Goal: Task Accomplishment & Management: Use online tool/utility

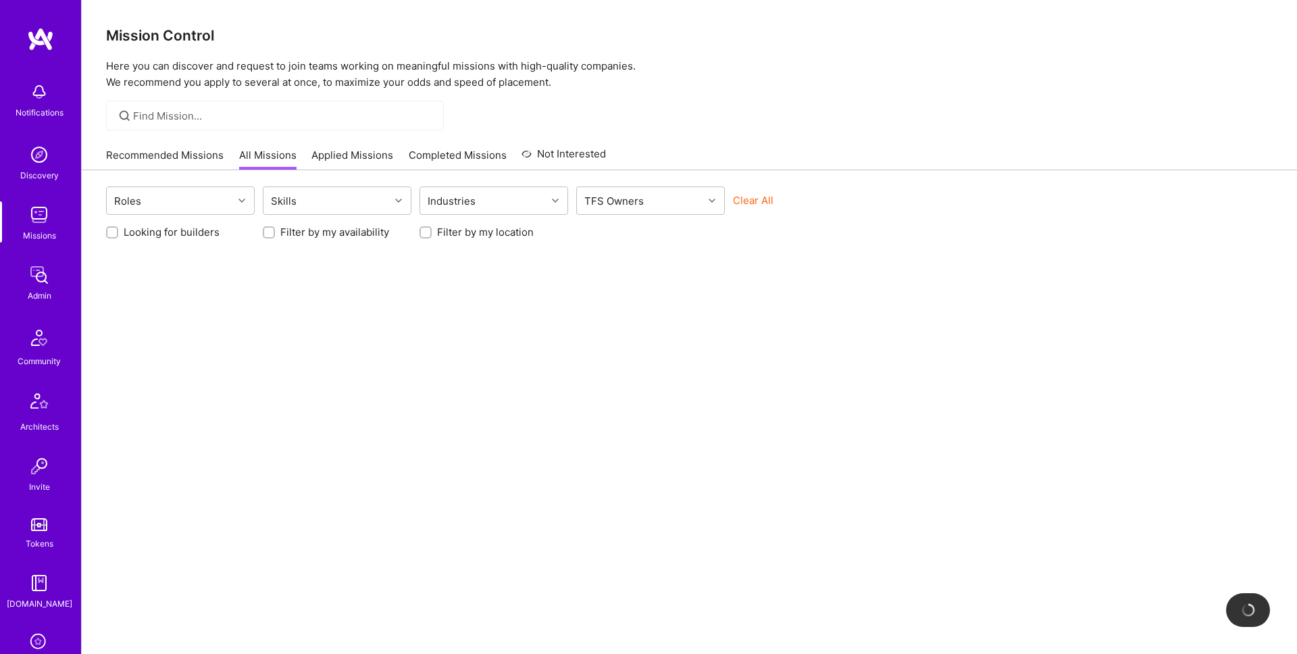
click at [42, 282] on img at bounding box center [39, 274] width 27 height 27
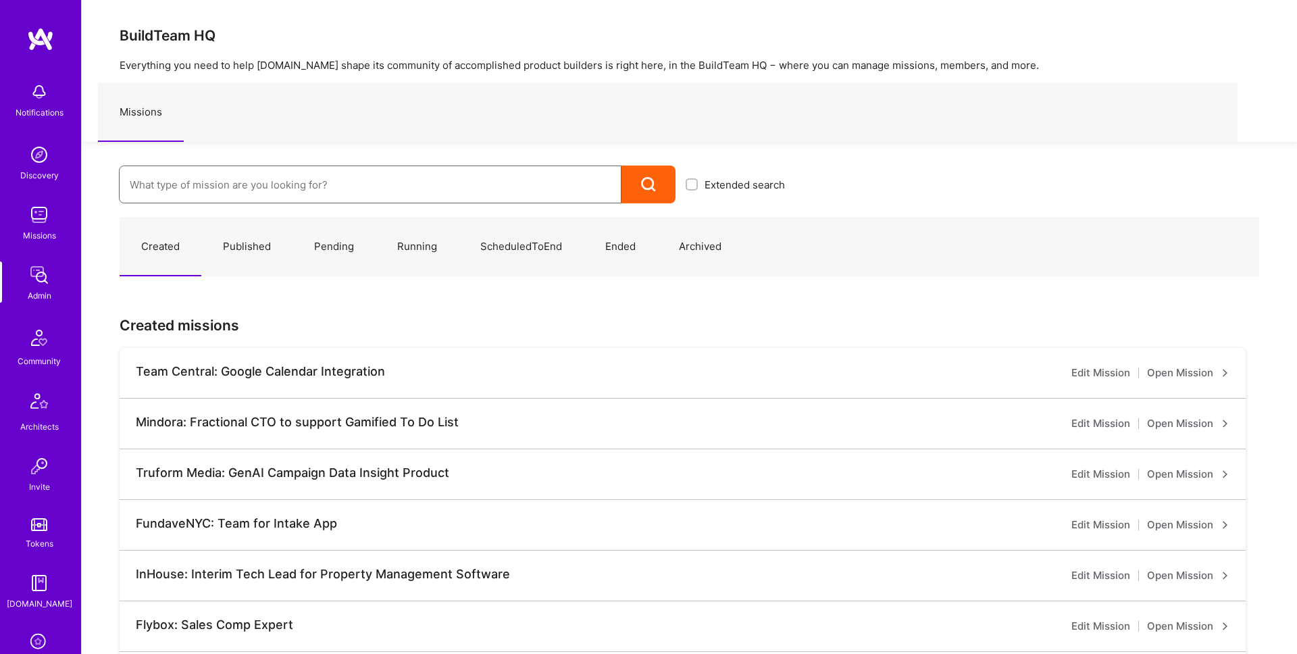
click at [342, 190] on input at bounding box center [370, 184] width 481 height 34
type input "sharpen"
click at [314, 233] on link "Sharpen: TikTok for Textbooks ( Ended )" at bounding box center [457, 228] width 676 height 34
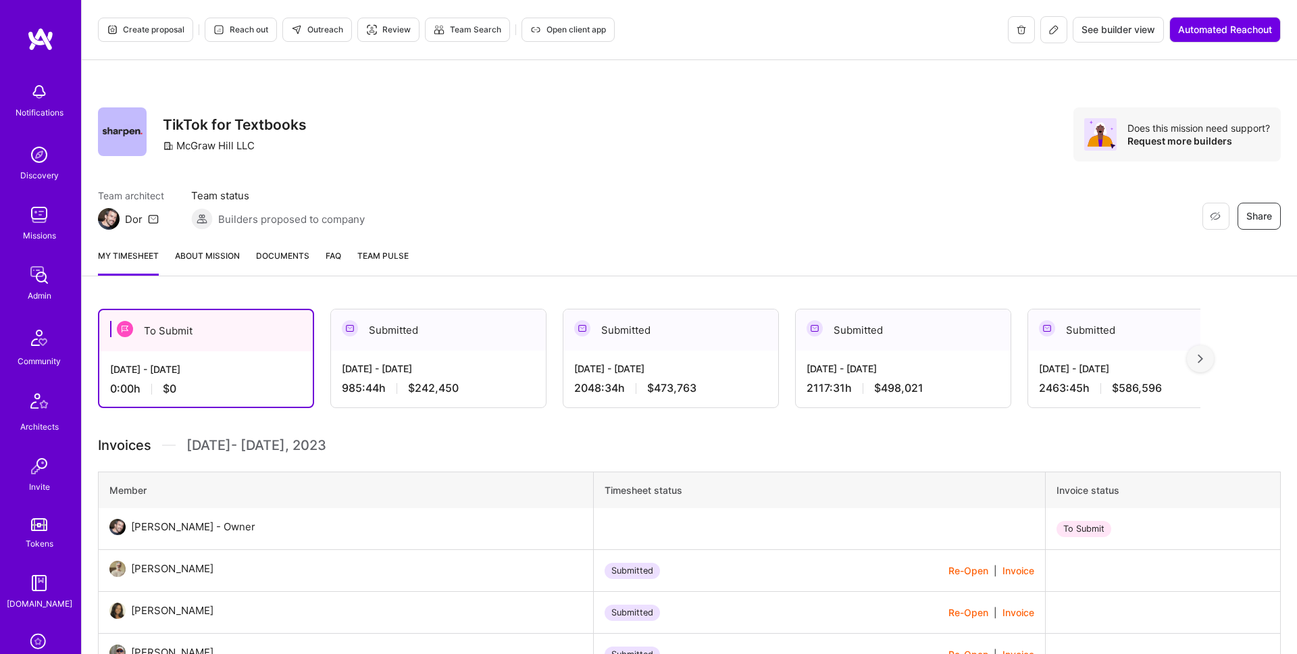
click at [165, 34] on span "Create proposal" at bounding box center [146, 30] width 78 height 12
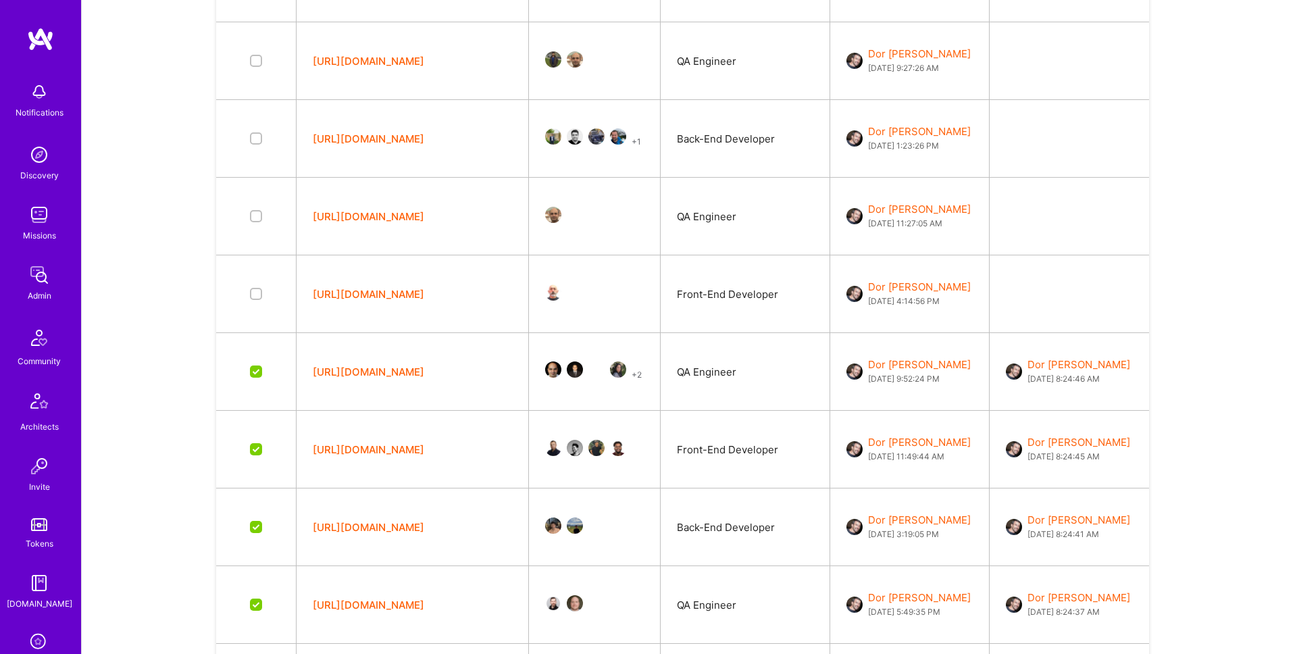
scroll to position [829, 0]
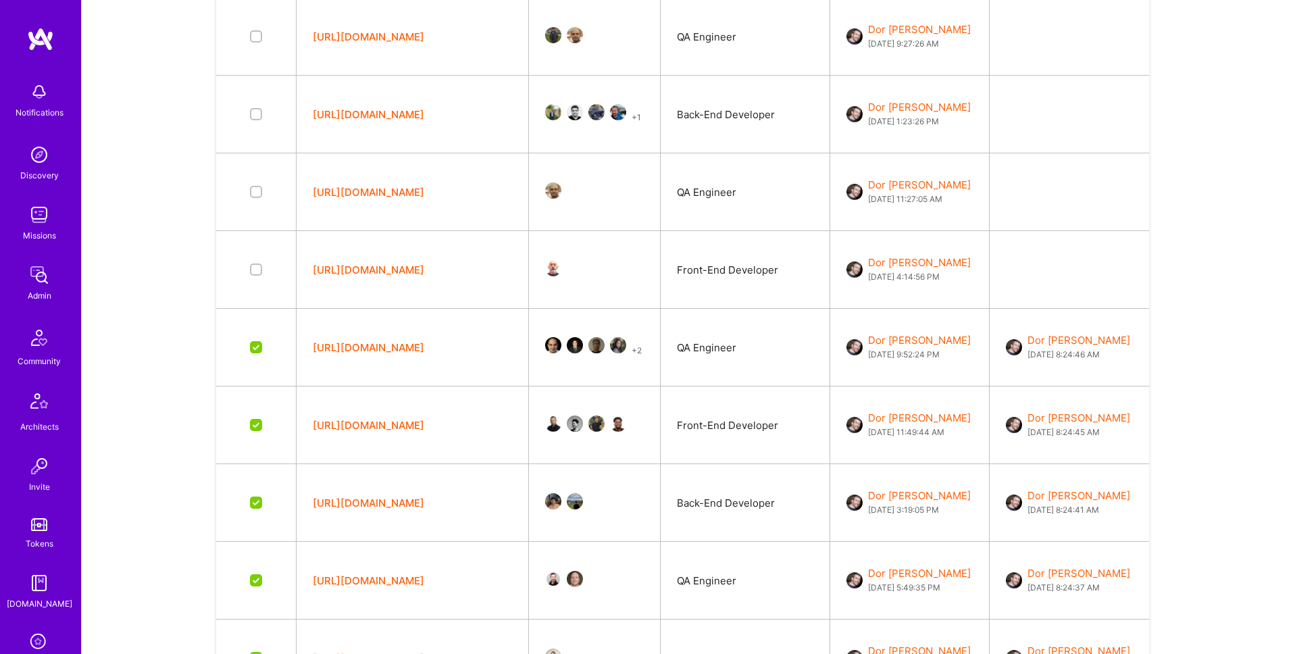
click at [397, 421] on button "https://sharpen-fe-3.a.team" at bounding box center [368, 425] width 111 height 14
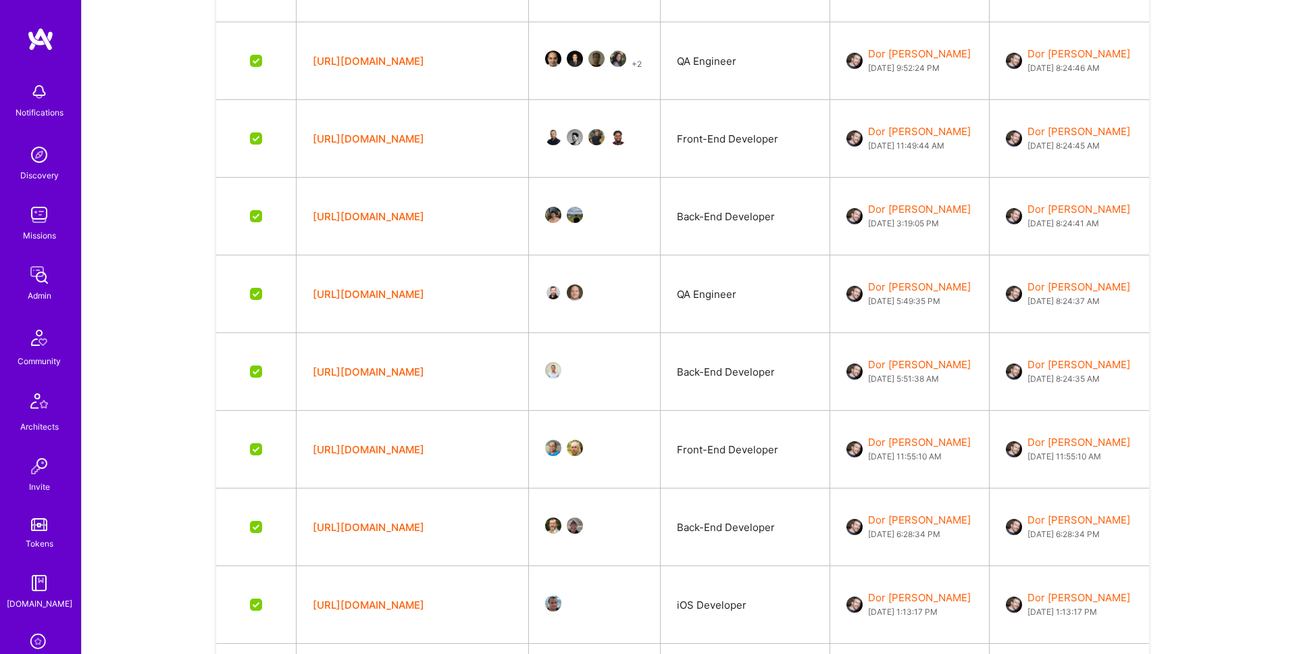
scroll to position [1170, 0]
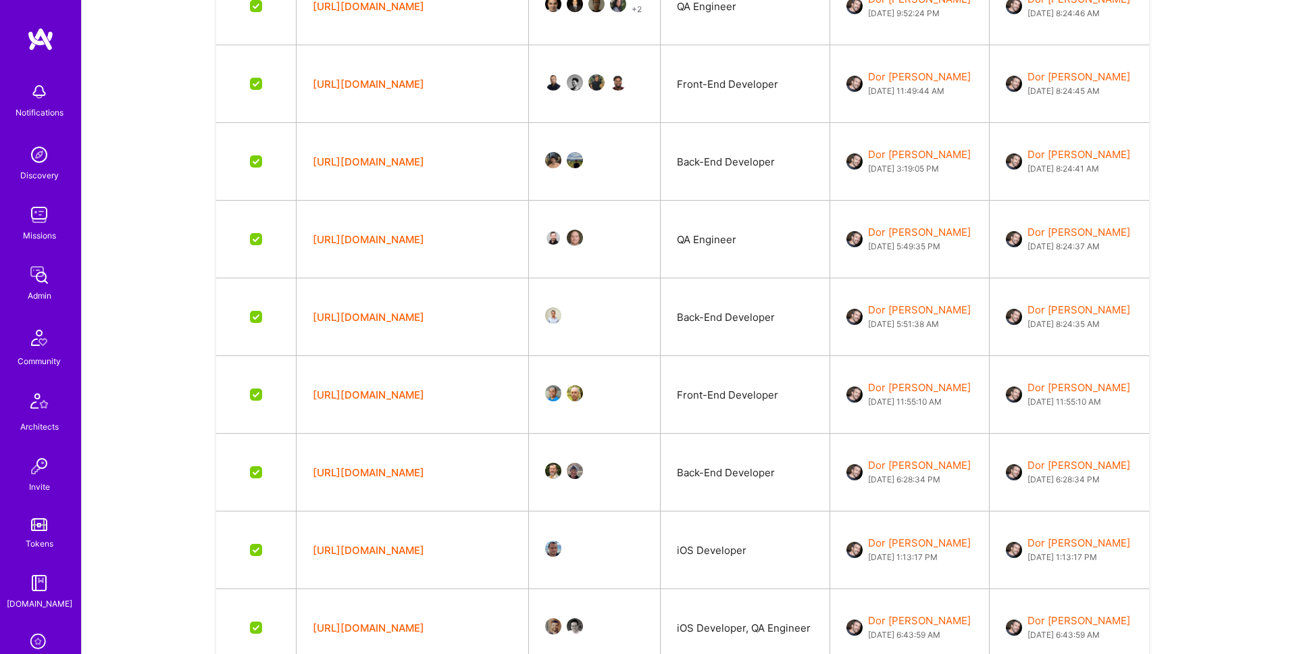
click at [417, 389] on button "https://sharpen-2023-fe-2.a.team" at bounding box center [368, 395] width 111 height 14
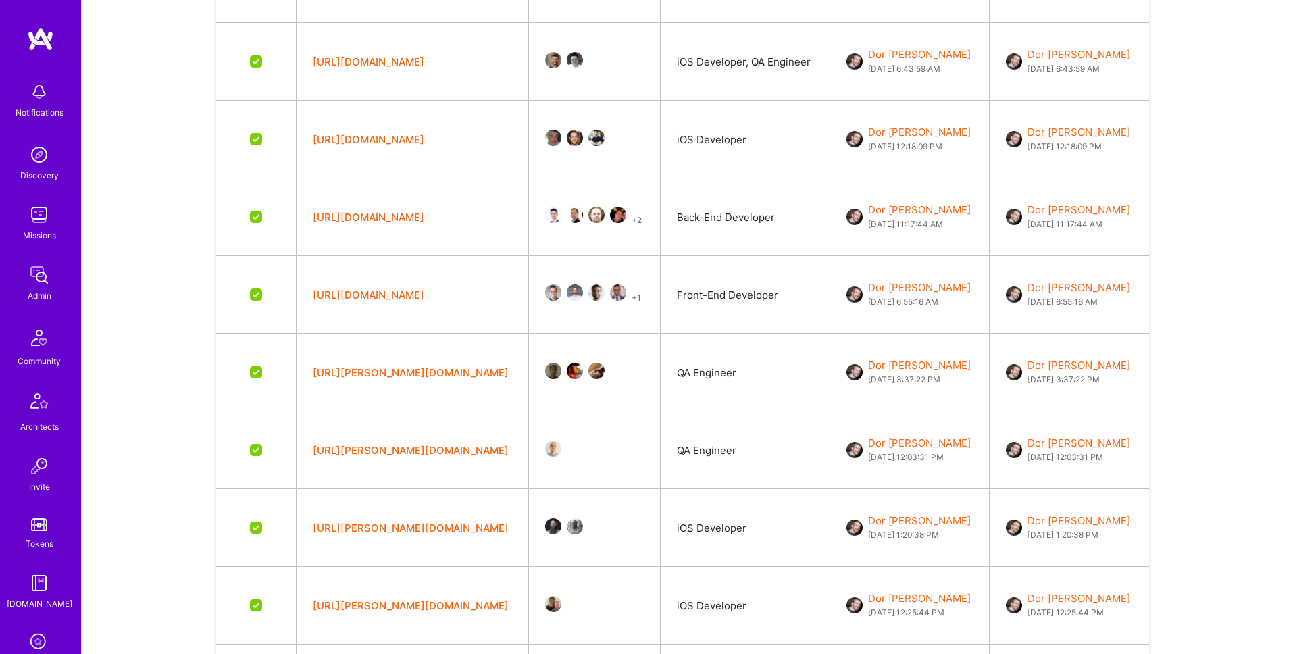
scroll to position [1755, 0]
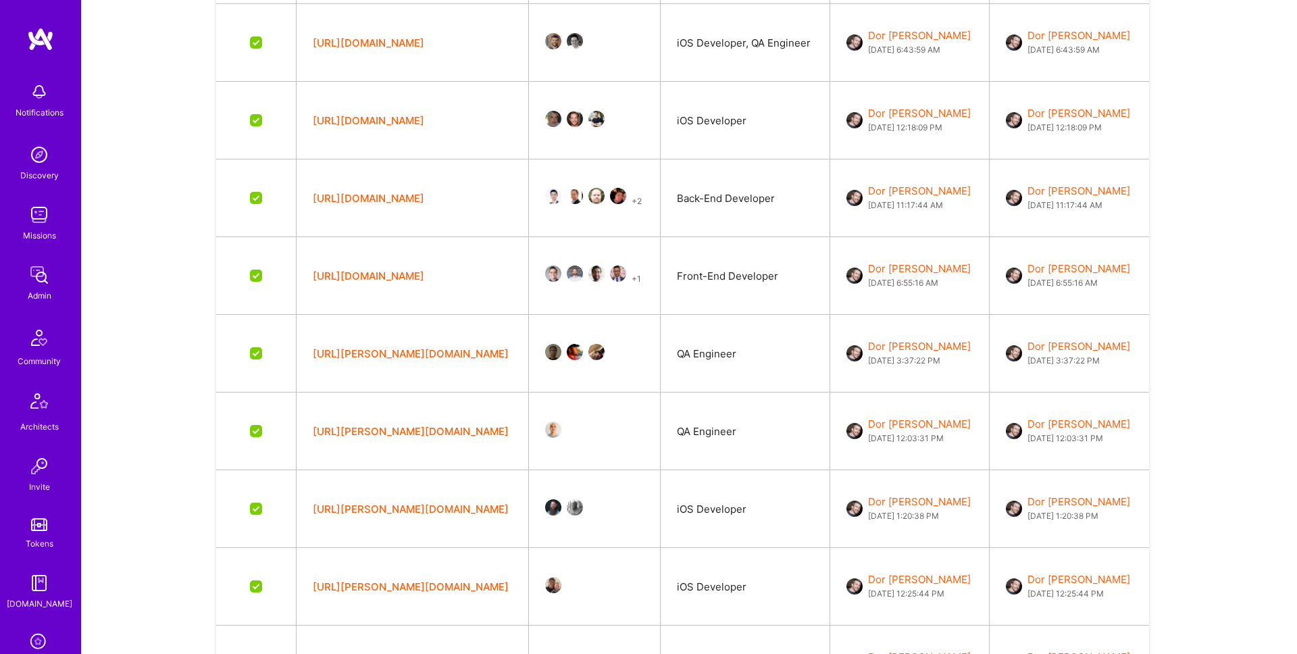
click at [388, 197] on button "https://sharpen-2023-be.a.team" at bounding box center [368, 198] width 111 height 14
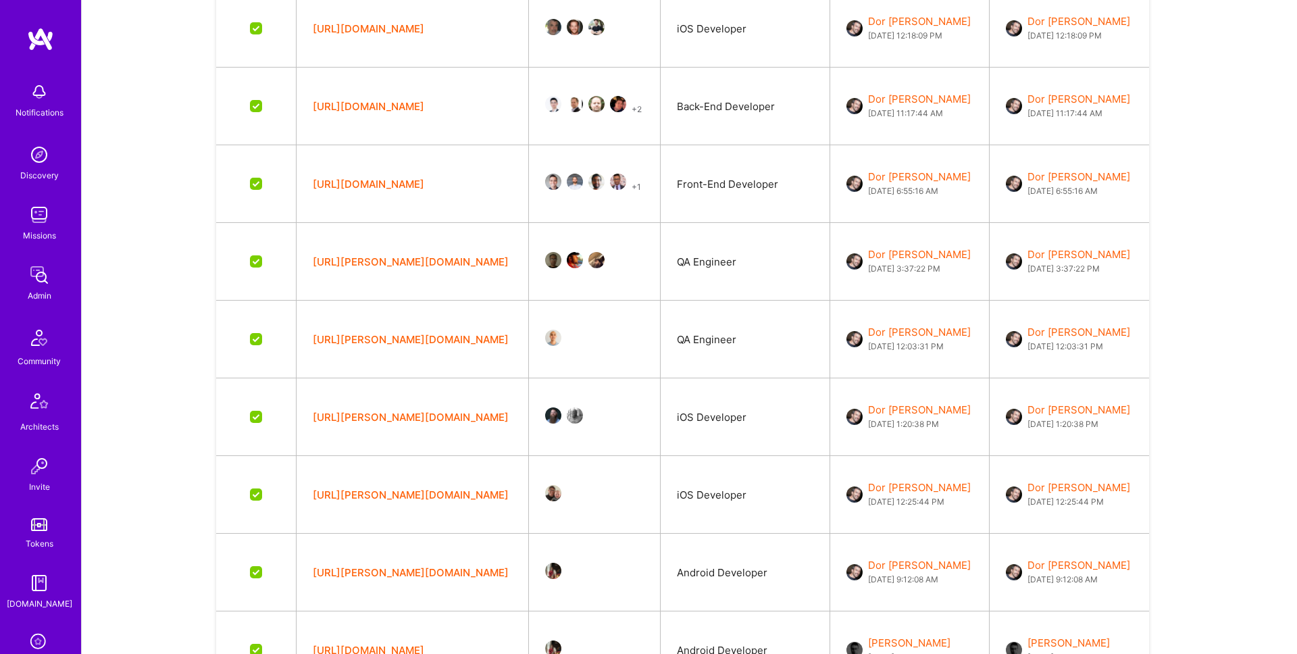
scroll to position [2593, 0]
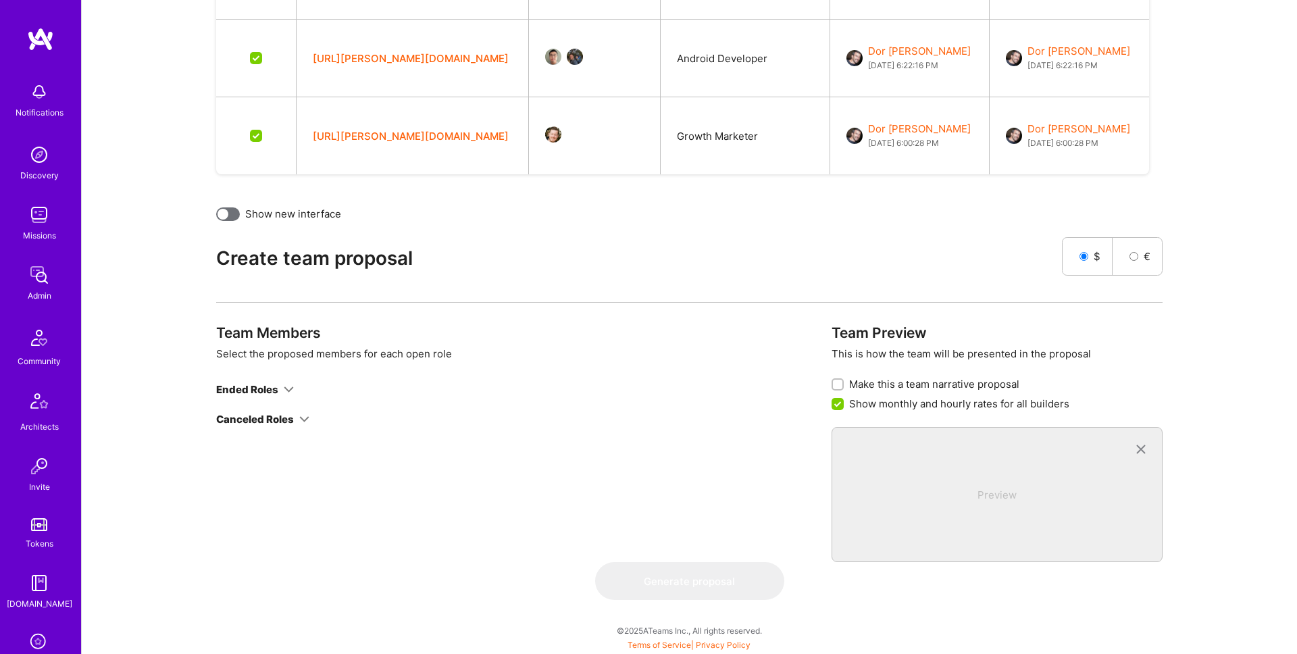
click at [299, 417] on icon at bounding box center [304, 419] width 10 height 10
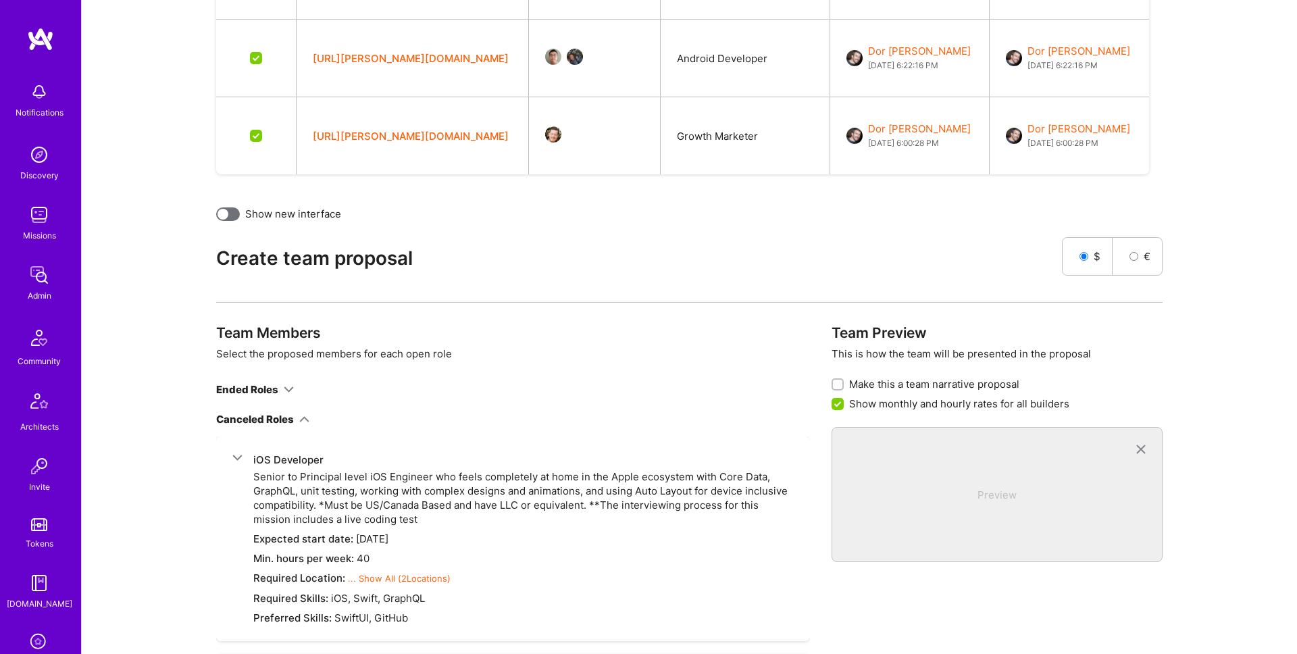
click at [288, 388] on icon at bounding box center [289, 389] width 10 height 10
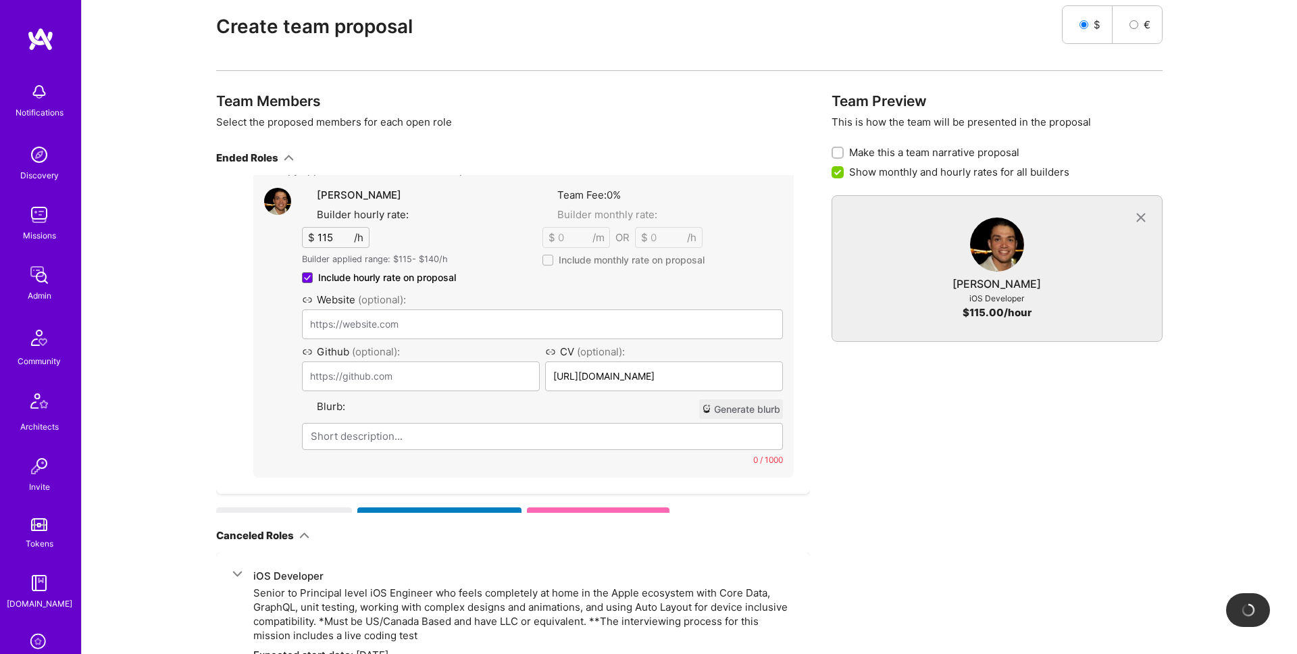
scroll to position [2842, 0]
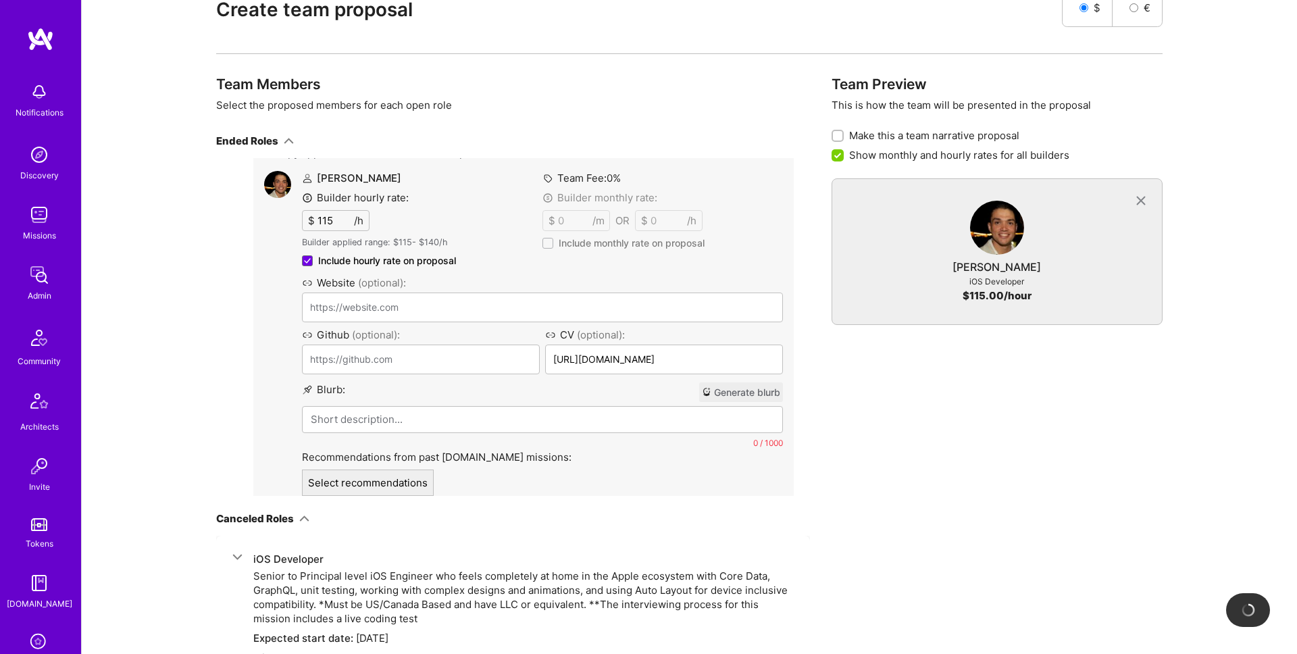
type input "http://www.misfitlabs.vc/"
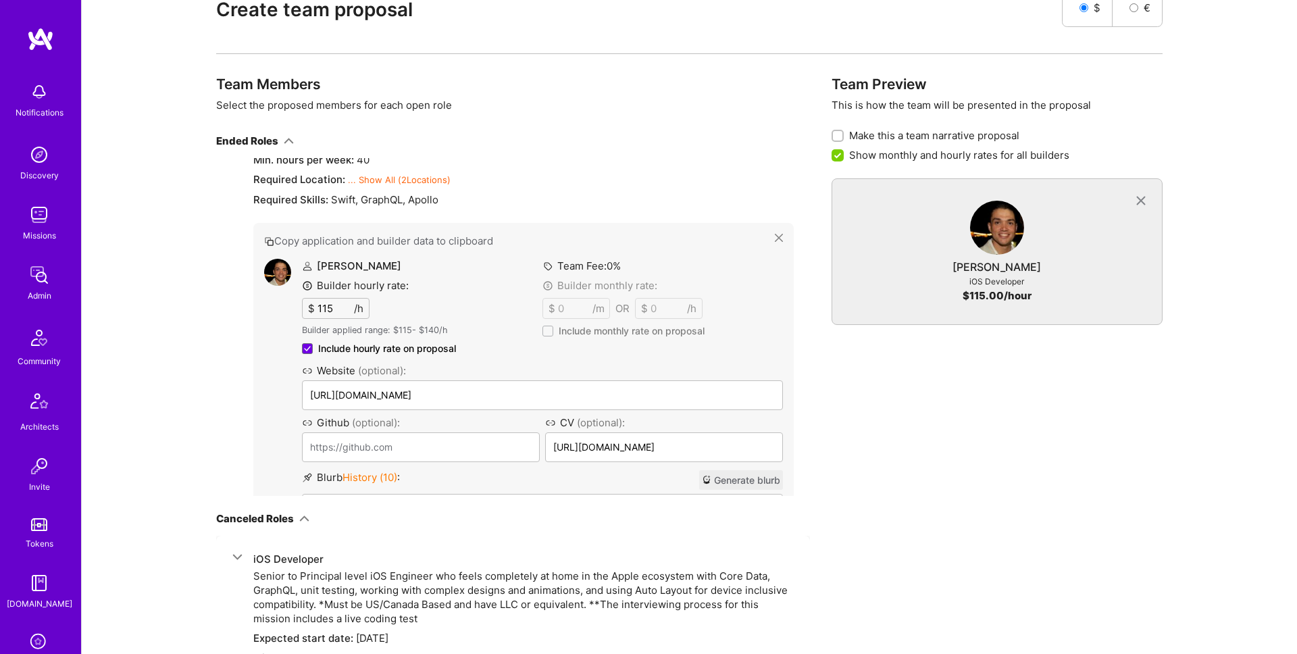
scroll to position [9765, 0]
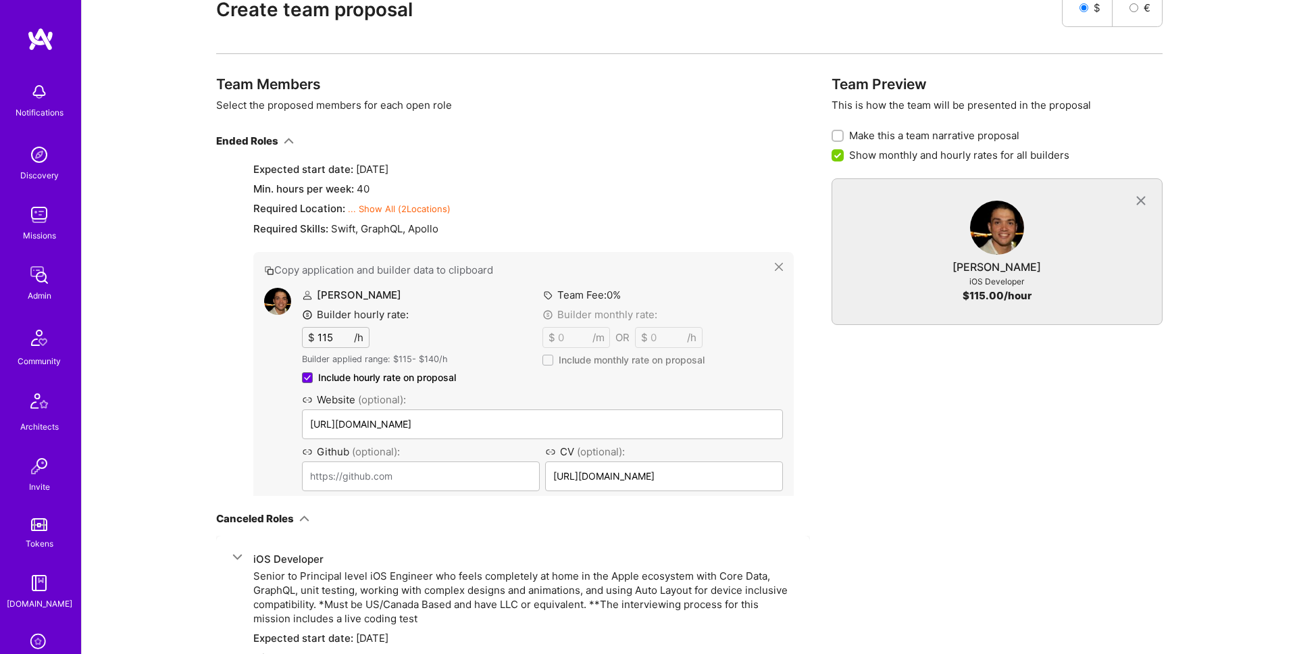
click at [389, 500] on span "History ( 10 )" at bounding box center [369, 506] width 55 height 13
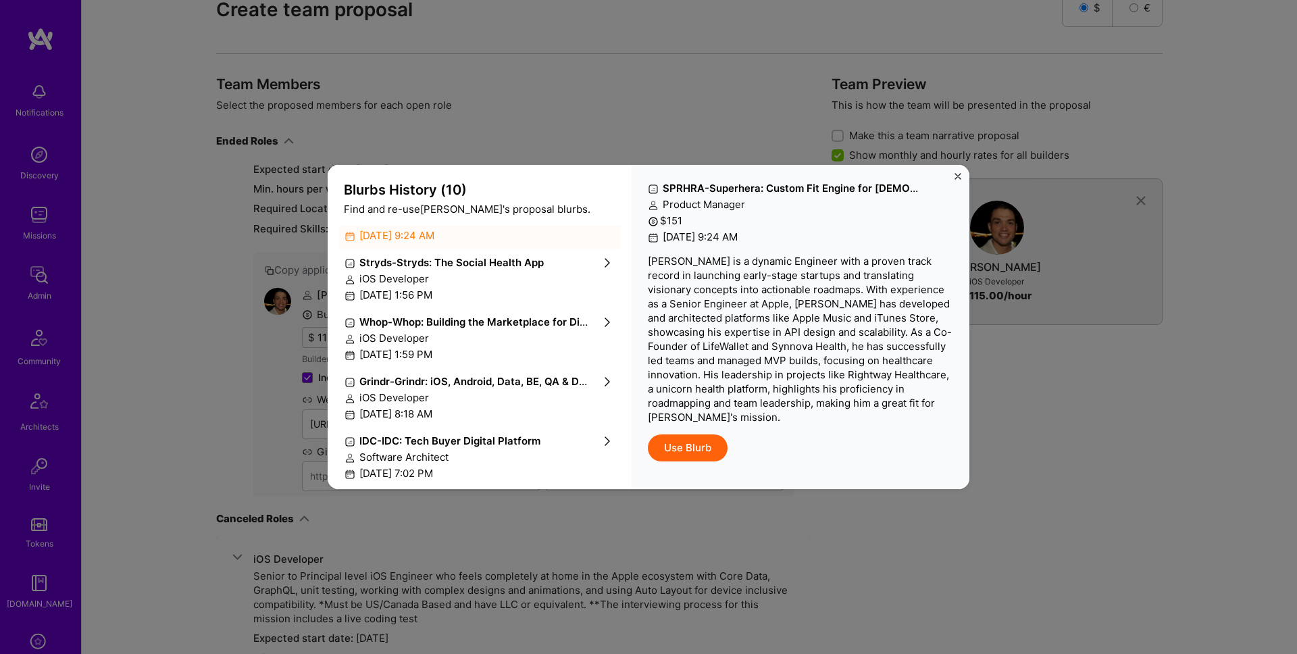
scroll to position [36, 0]
click at [480, 396] on div "iOS Developer" at bounding box center [479, 397] width 270 height 14
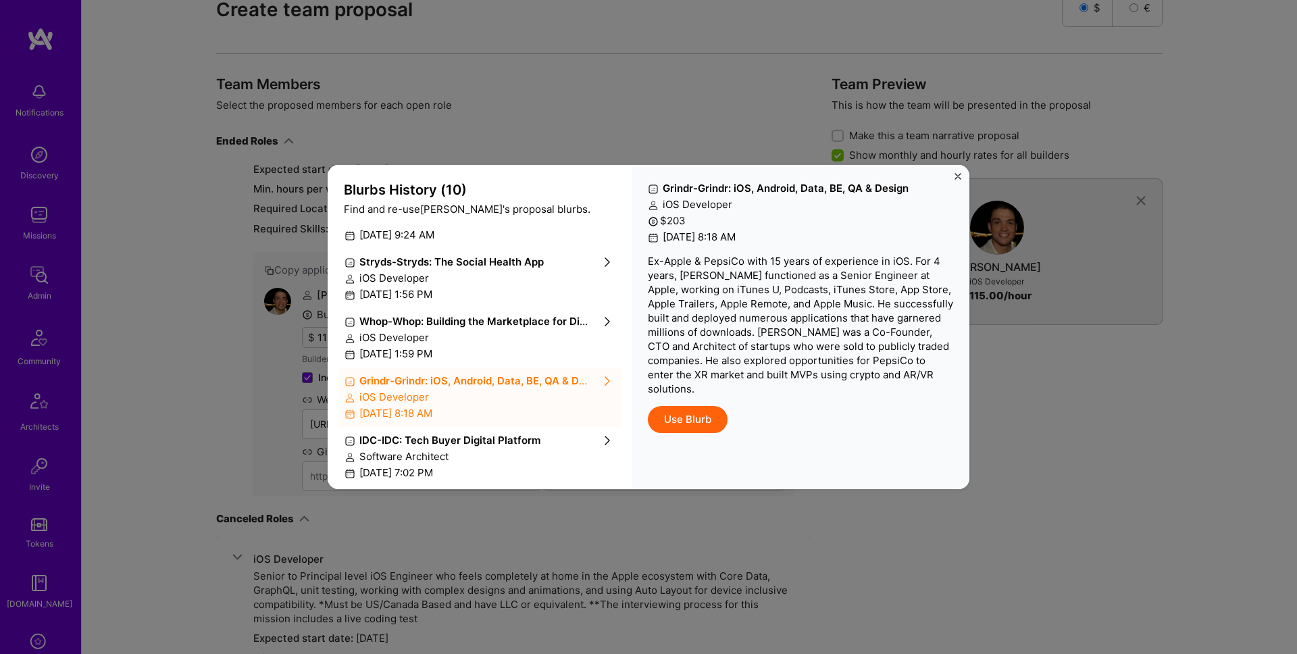
click at [707, 291] on p "Ex-Apple & PepsiCo with 15 years of experience in iOS. For 4 years, Kyle functi…" at bounding box center [800, 325] width 305 height 142
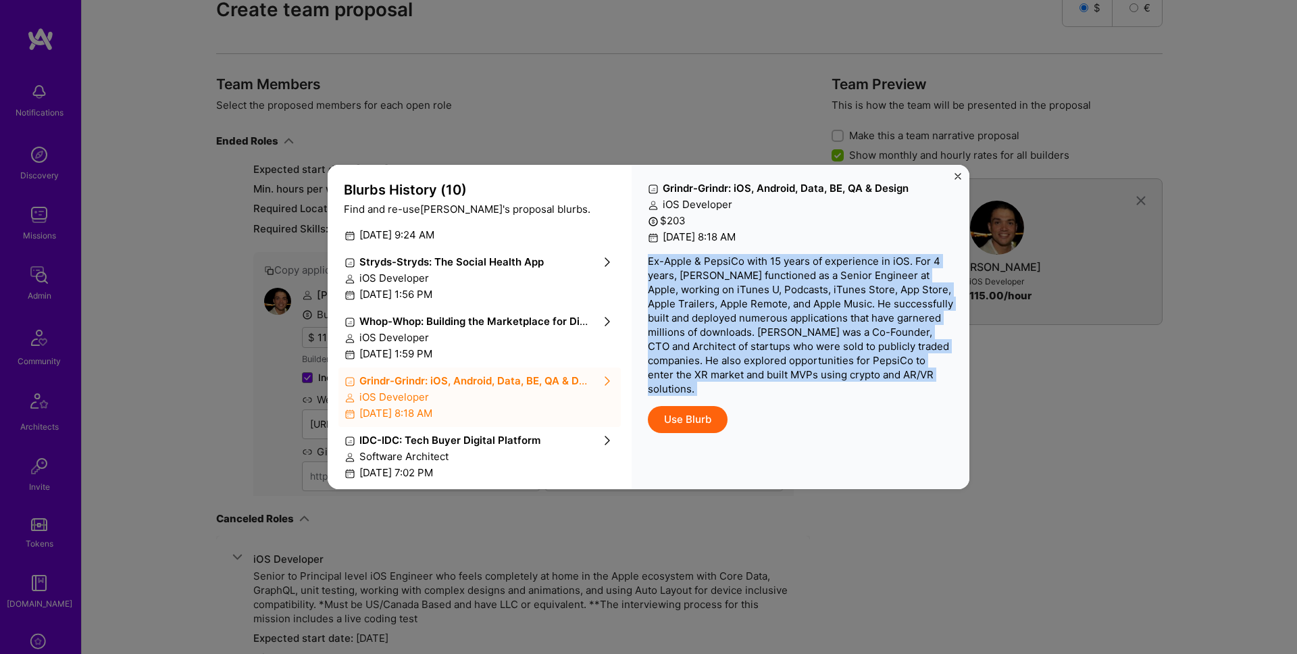
click at [707, 291] on p "Ex-Apple & PepsiCo with 15 years of experience in iOS. For 4 years, Kyle functi…" at bounding box center [800, 325] width 305 height 142
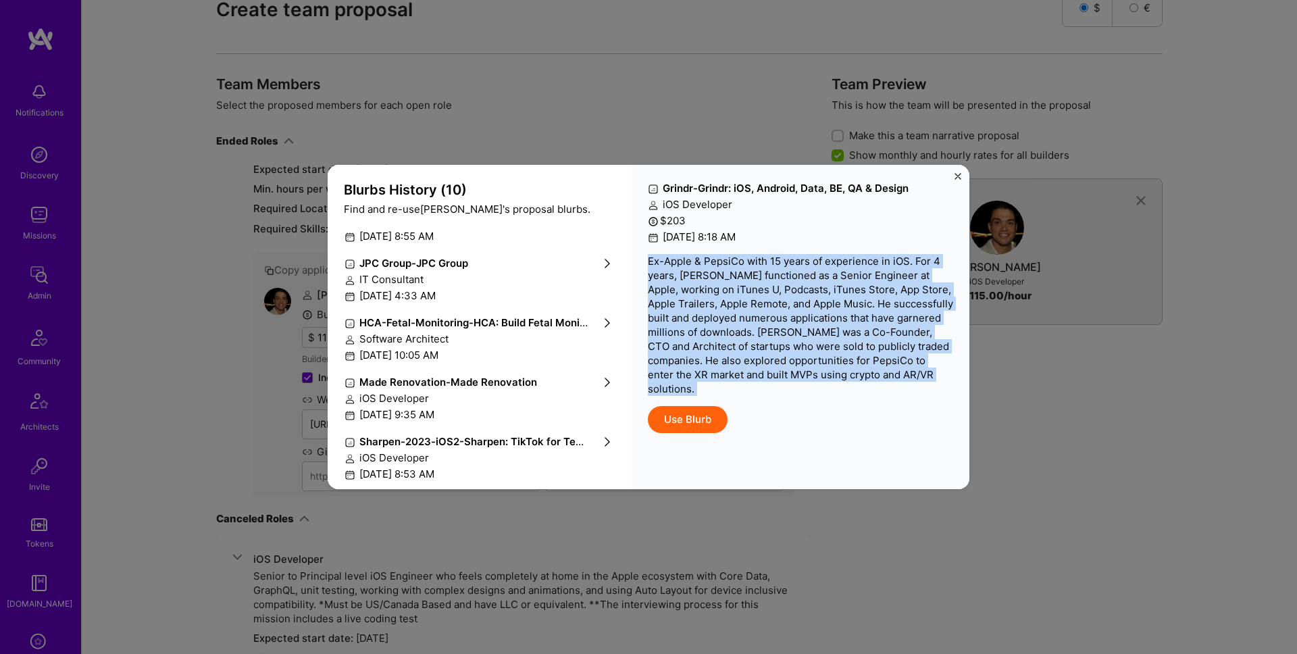
scroll to position [342, 0]
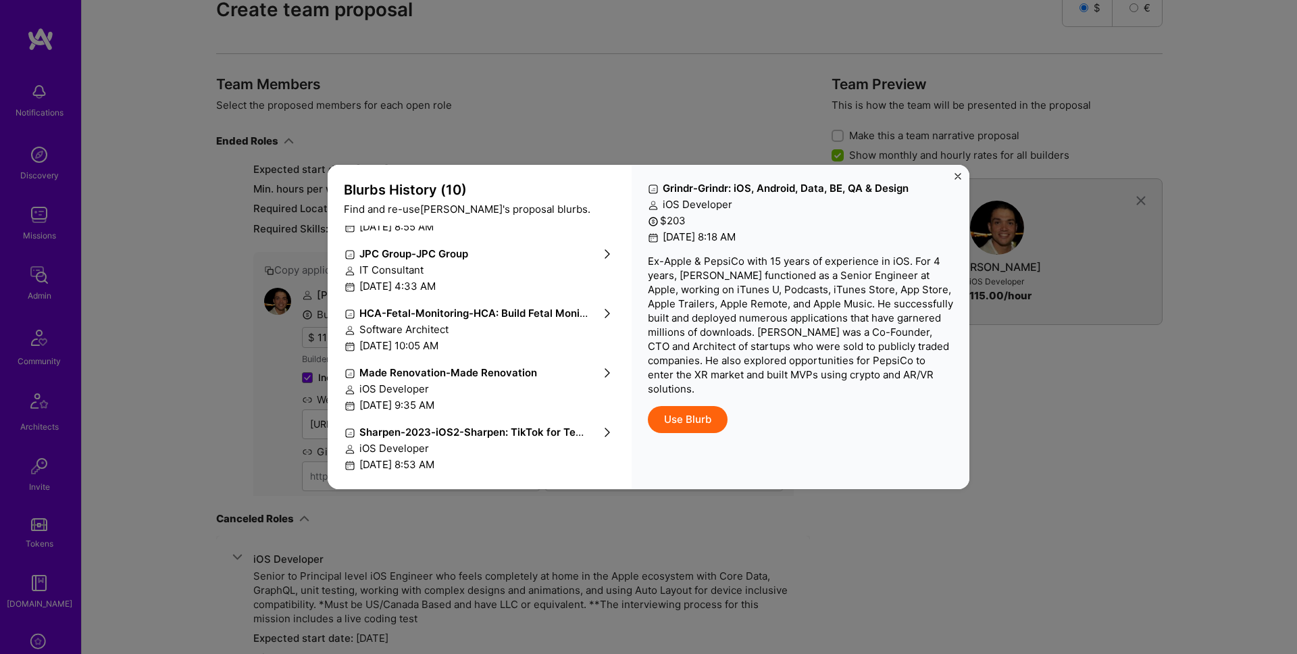
click at [465, 438] on div "Sharpen-2023-iOS2 - Sharpen: TikTok for Textbooks" at bounding box center [465, 432] width 243 height 14
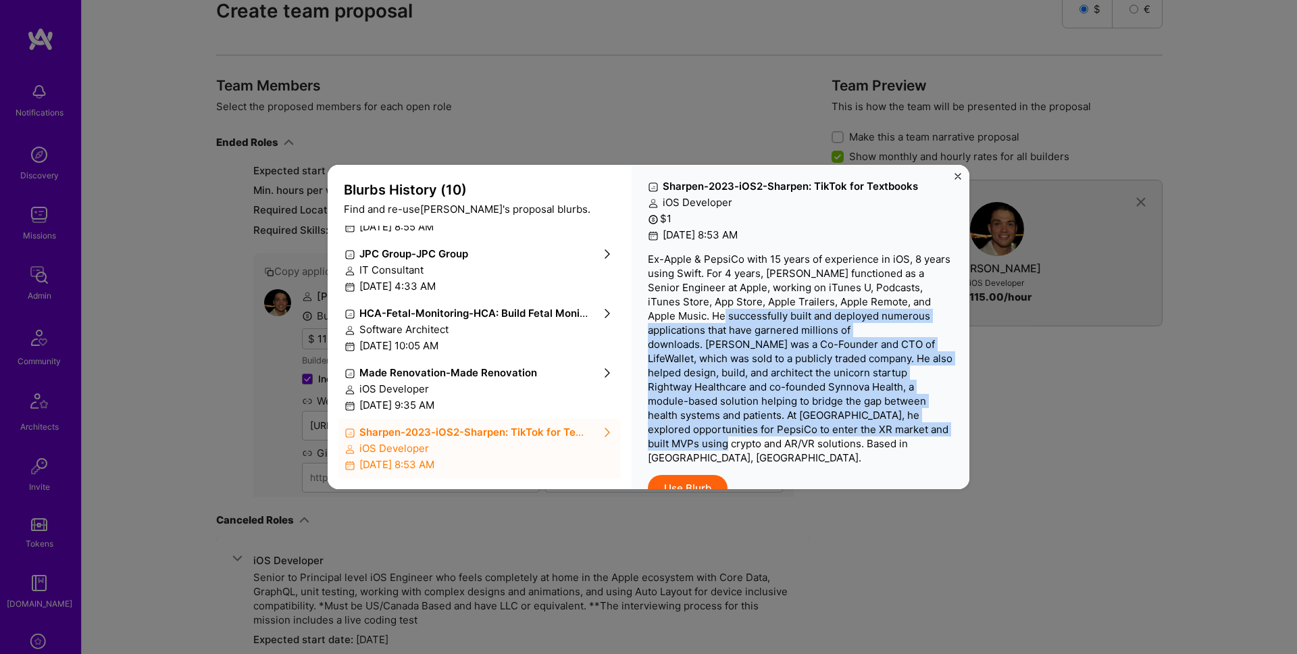
scroll to position [2, 0]
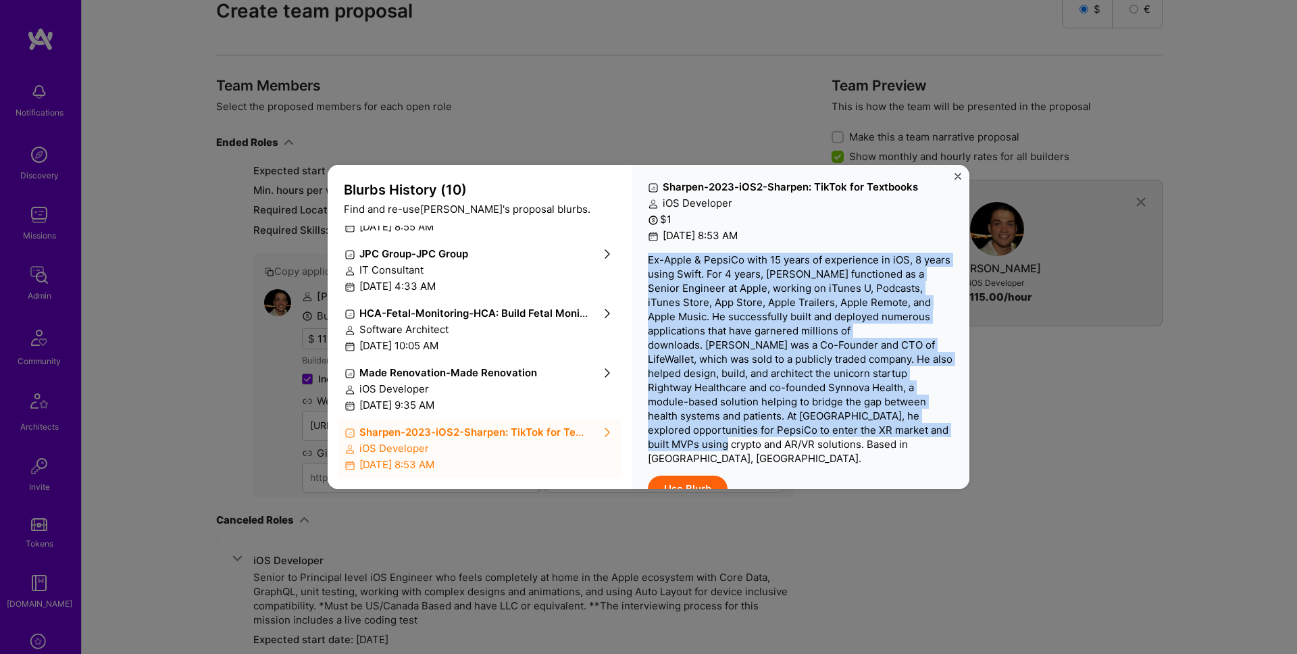
drag, startPoint x: 841, startPoint y: 428, endPoint x: 642, endPoint y: 253, distance: 264.2
click at [642, 253] on div "Sharpen-2023-iOS2 - Sharpen: TikTok for Textbooks iOS Developer $ 1 June 7th, 2…" at bounding box center [800, 327] width 338 height 324
copy p "Ex-Apple & PepsiCo with 15 years of experience in iOS, 8 years using Swift. For…"
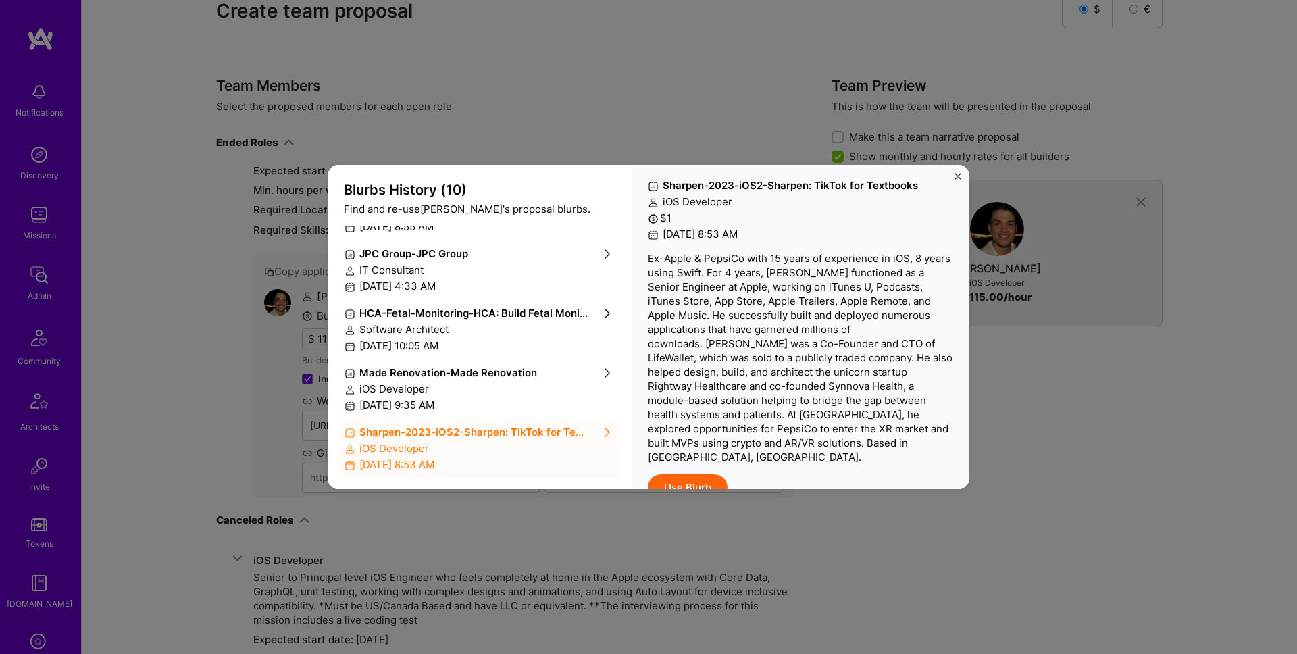
click at [492, 336] on div "HCA-Fetal-Monitoring - HCA: Build Fetal Monitoring 0 to 1 Software Architect Ju…" at bounding box center [479, 329] width 282 height 59
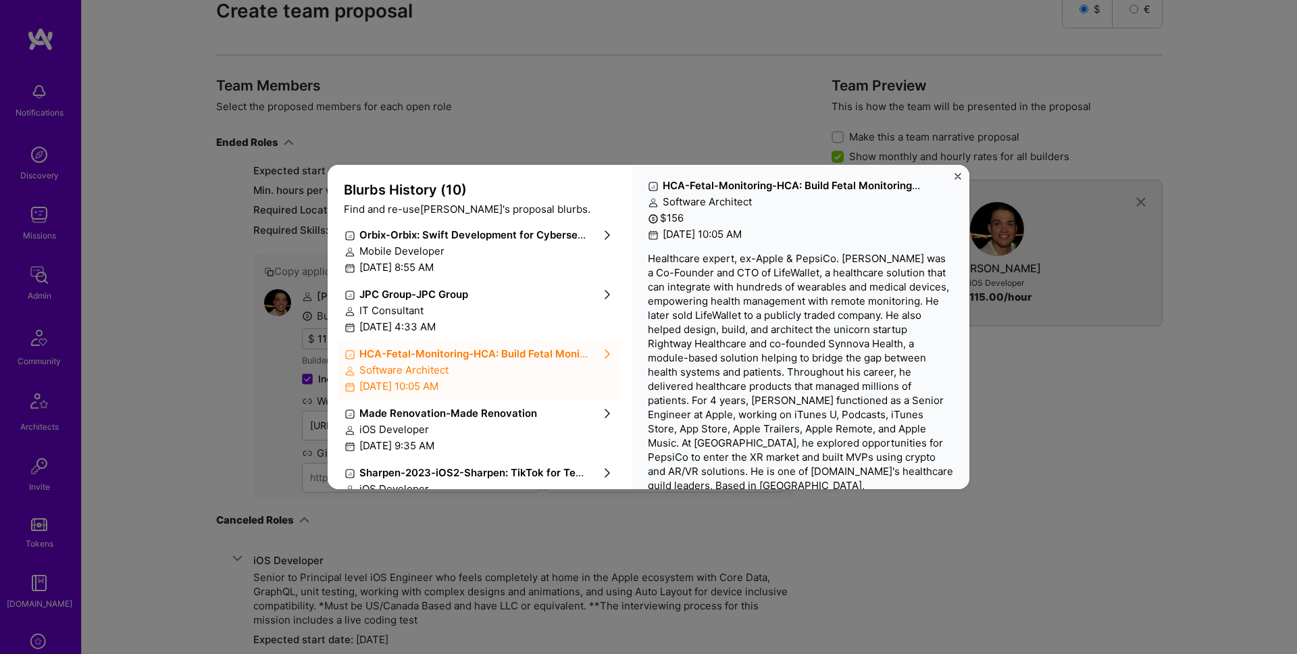
scroll to position [276, 0]
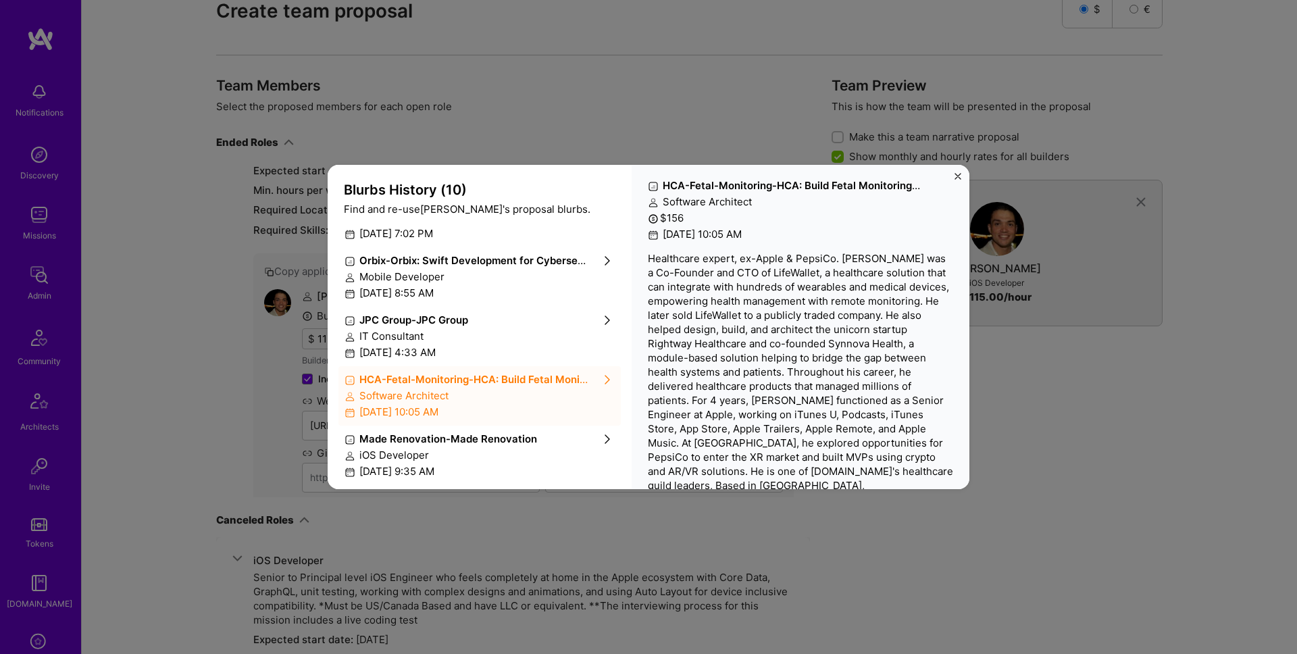
click at [445, 338] on div "IT Consultant" at bounding box center [479, 336] width 270 height 14
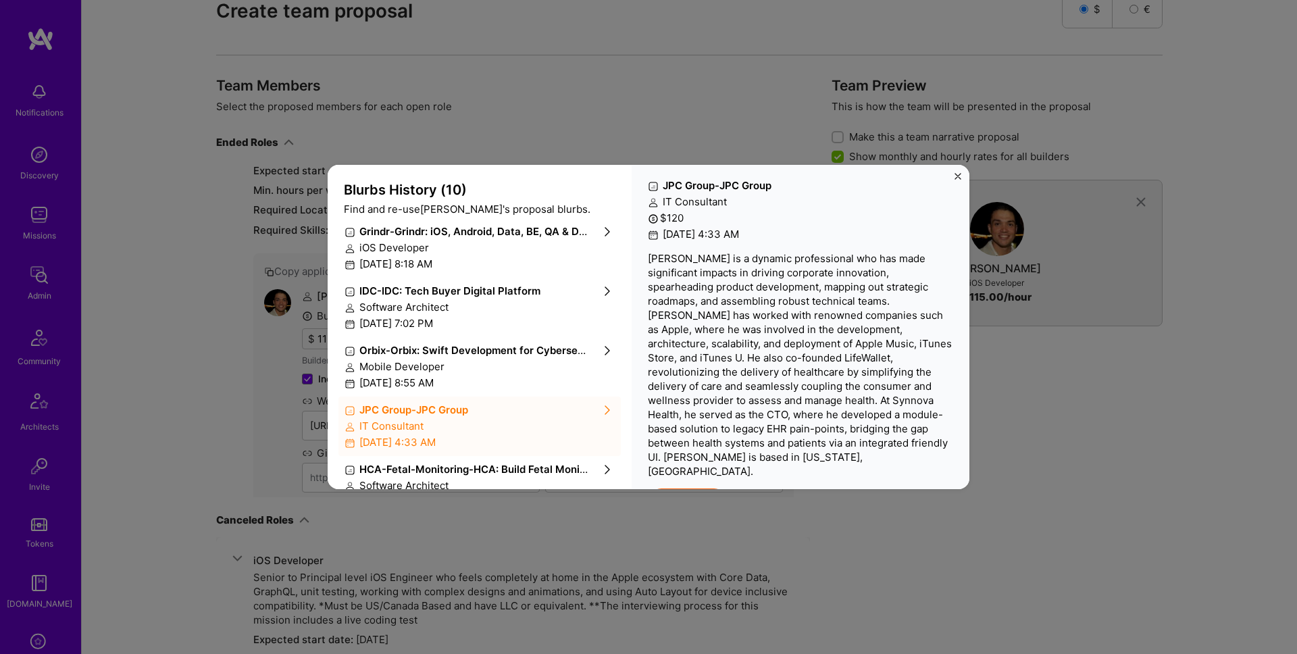
scroll to position [173, 0]
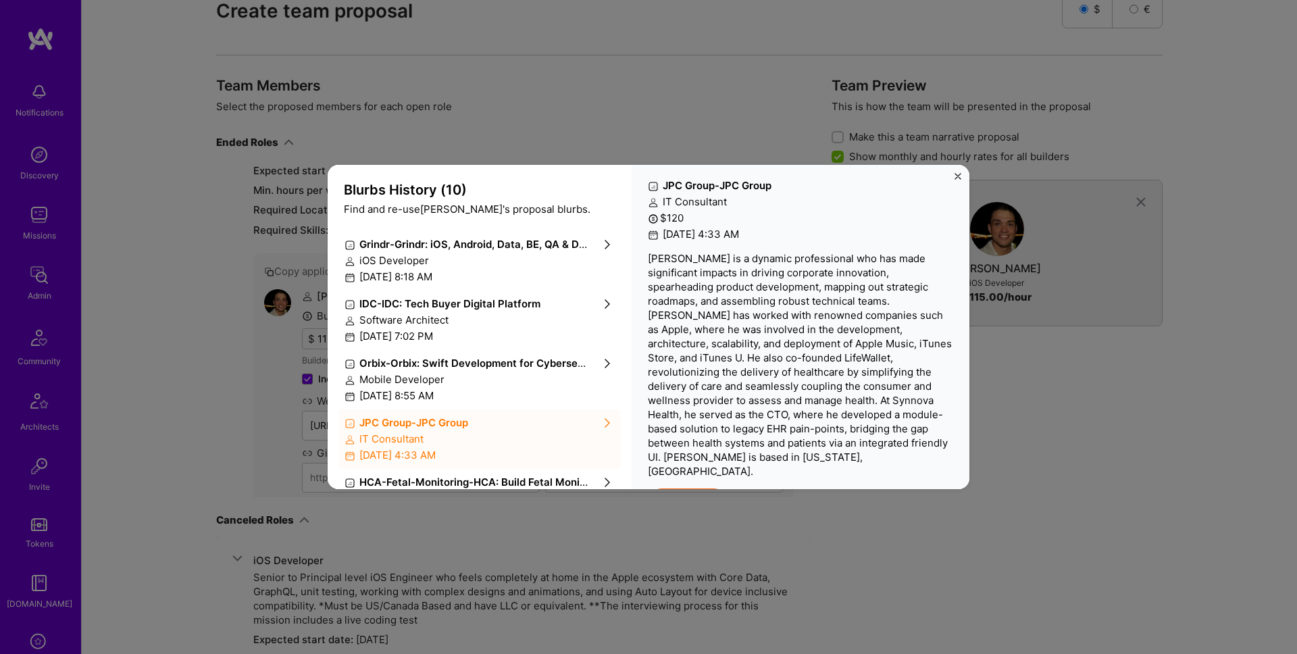
click at [455, 311] on div "IDC - IDC: Tech Buyer Digital Platform Software Architect March 6th, 2024 at 7:…" at bounding box center [479, 319] width 282 height 59
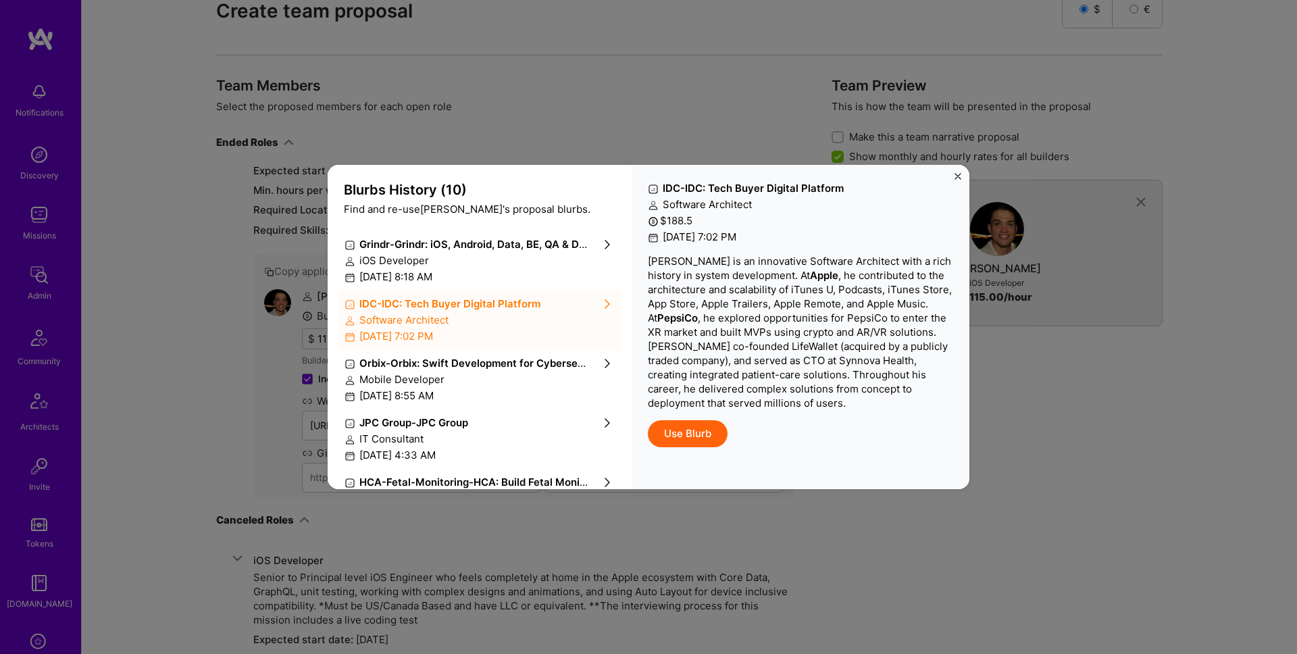
scroll to position [0, 0]
click at [750, 303] on p "Kyle is an innovative Software Architect with a rich history in system developm…" at bounding box center [800, 332] width 305 height 156
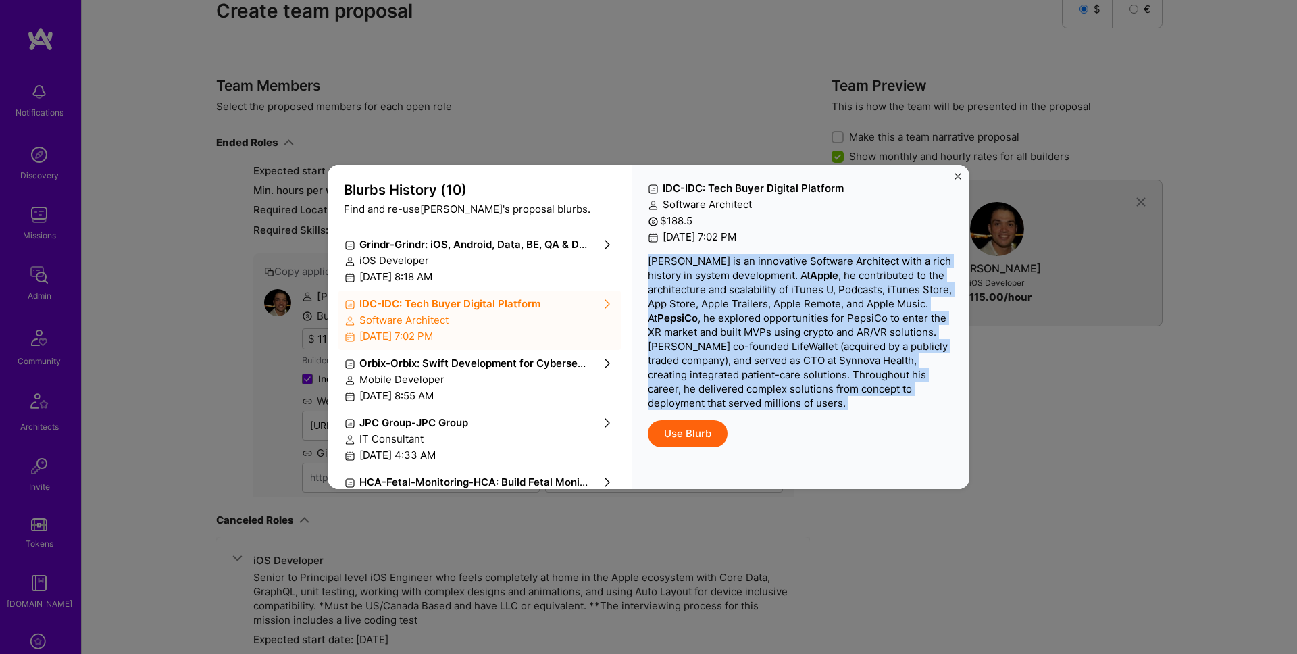
click at [750, 303] on p "Kyle is an innovative Software Architect with a rich history in system developm…" at bounding box center [800, 332] width 305 height 156
copy p "Kyle is an innovative Software Architect with a rich history in system developm…"
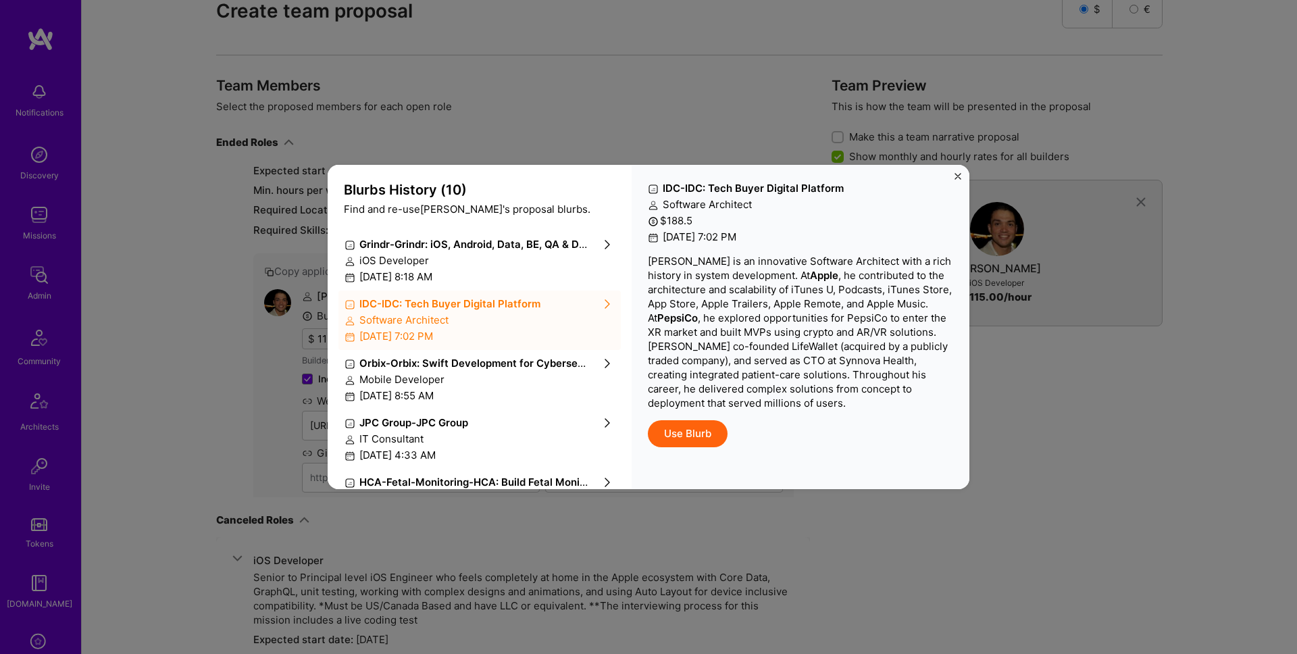
click at [1088, 403] on div "Blurbs History ( 10 ) Find and re-use Kyle 's proposal blurbs. SPRHRA - Superhe…" at bounding box center [648, 327] width 1297 height 654
drag, startPoint x: 1085, startPoint y: 392, endPoint x: 991, endPoint y: 373, distance: 96.3
click at [1085, 392] on div "Blurbs History ( 10 ) Find and re-use Kyle 's proposal blurbs. SPRHRA - Superhe…" at bounding box center [648, 327] width 1297 height 654
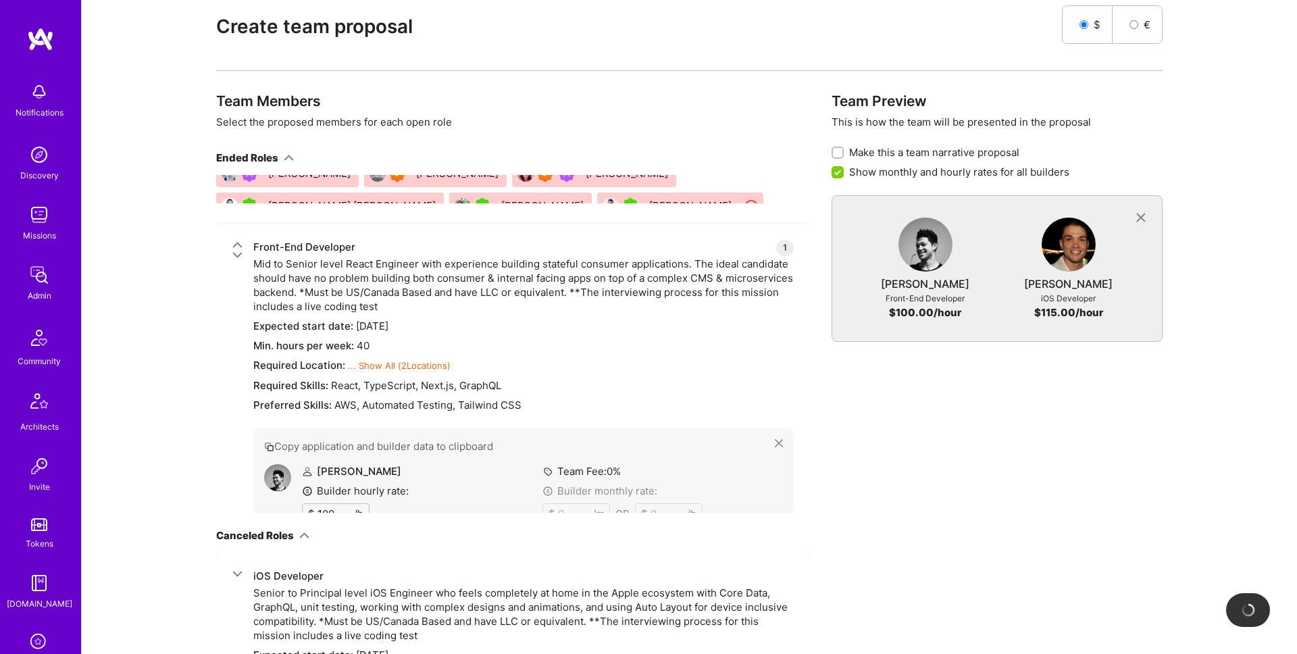
scroll to position [4027, 0]
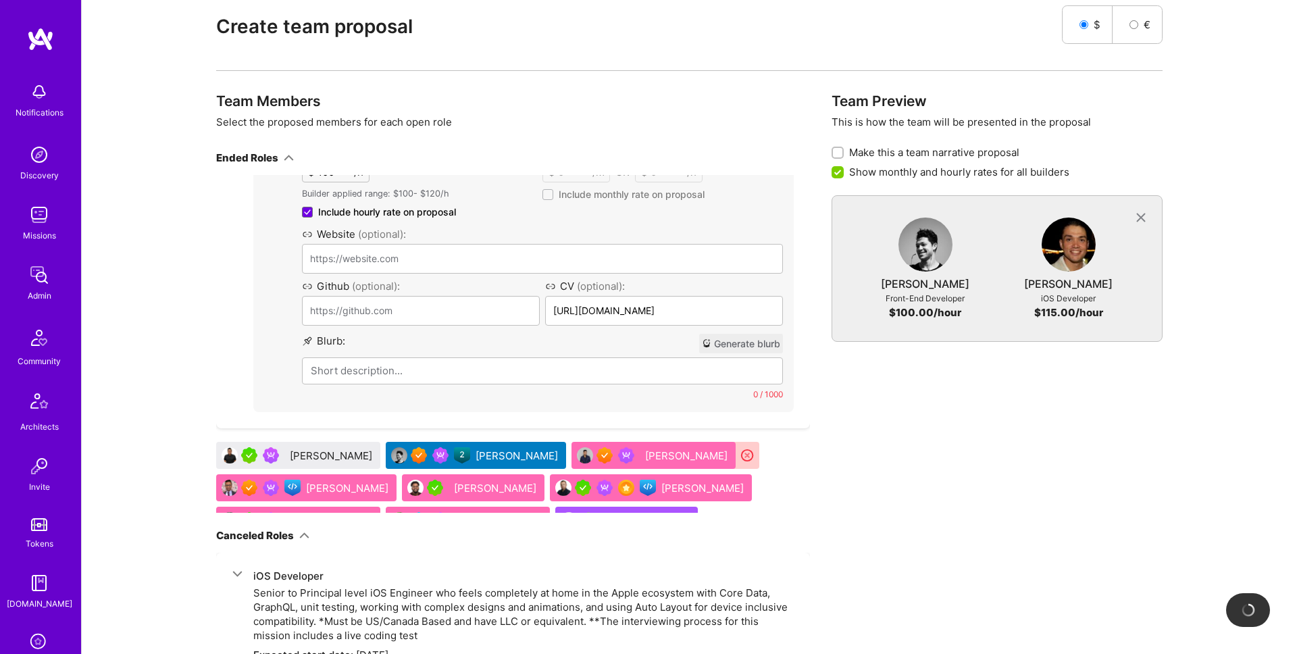
type input "https://www.fssn.co/"
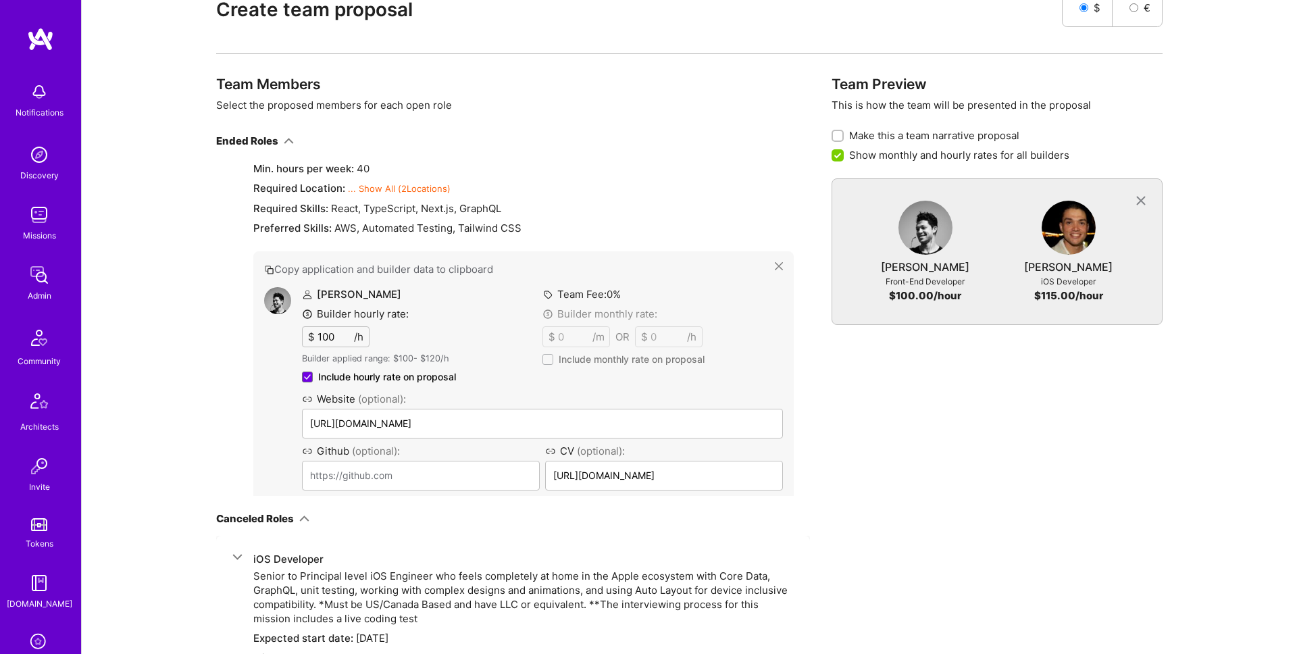
scroll to position [3856, 0]
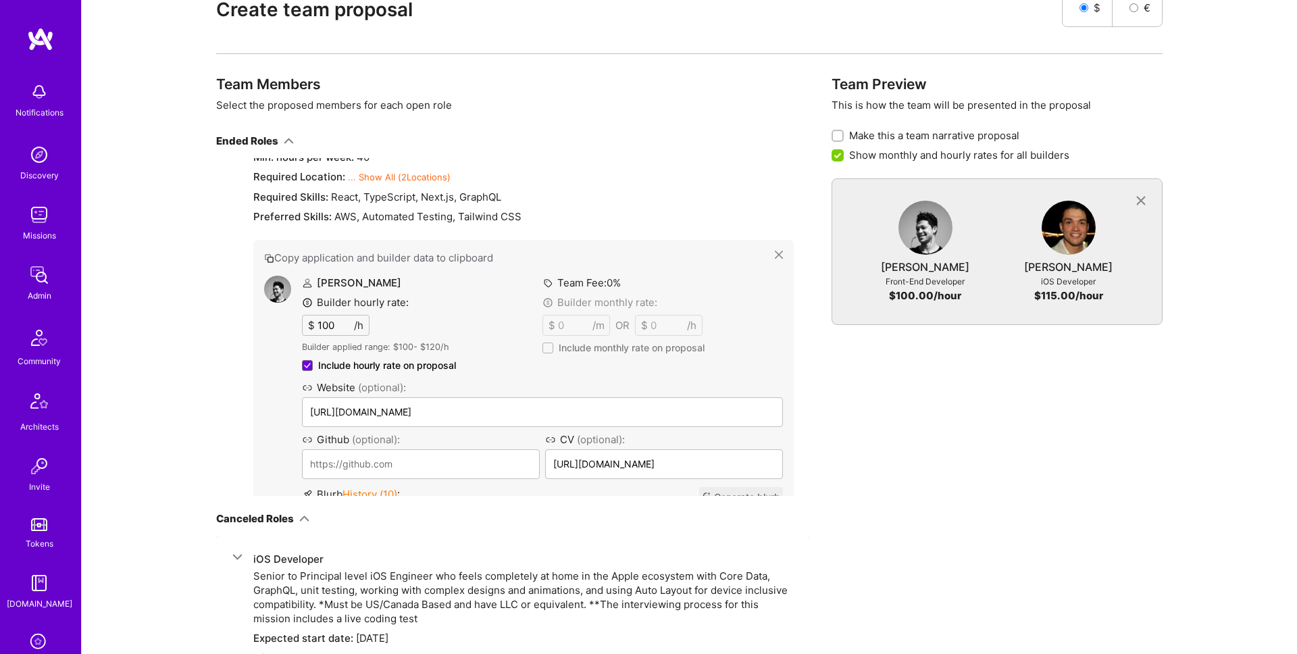
click at [378, 488] on span "History ( 10 )" at bounding box center [369, 494] width 55 height 13
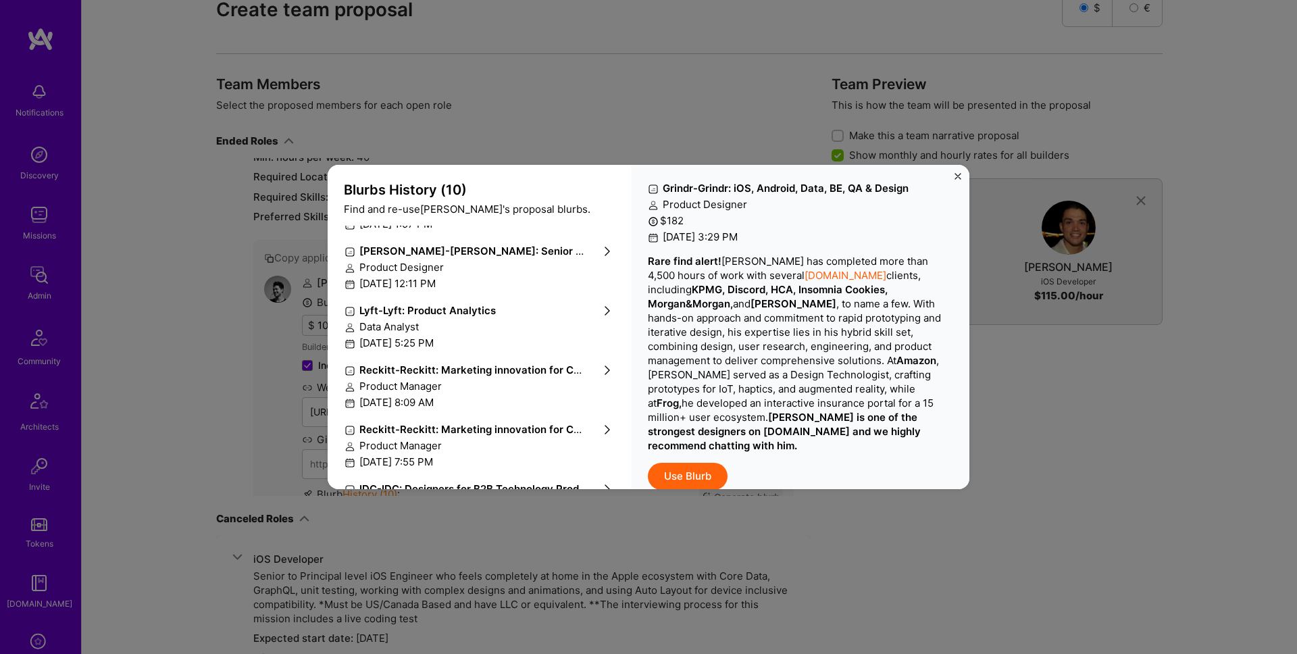
scroll to position [342, 0]
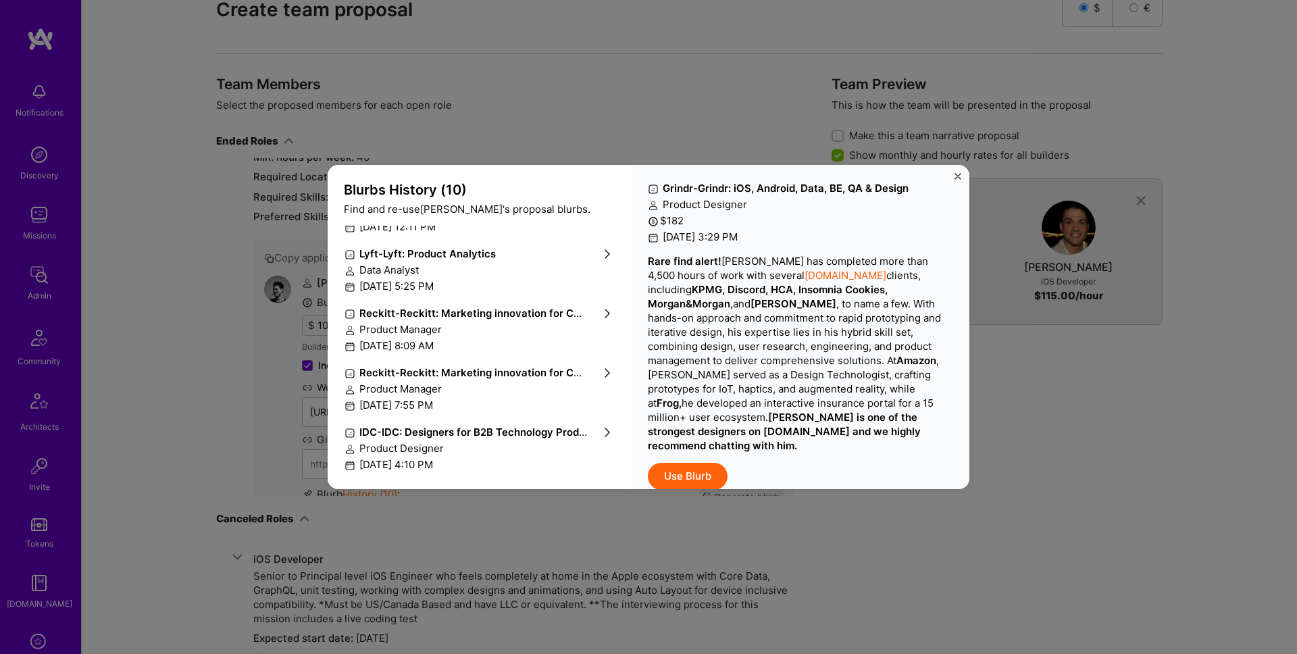
click at [480, 432] on strong "IDC - IDC: Designers for B2B Technology Product" at bounding box center [477, 431] width 236 height 13
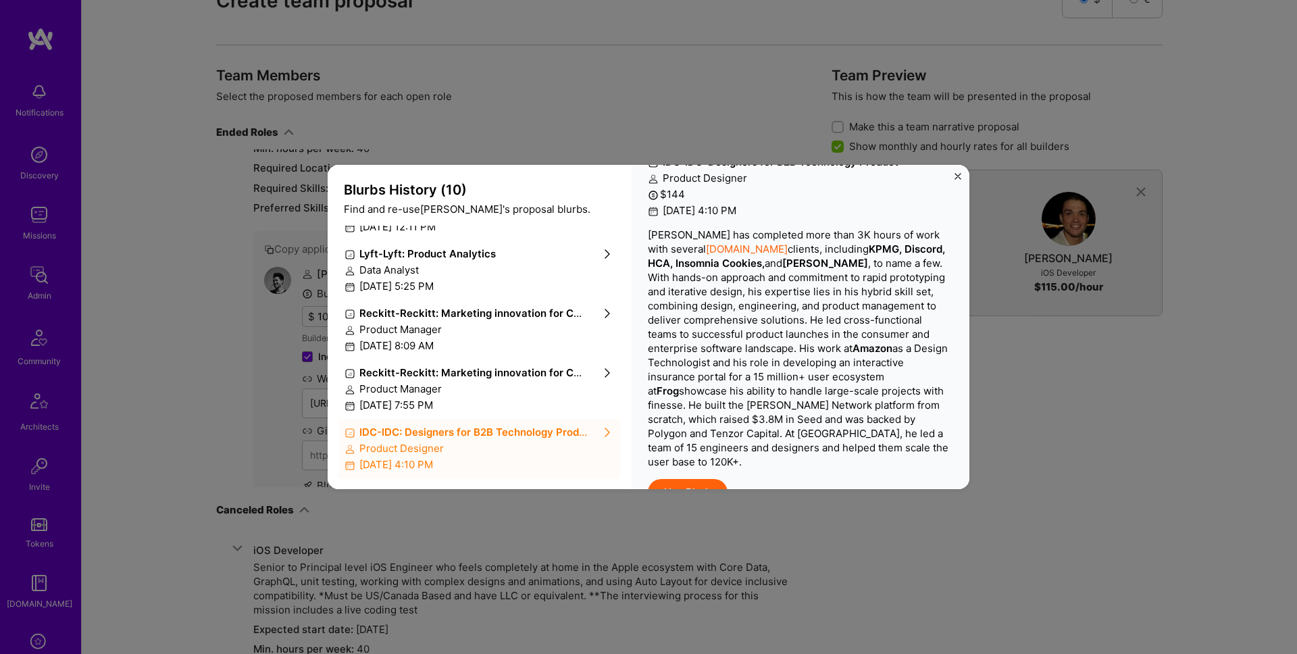
scroll to position [27, 0]
click at [821, 267] on p "Dean has completed more than 3K hours of work with several A.Team clients, incl…" at bounding box center [800, 347] width 305 height 241
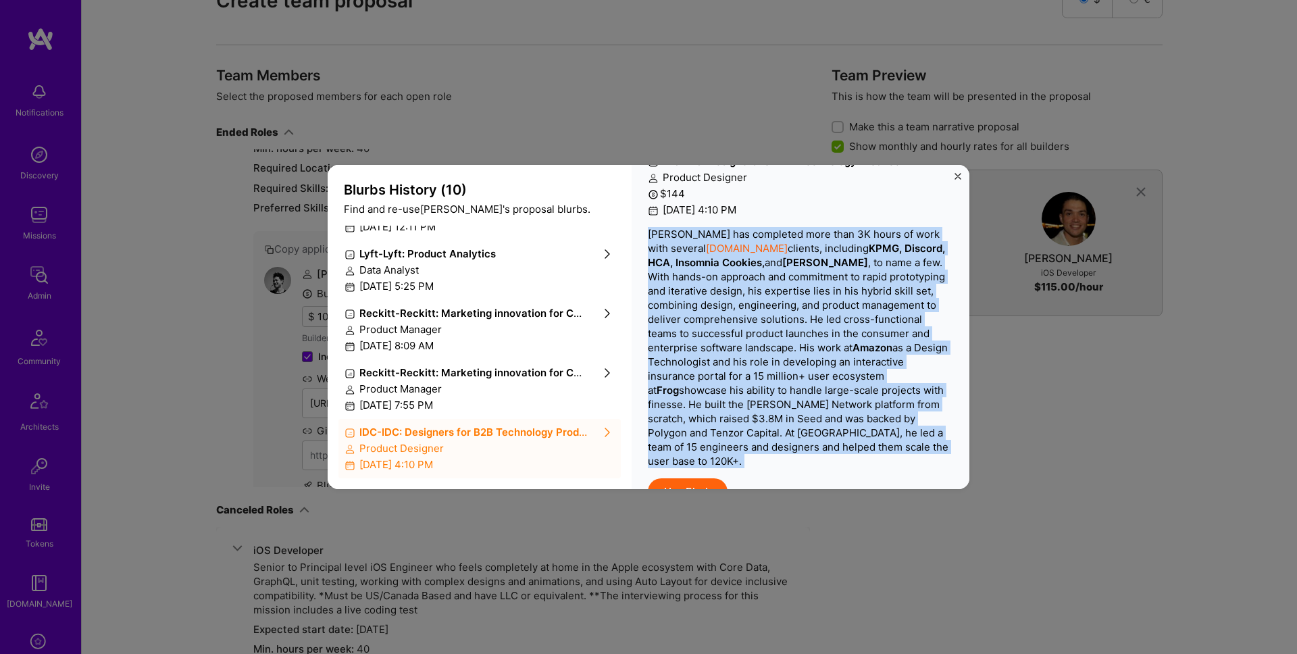
click at [821, 267] on p "Dean has completed more than 3K hours of work with several A.Team clients, incl…" at bounding box center [800, 347] width 305 height 241
copy p "Dean has completed more than 3K hours of work with several A.Team clients, incl…"
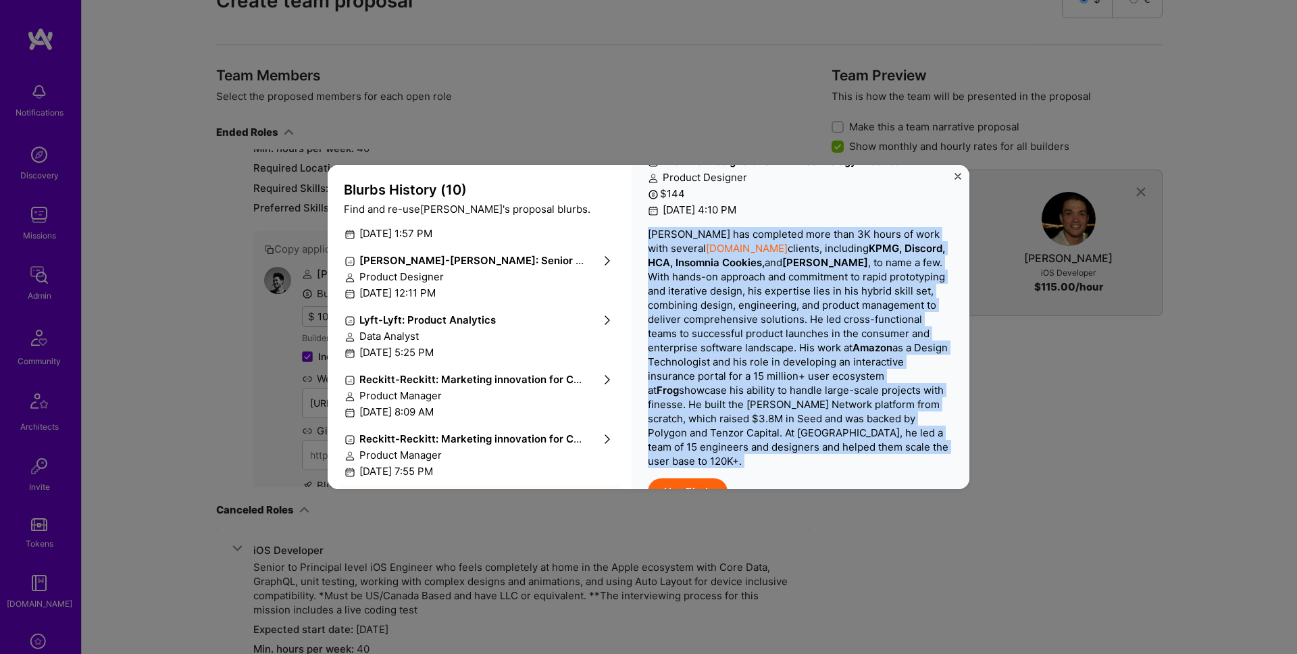
scroll to position [266, 0]
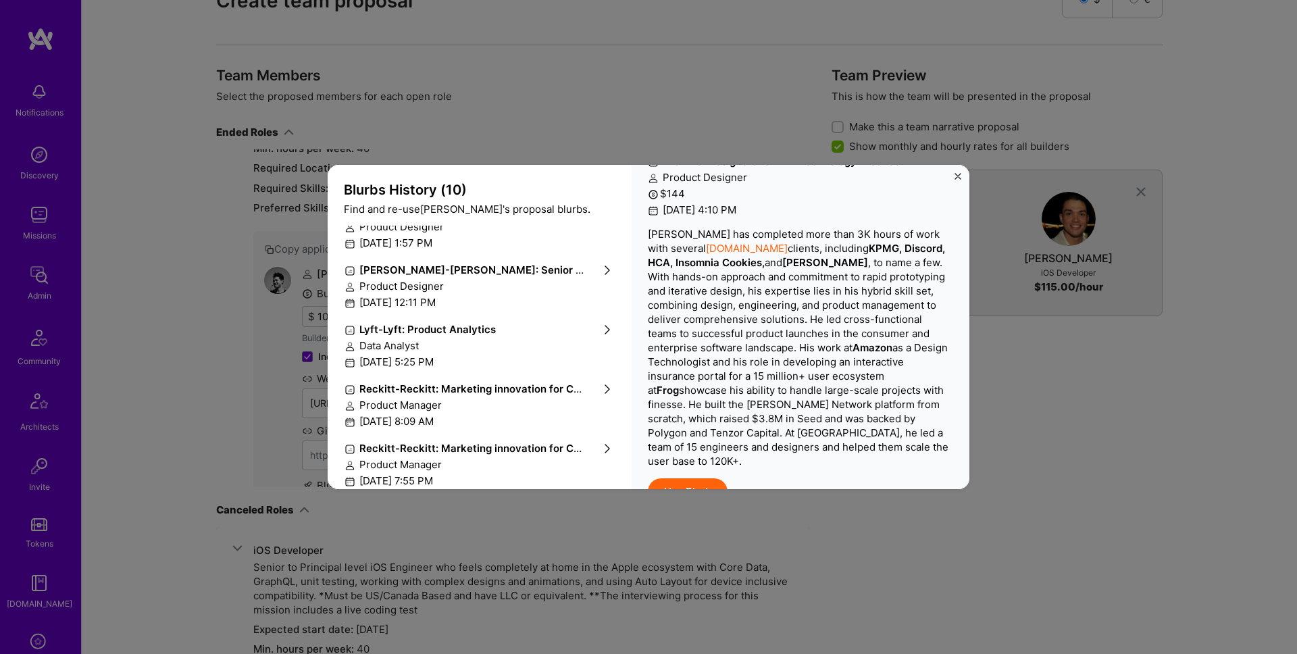
click at [475, 340] on div "Data Analyst" at bounding box center [479, 345] width 270 height 14
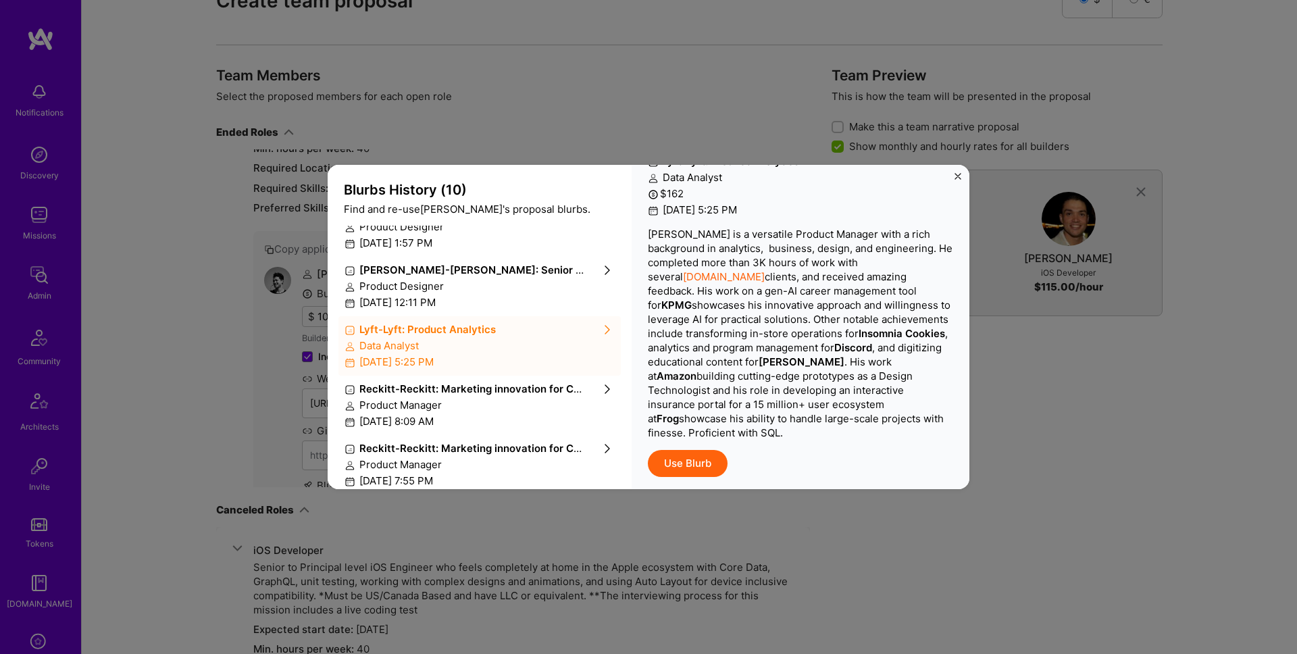
scroll to position [17, 0]
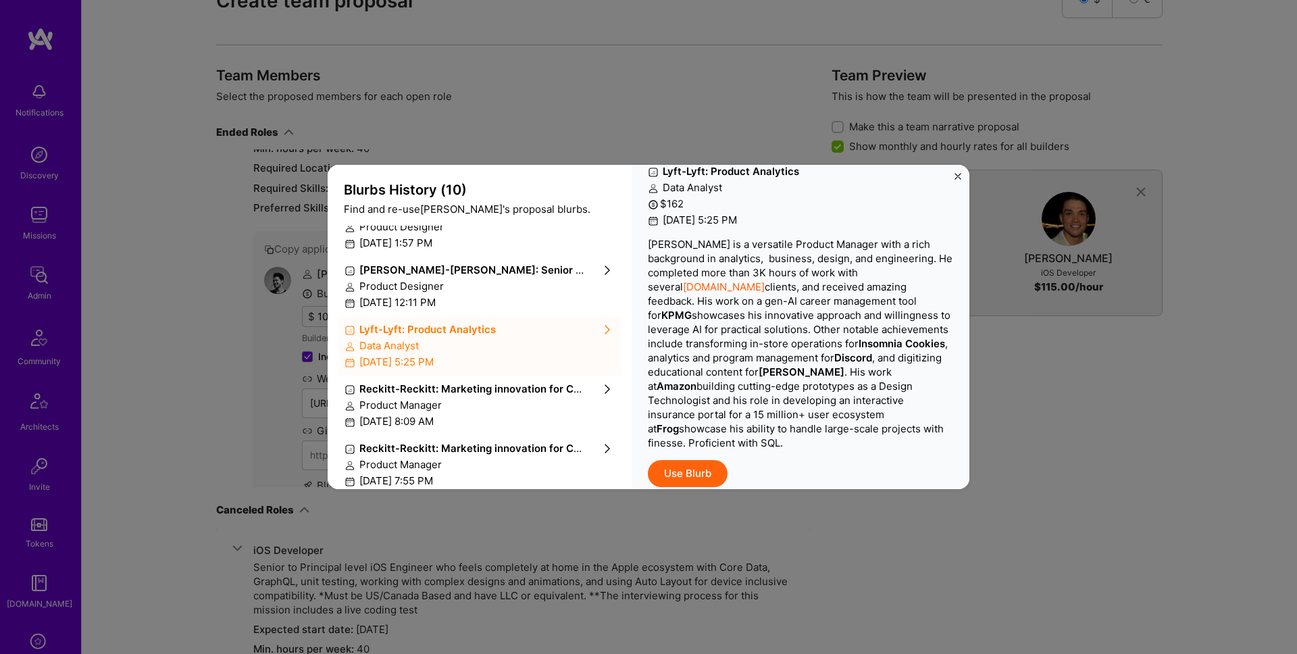
click at [471, 292] on div "Product Designer" at bounding box center [479, 286] width 270 height 14
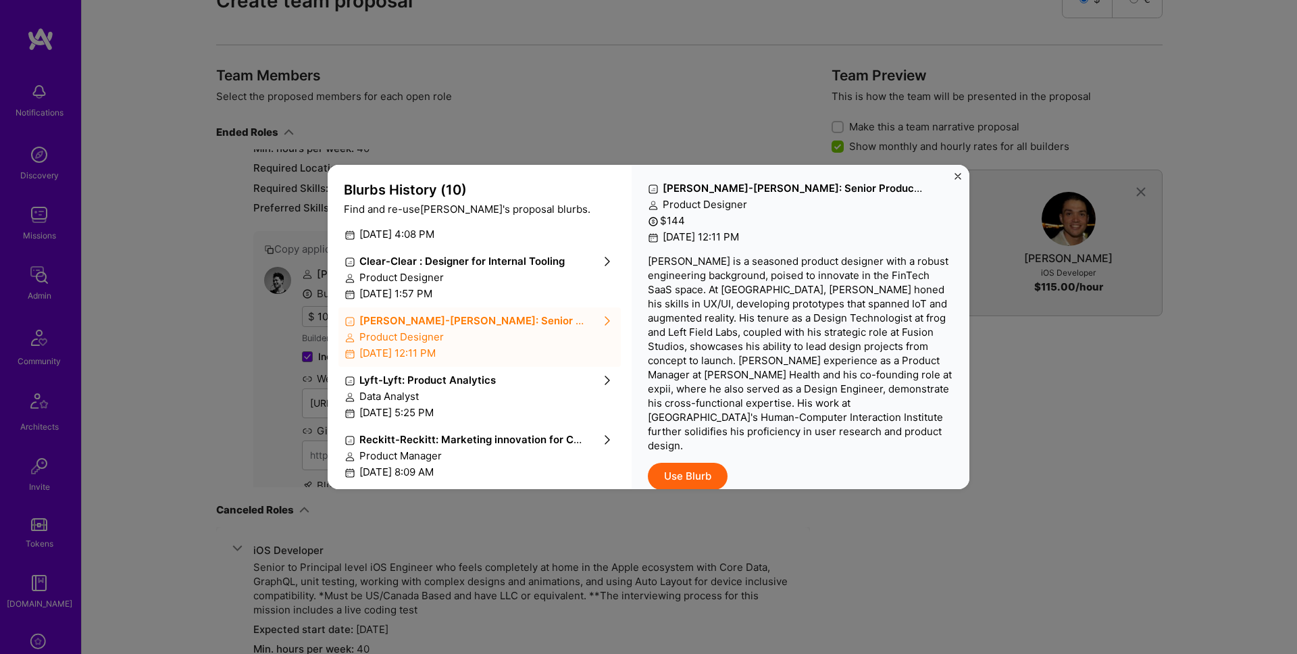
scroll to position [165, 0]
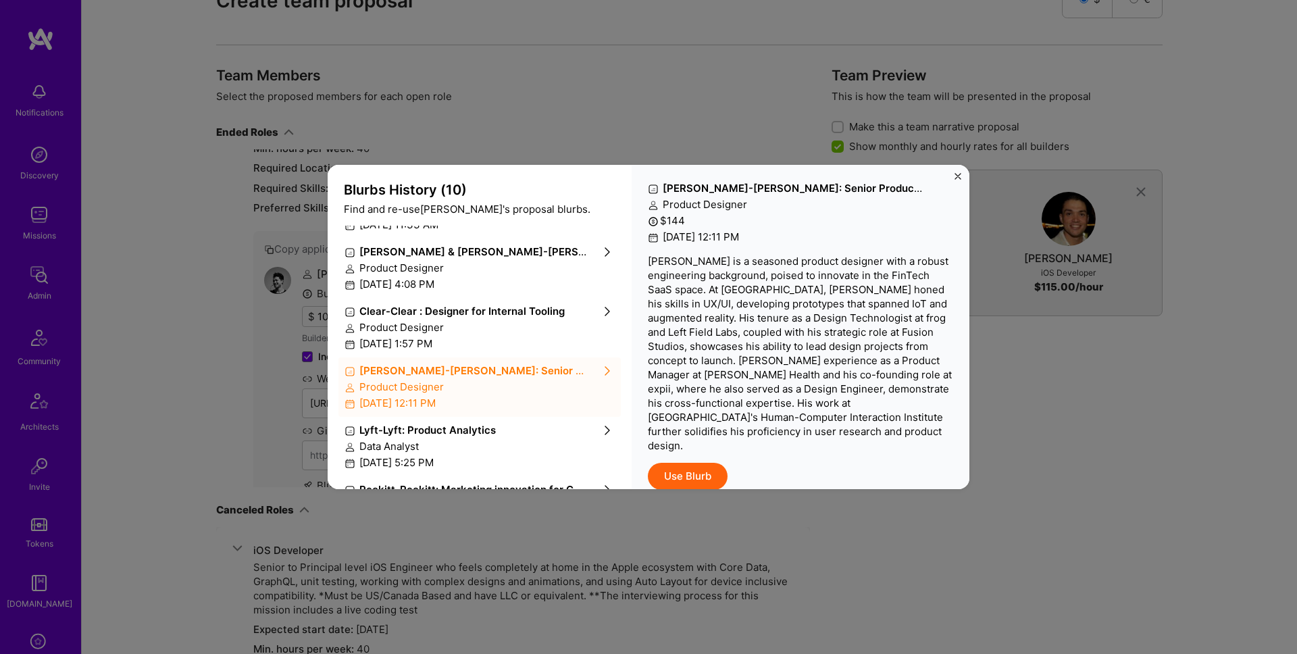
click at [482, 323] on div "Product Designer" at bounding box center [479, 327] width 270 height 14
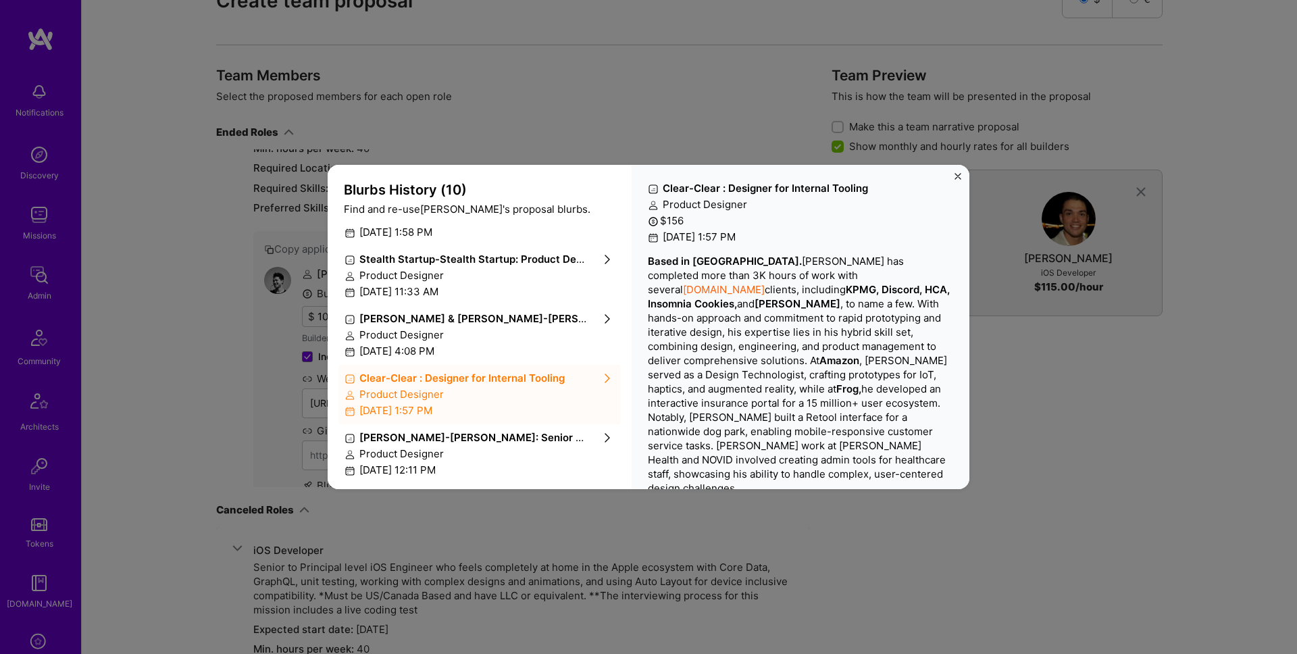
scroll to position [39, 0]
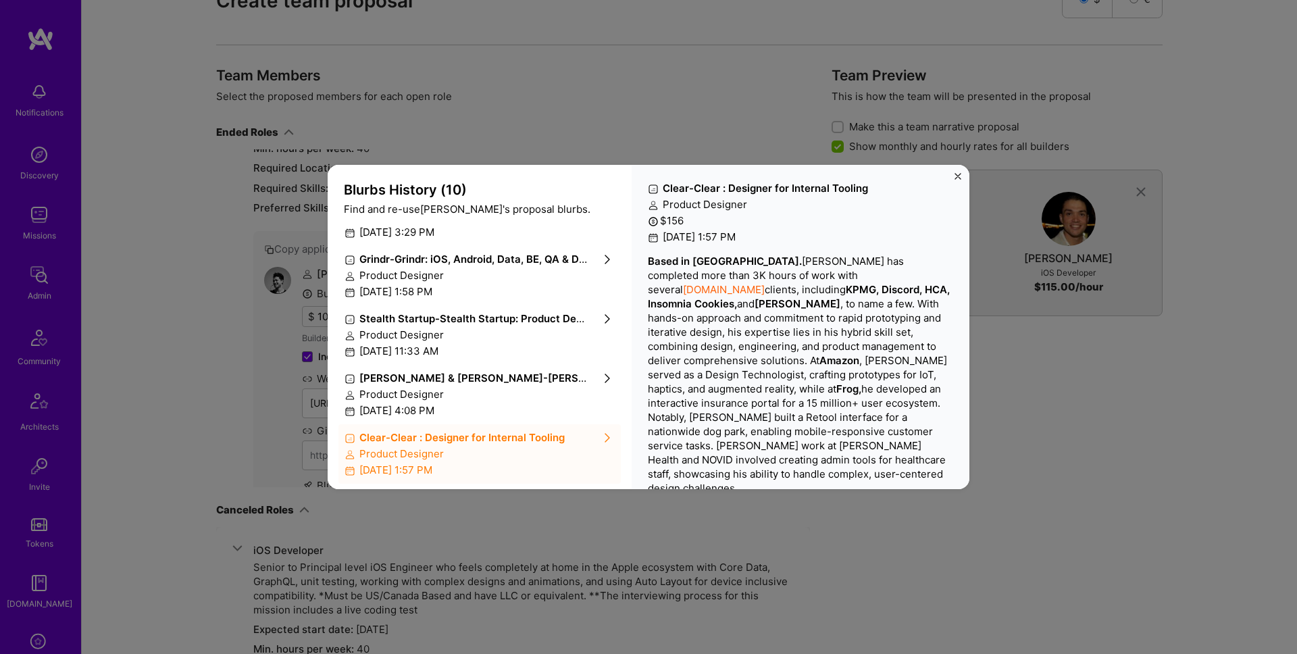
click at [960, 180] on button "Close" at bounding box center [957, 180] width 7 height 14
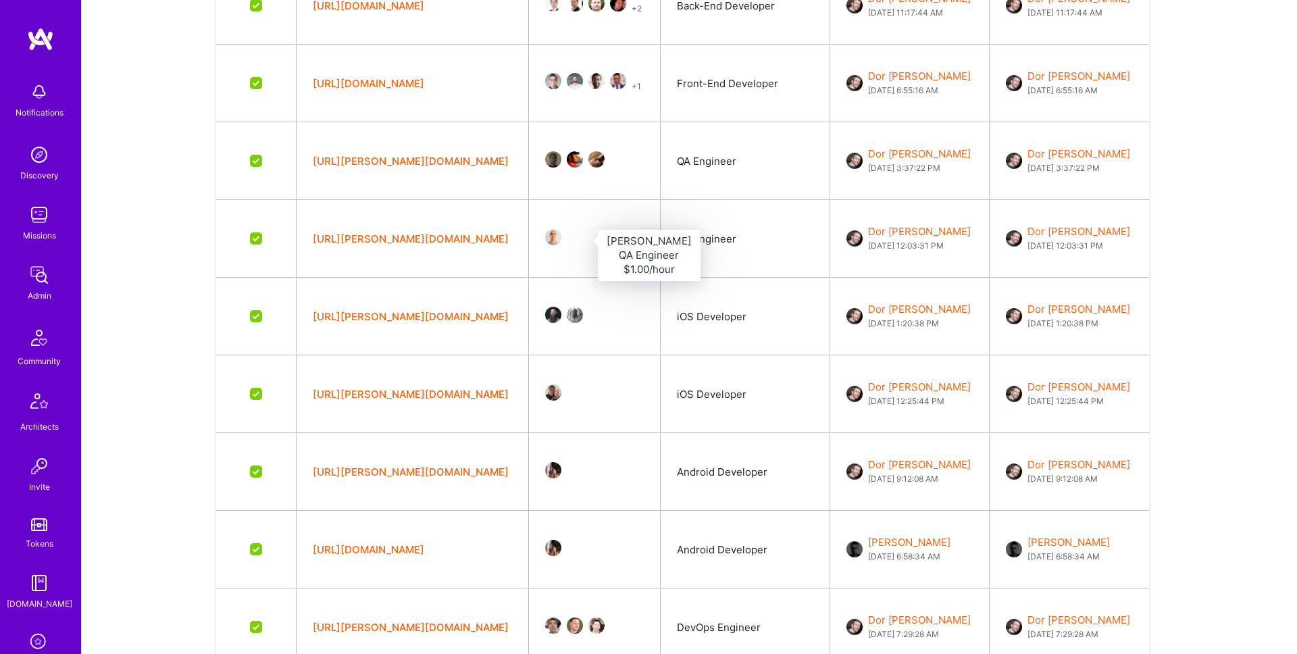
scroll to position [2842, 0]
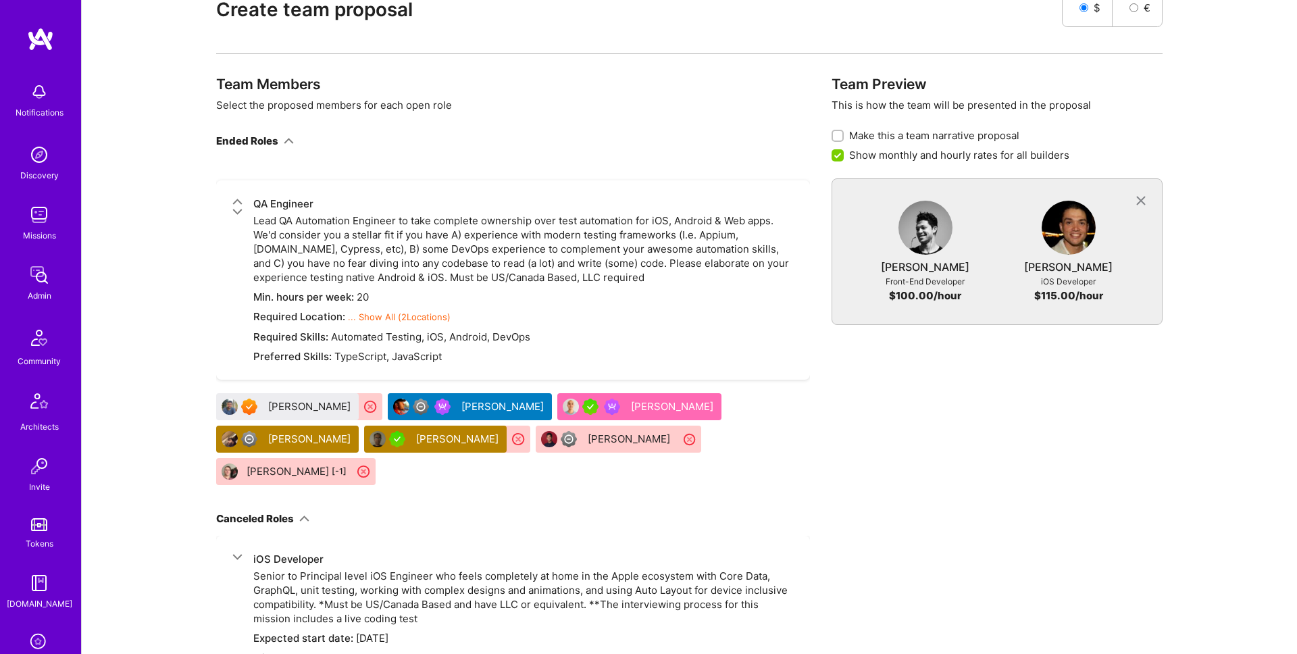
click at [631, 399] on div "Bill Tran" at bounding box center [673, 406] width 85 height 14
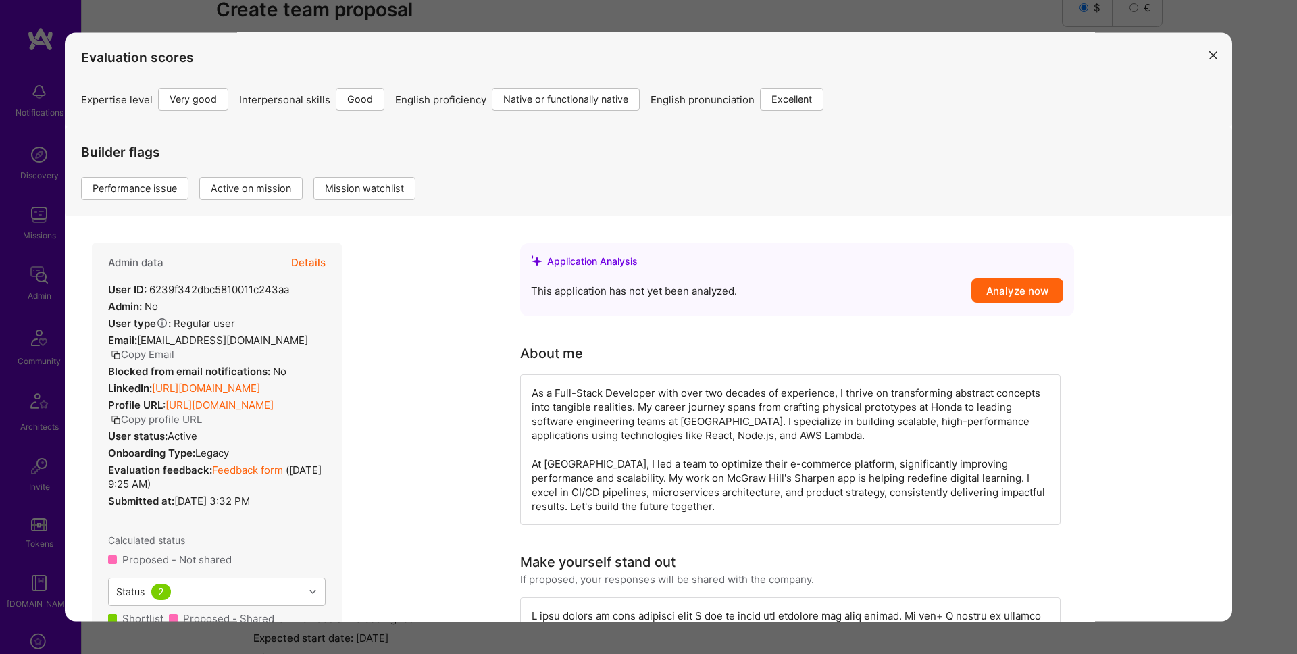
click at [1277, 211] on div "Evaluation scores Expertise level Very good Interpersonal skills Good English p…" at bounding box center [648, 327] width 1297 height 654
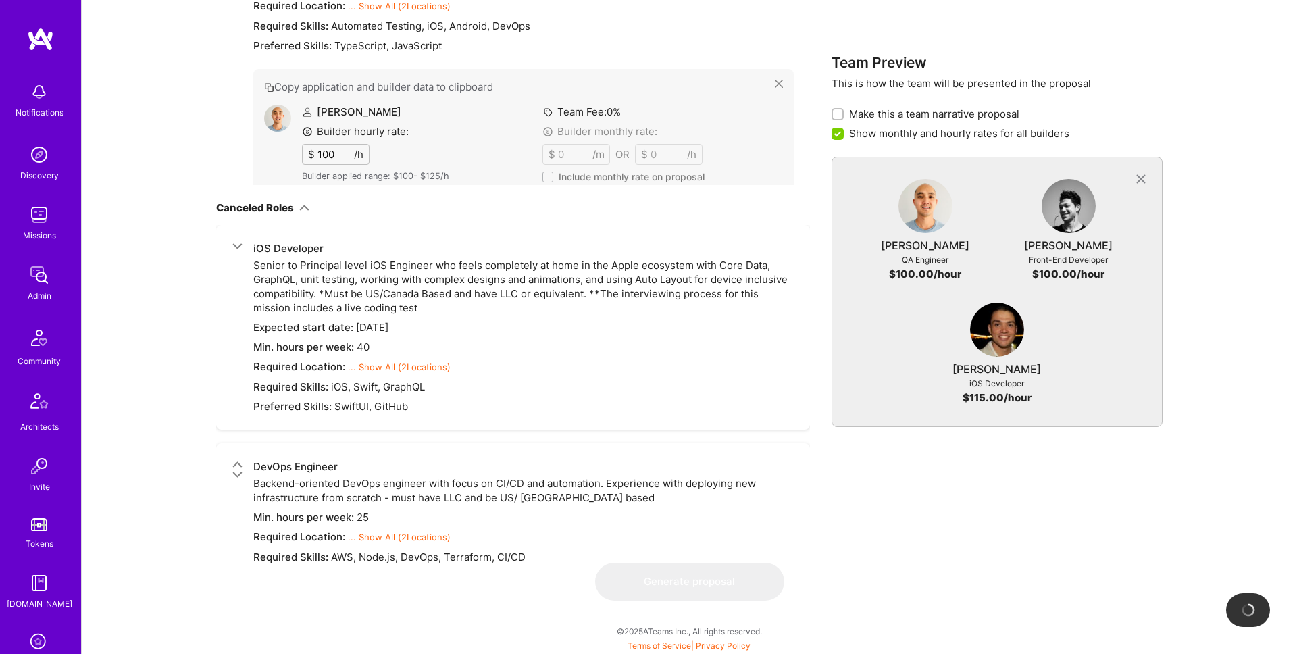
scroll to position [3260, 0]
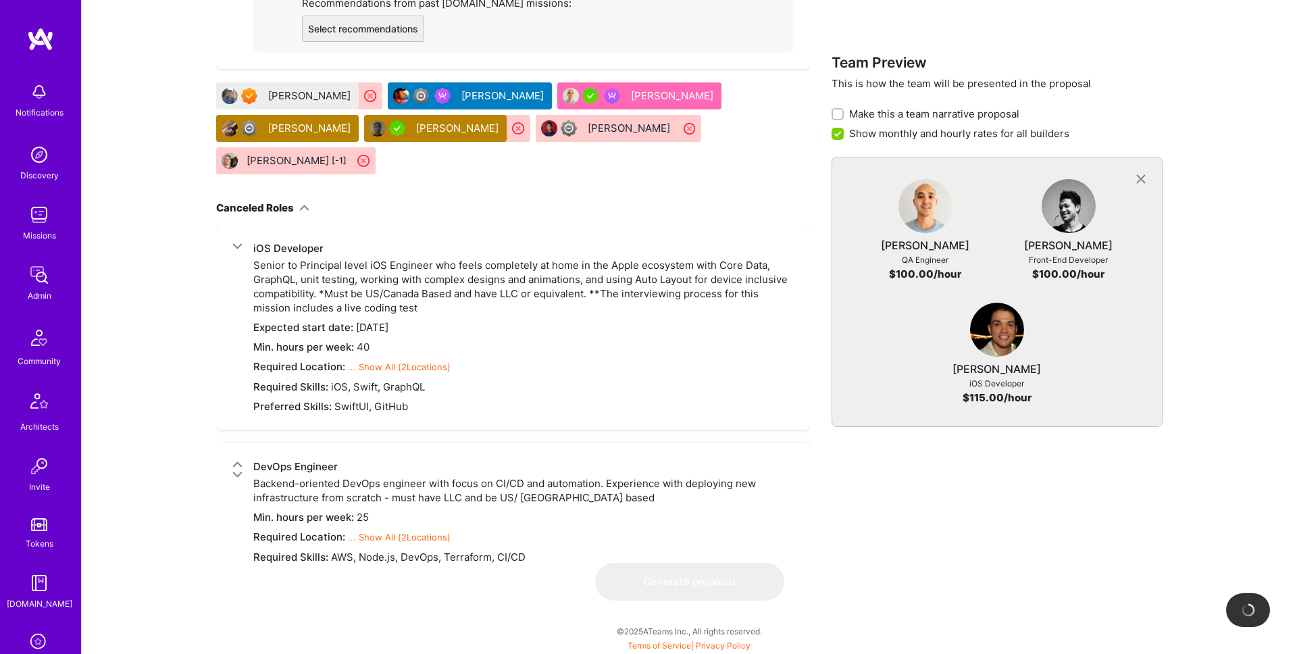
type input "https://billjohntran.com/"
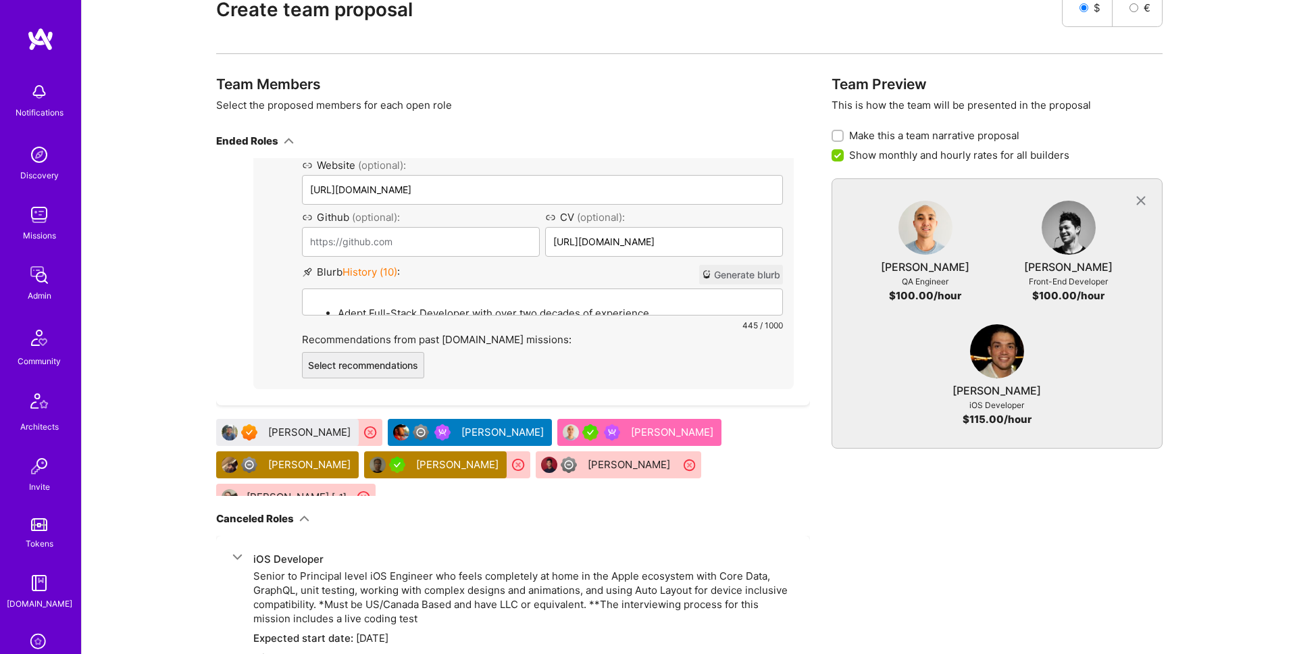
scroll to position [3217, 0]
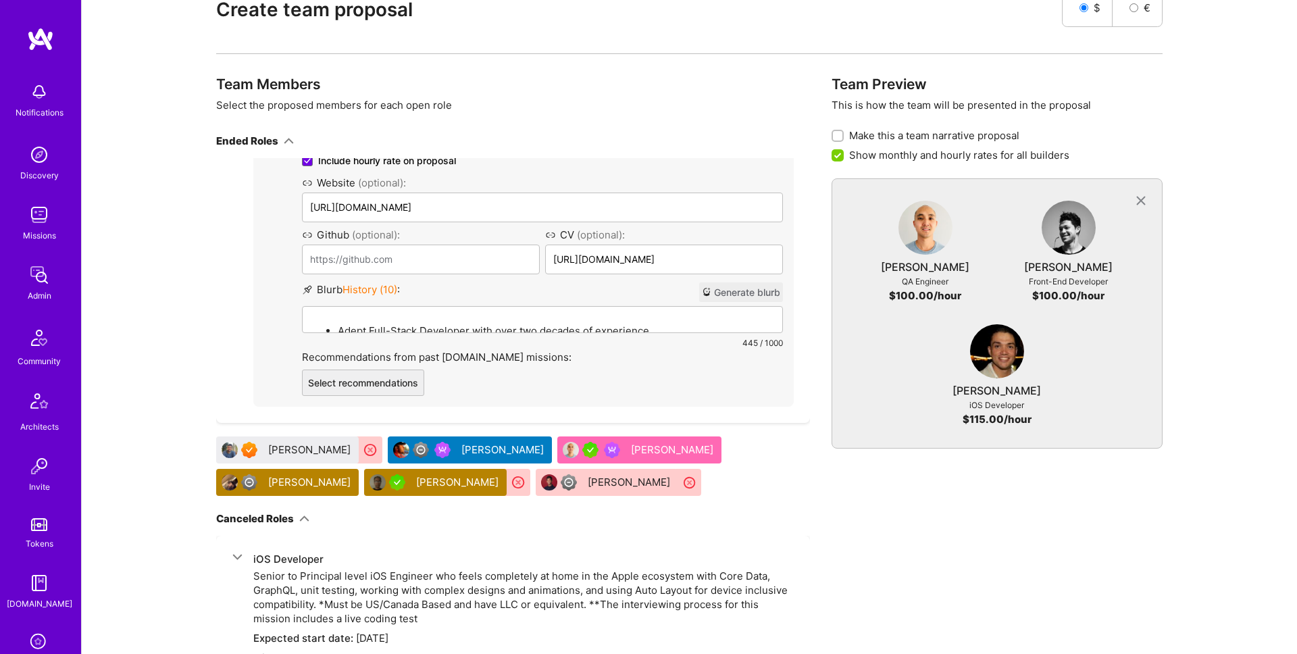
click at [382, 283] on span "History ( 10 )" at bounding box center [369, 289] width 55 height 13
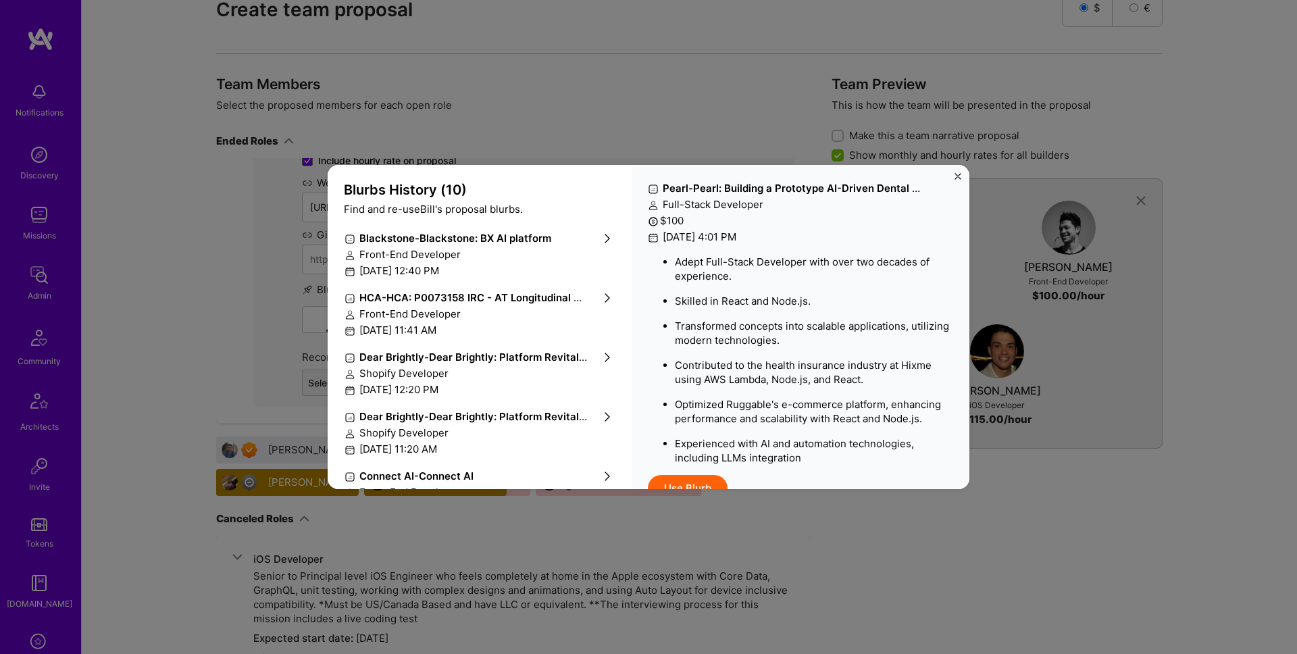
scroll to position [122, 0]
click at [462, 382] on div "March 26th, 2024 at 11:41 AM" at bounding box center [479, 387] width 270 height 14
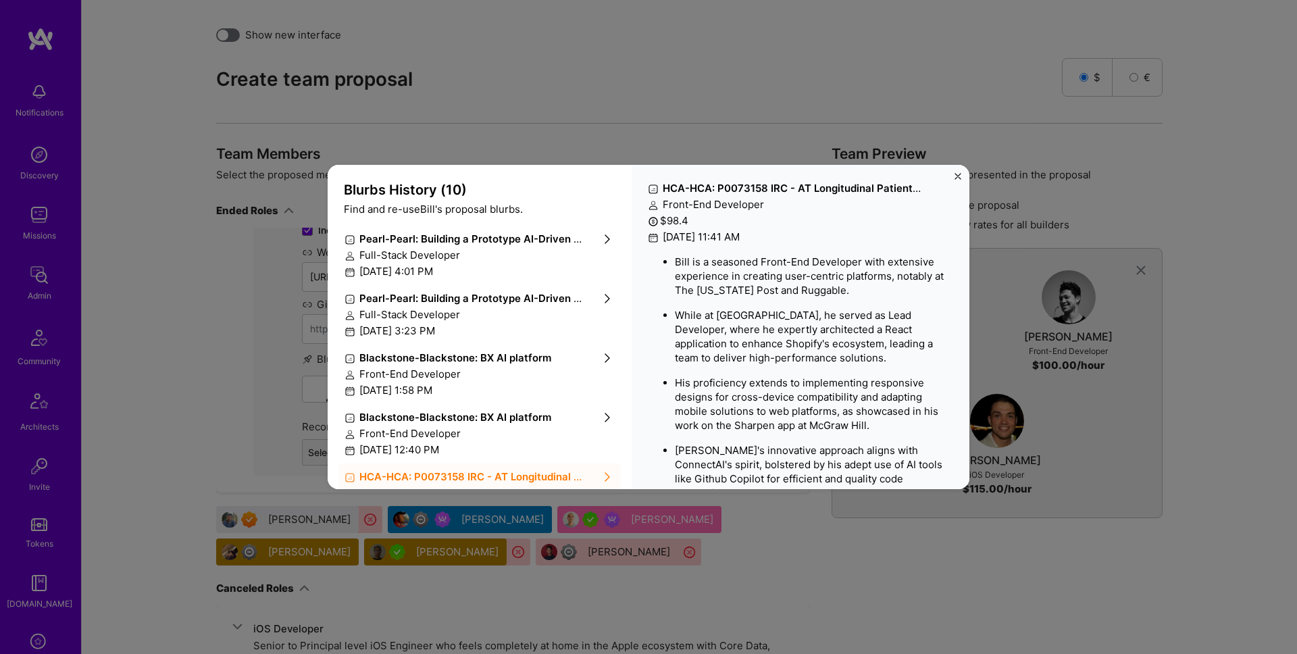
scroll to position [2716, 0]
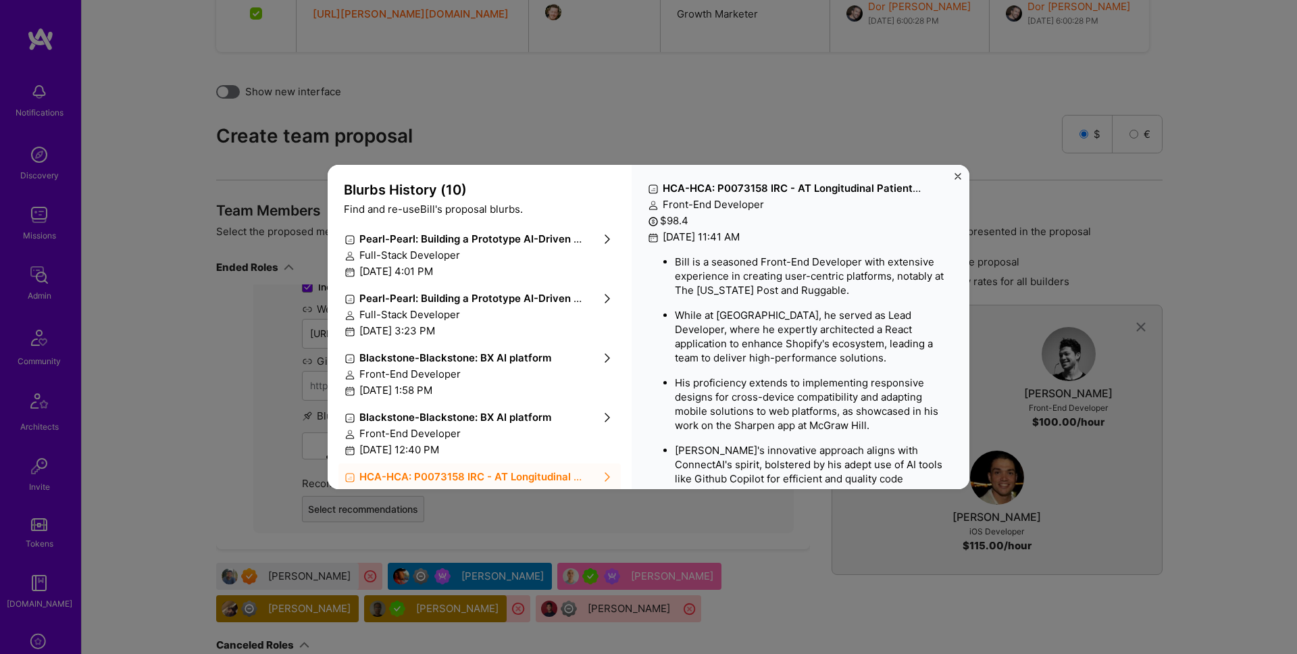
click at [1062, 248] on div "Blurbs History ( 10 ) Find and re-use Bill 's proposal blurbs. Pearl - Pearl: B…" at bounding box center [648, 327] width 1297 height 654
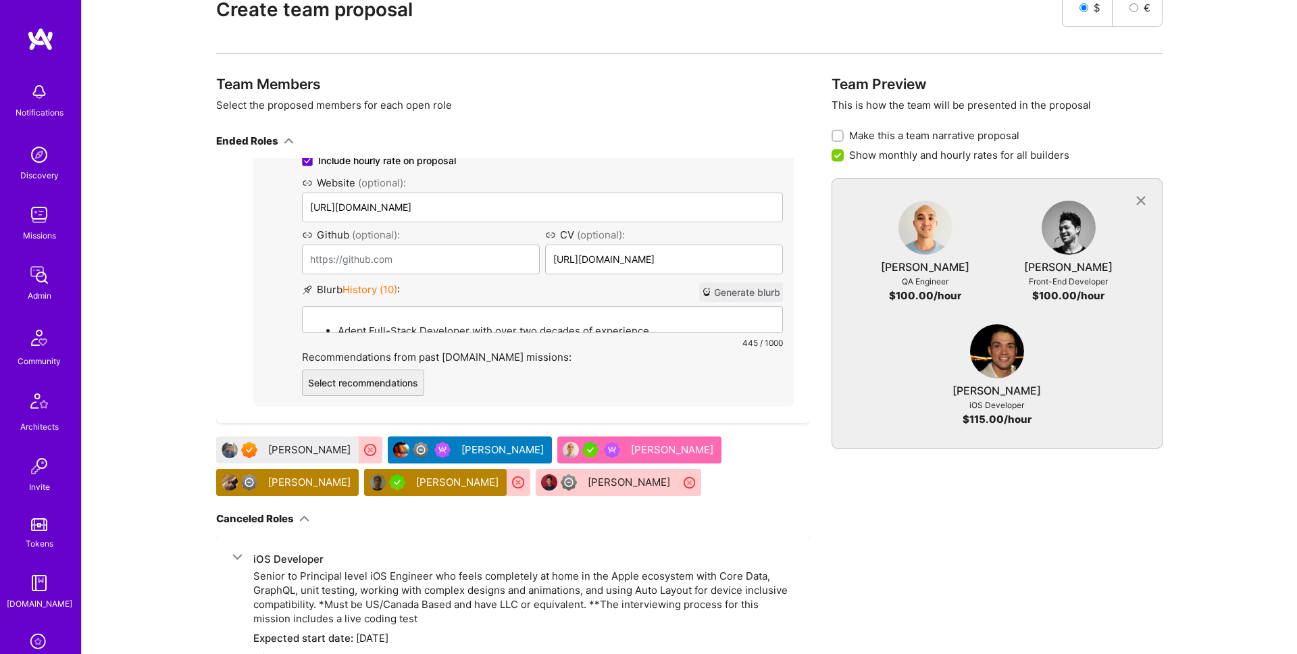
scroll to position [3660, 0]
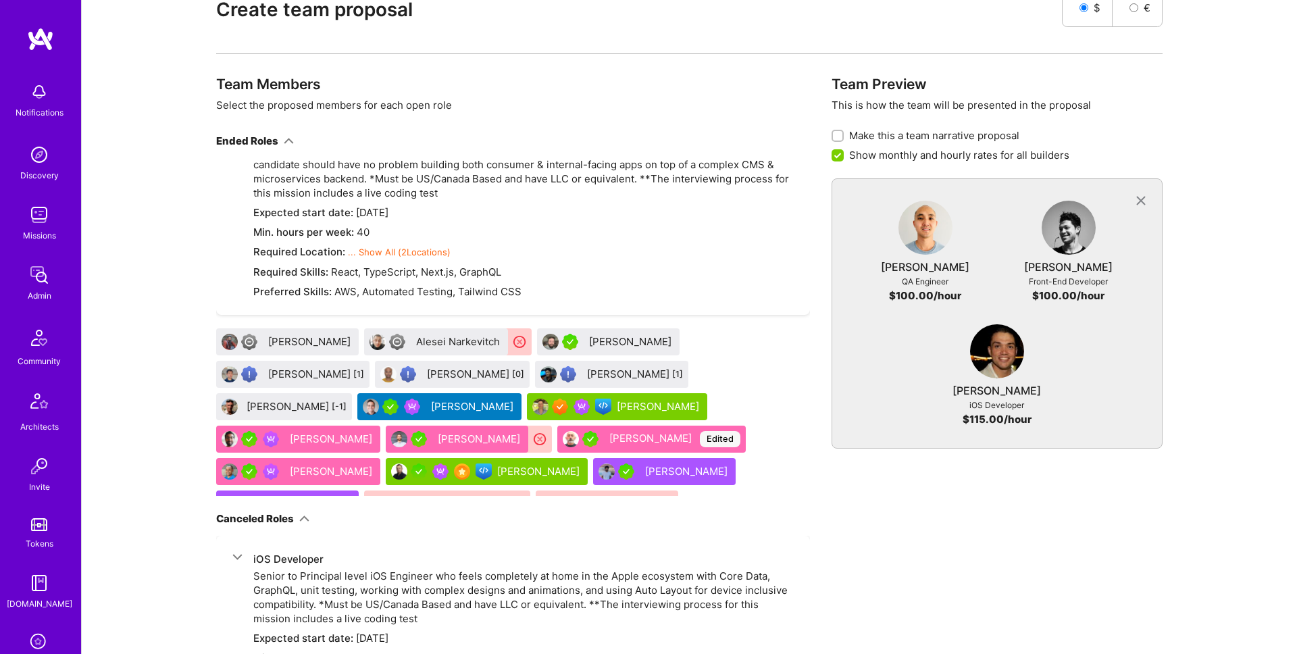
drag, startPoint x: 657, startPoint y: 331, endPoint x: 607, endPoint y: 190, distance: 149.7
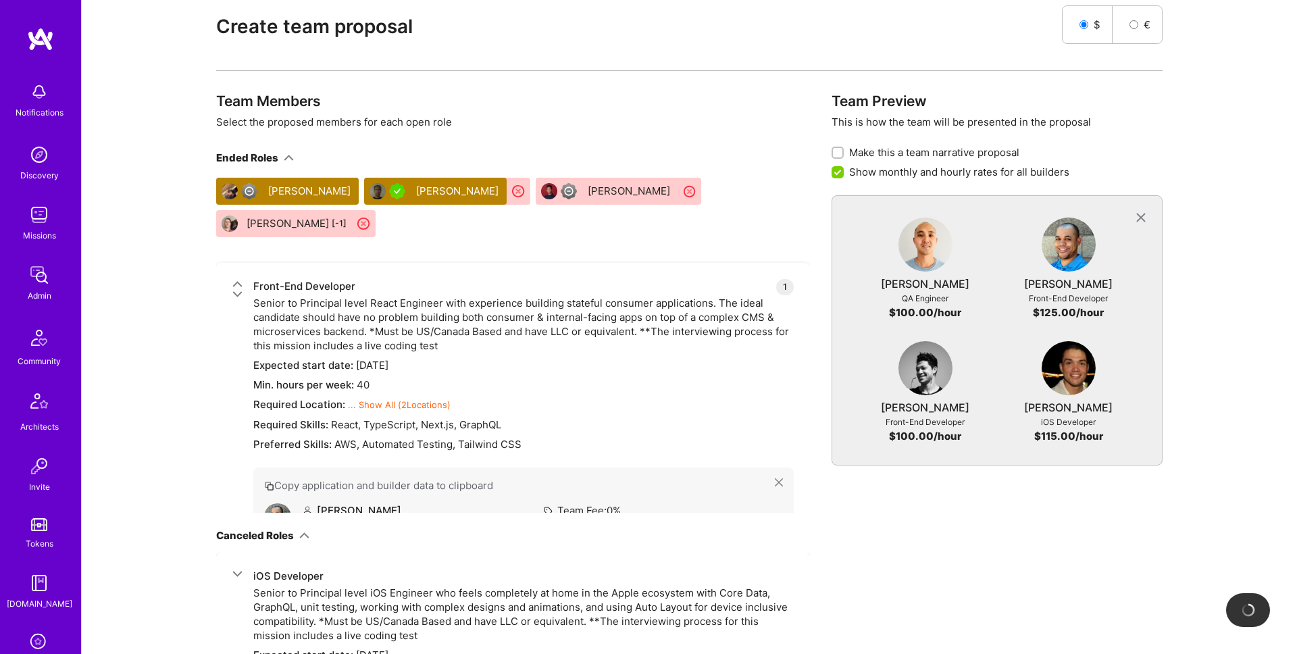
scroll to position [3866, 0]
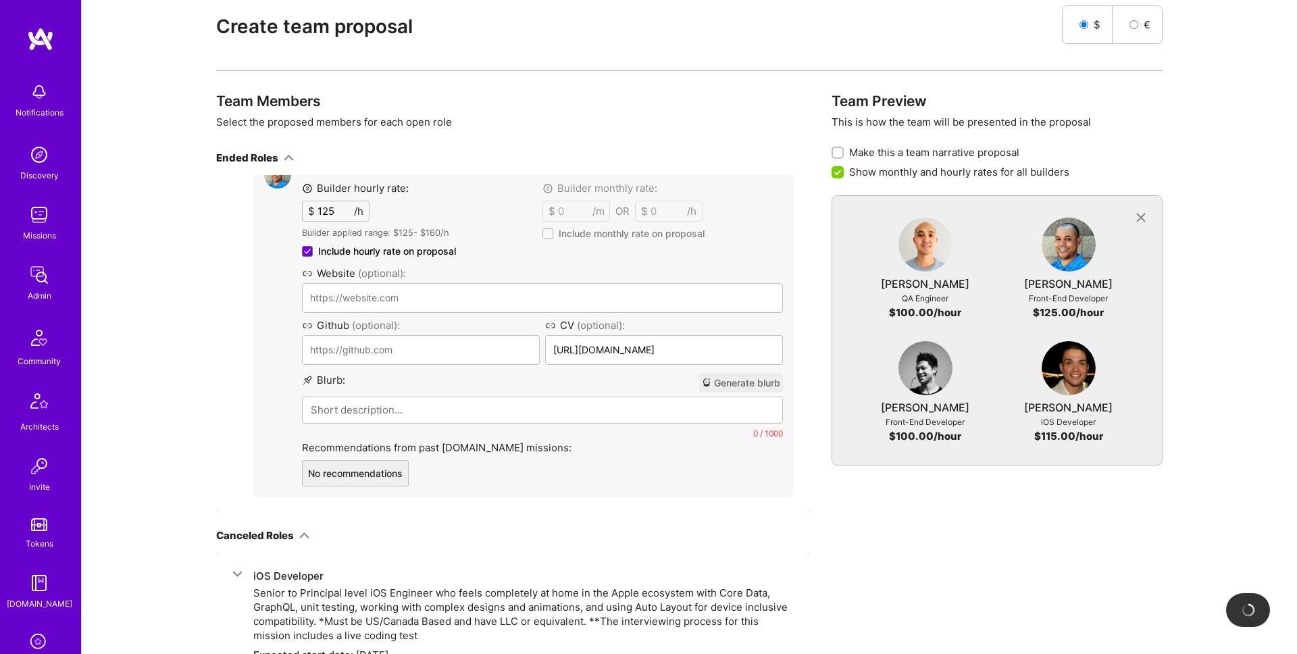
type input "https://nuwavecommerce.com/"
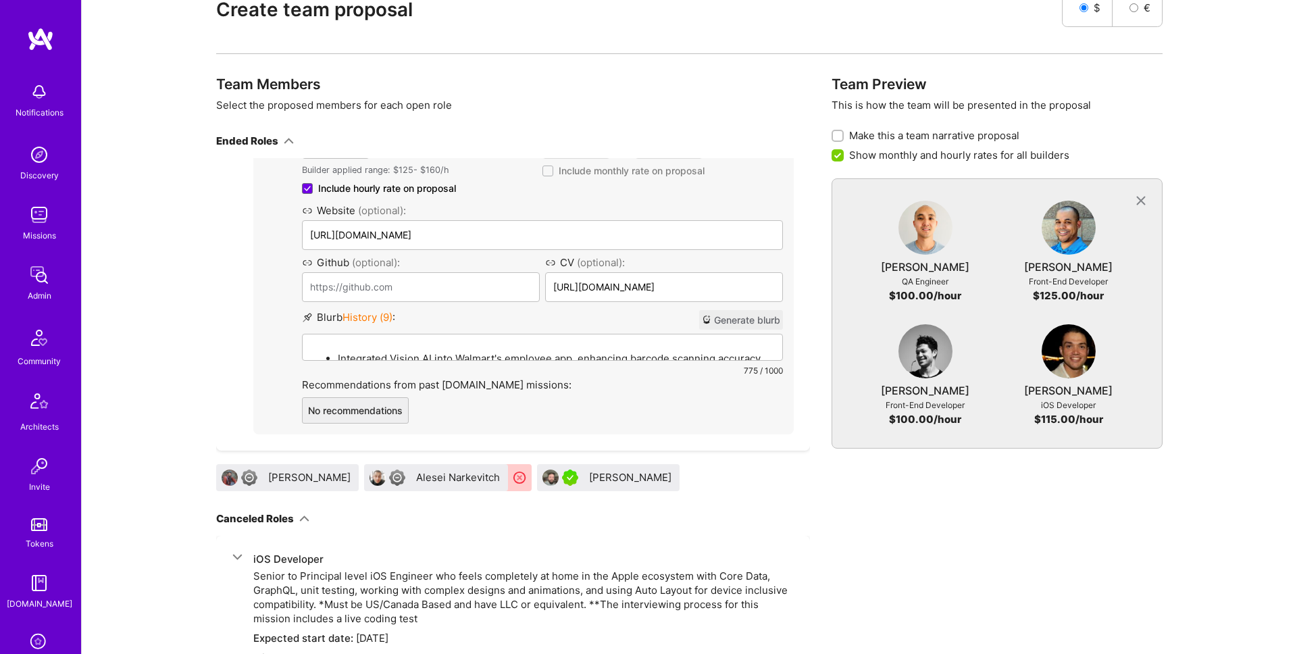
click at [367, 311] on span "History ( 9 )" at bounding box center [367, 317] width 50 height 13
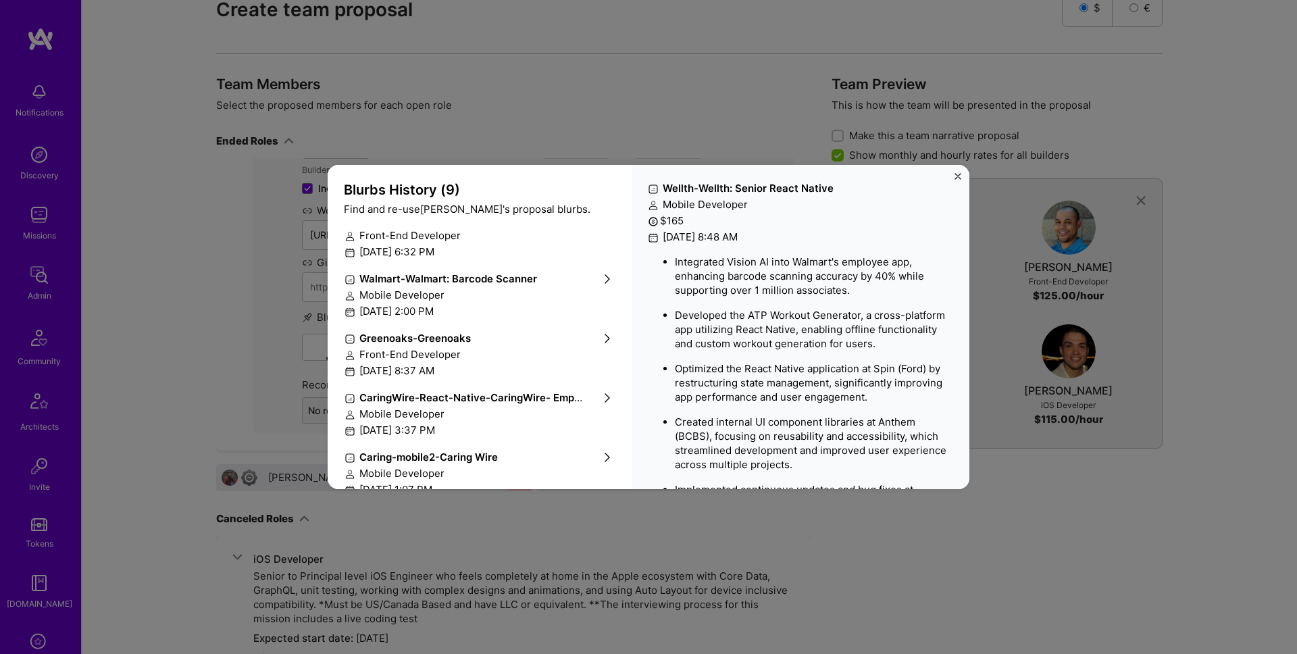
scroll to position [282, 0]
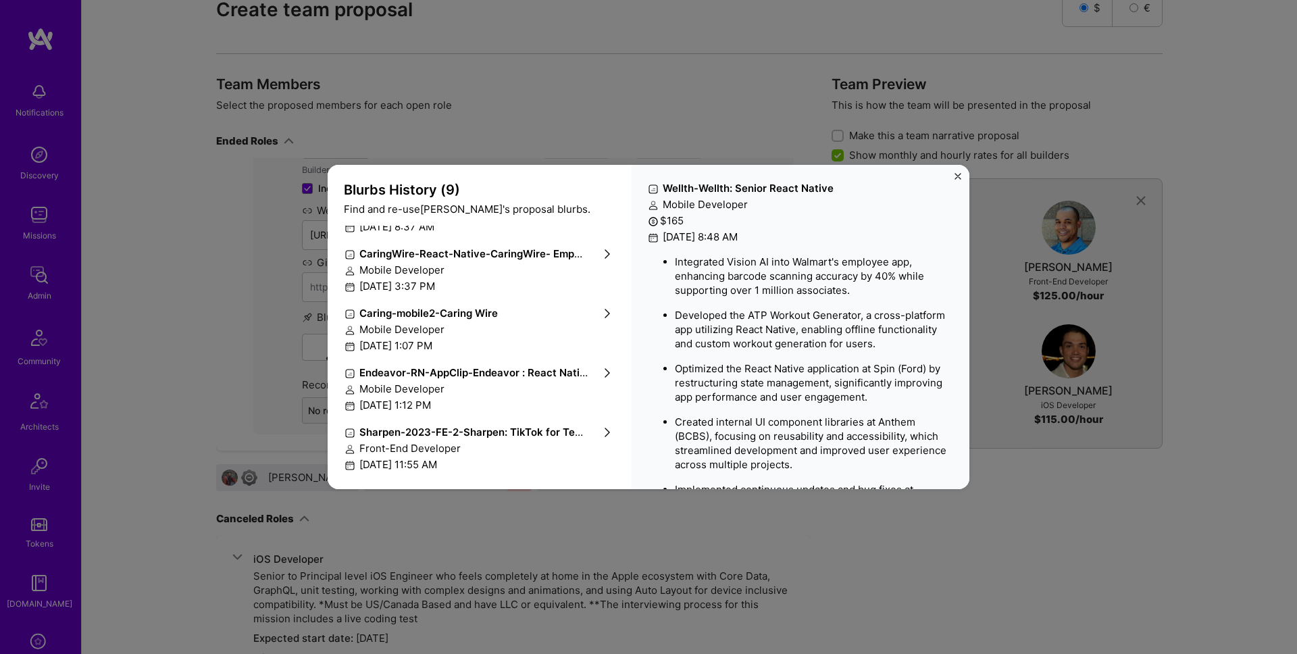
click at [491, 440] on div "Sharpen-2023-FE-2 - Sharpen: TikTok for Textbooks Front-End Developer March 21s…" at bounding box center [479, 448] width 282 height 59
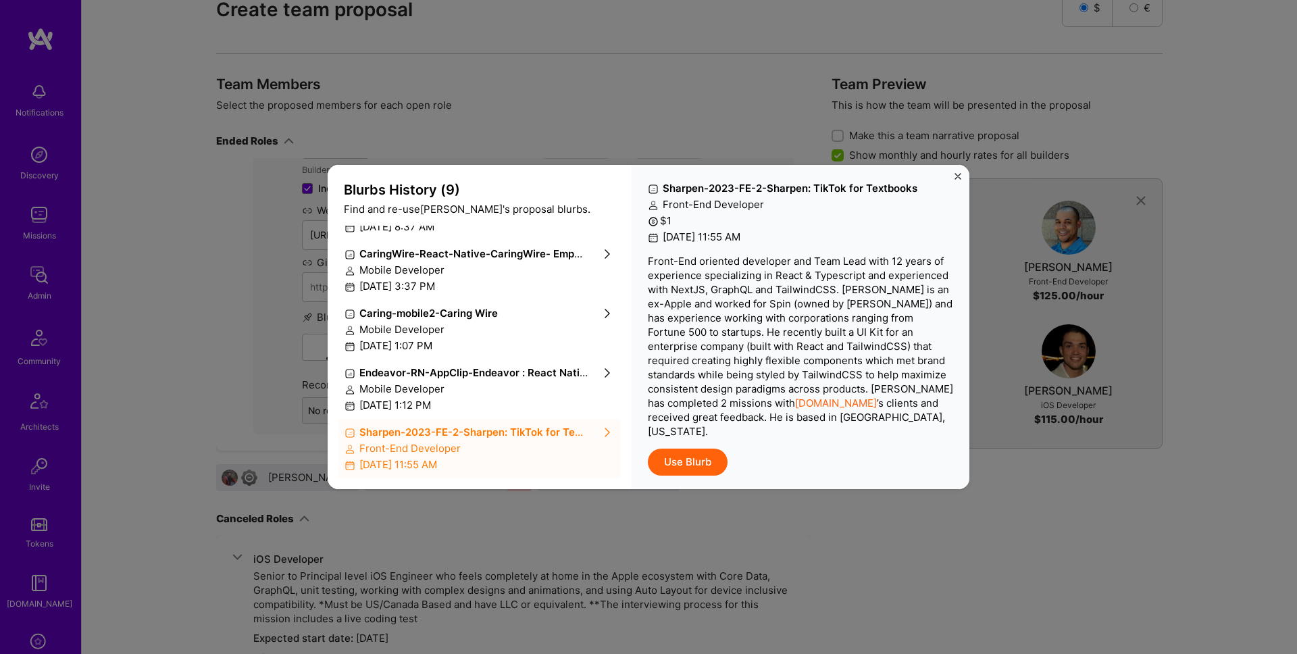
click at [781, 325] on p "Front-End oriented developer and Team Lead with 12 years of experience speciali…" at bounding box center [800, 346] width 305 height 184
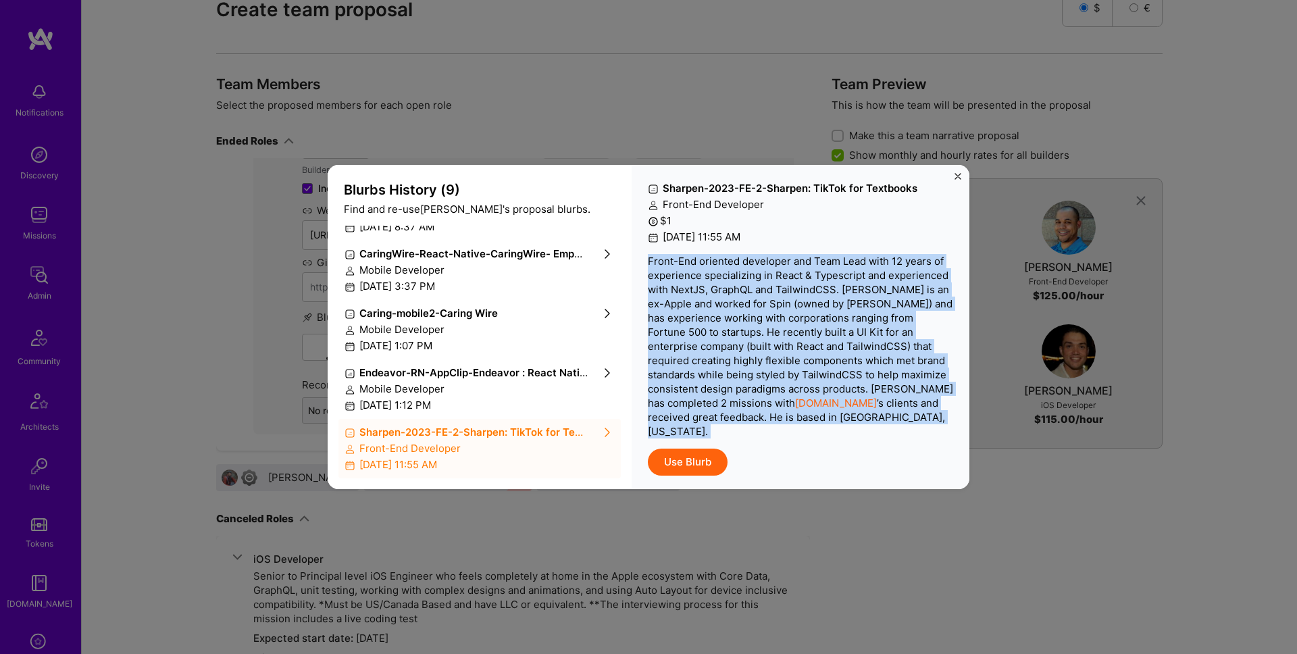
click at [781, 325] on p "Front-End oriented developer and Team Lead with 12 years of experience speciali…" at bounding box center [800, 346] width 305 height 184
copy p "Front-End oriented developer and Team Lead with 12 years of experience speciali…"
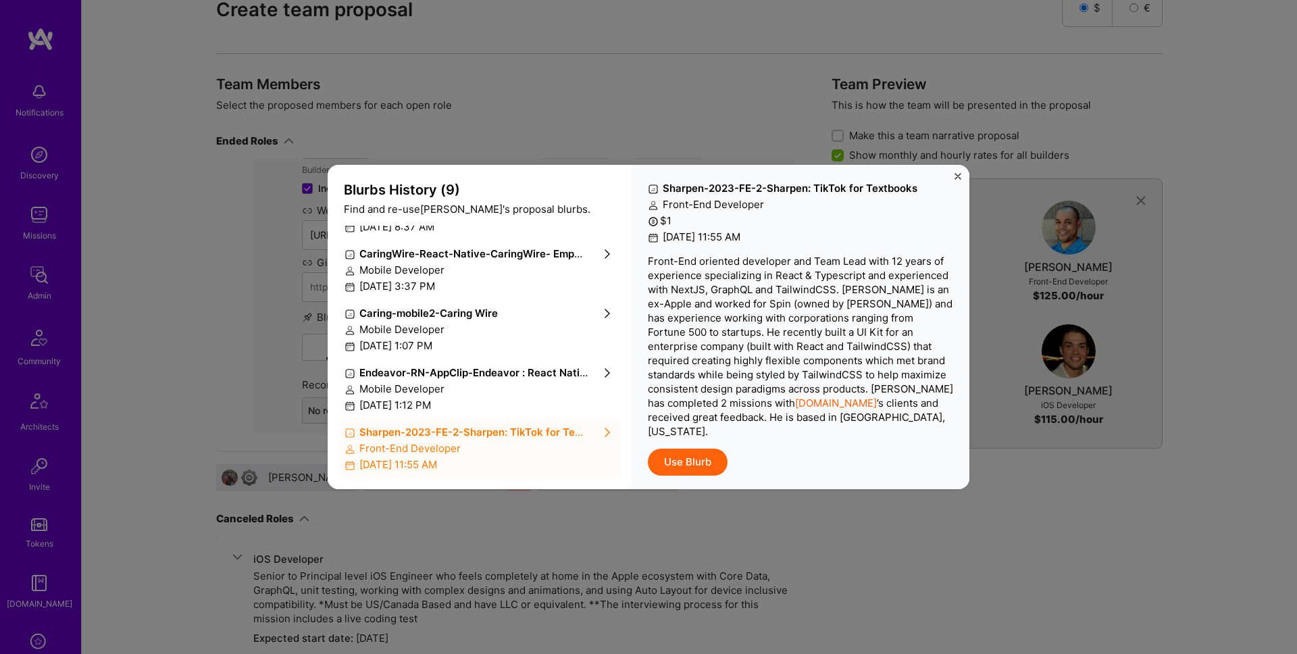
drag, startPoint x: 1022, startPoint y: 511, endPoint x: 1008, endPoint y: 509, distance: 14.3
click at [1022, 511] on div "Blurbs History ( 9 ) Find and re-use Christopher 's proposal blurbs. Wellth - W…" at bounding box center [648, 327] width 1297 height 654
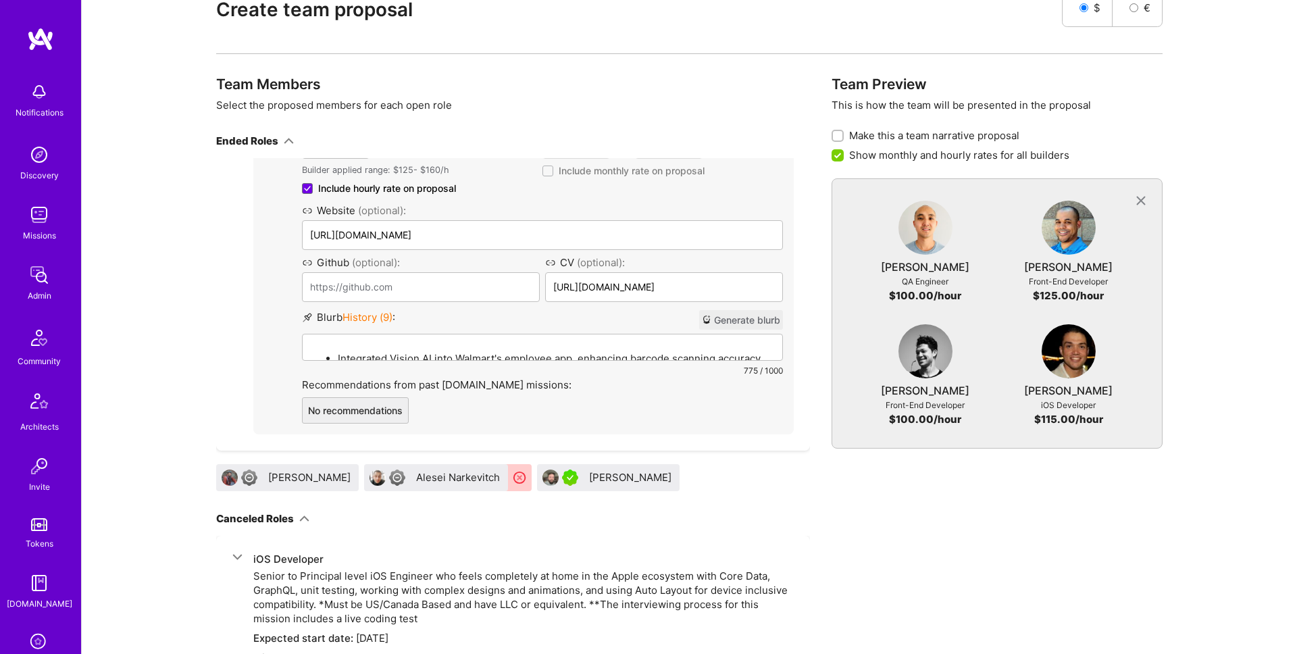
click at [369, 311] on span "History ( 9 )" at bounding box center [367, 317] width 50 height 13
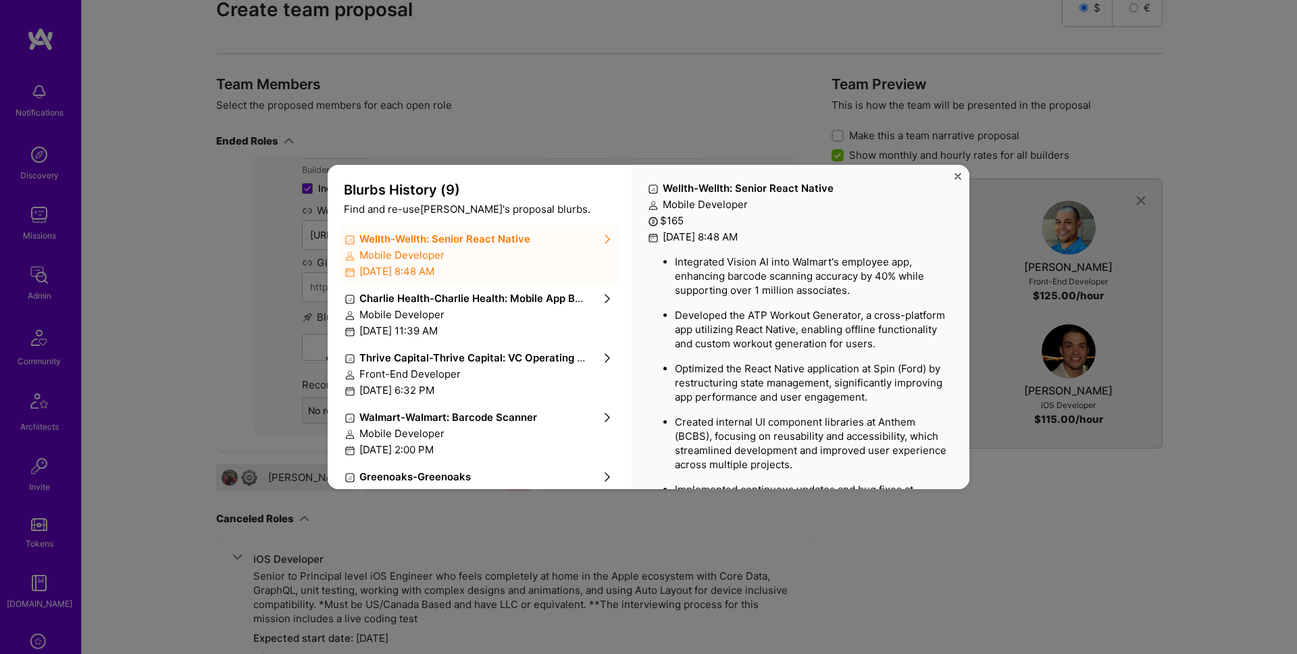
drag, startPoint x: 504, startPoint y: 298, endPoint x: 505, endPoint y: 312, distance: 14.2
click at [504, 297] on strong "Charlie Health - Charlie Health: Mobile App Build" at bounding box center [475, 298] width 233 height 13
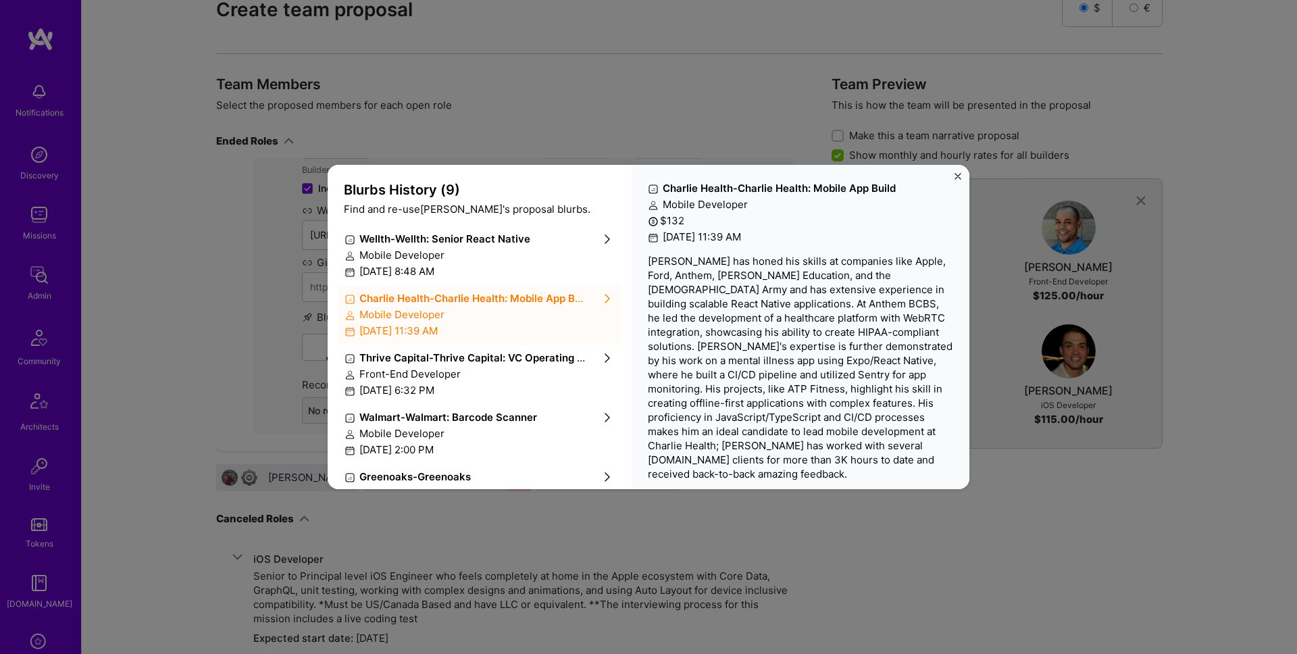
click at [527, 363] on strong "Thrive Capital - Thrive Capital: VC Operating System" at bounding box center [486, 357] width 255 height 13
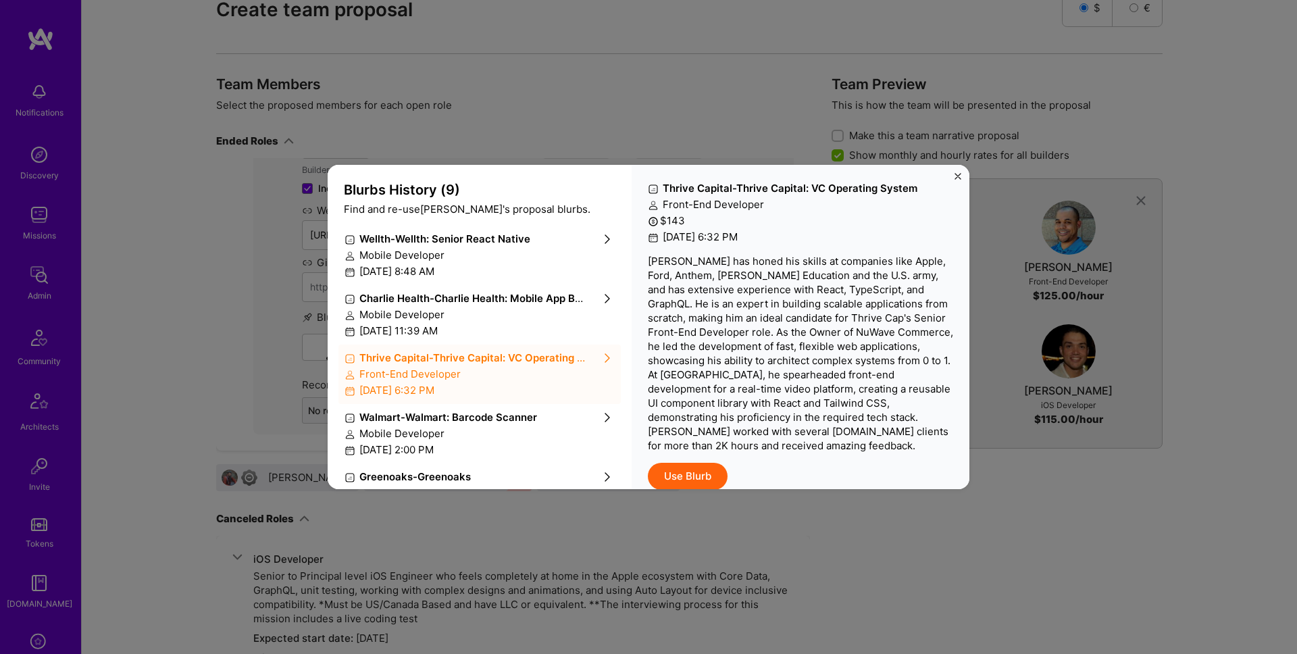
click at [983, 455] on div "Blurbs History ( 9 ) Find and re-use Christopher 's proposal blurbs. Wellth - W…" at bounding box center [648, 327] width 1297 height 654
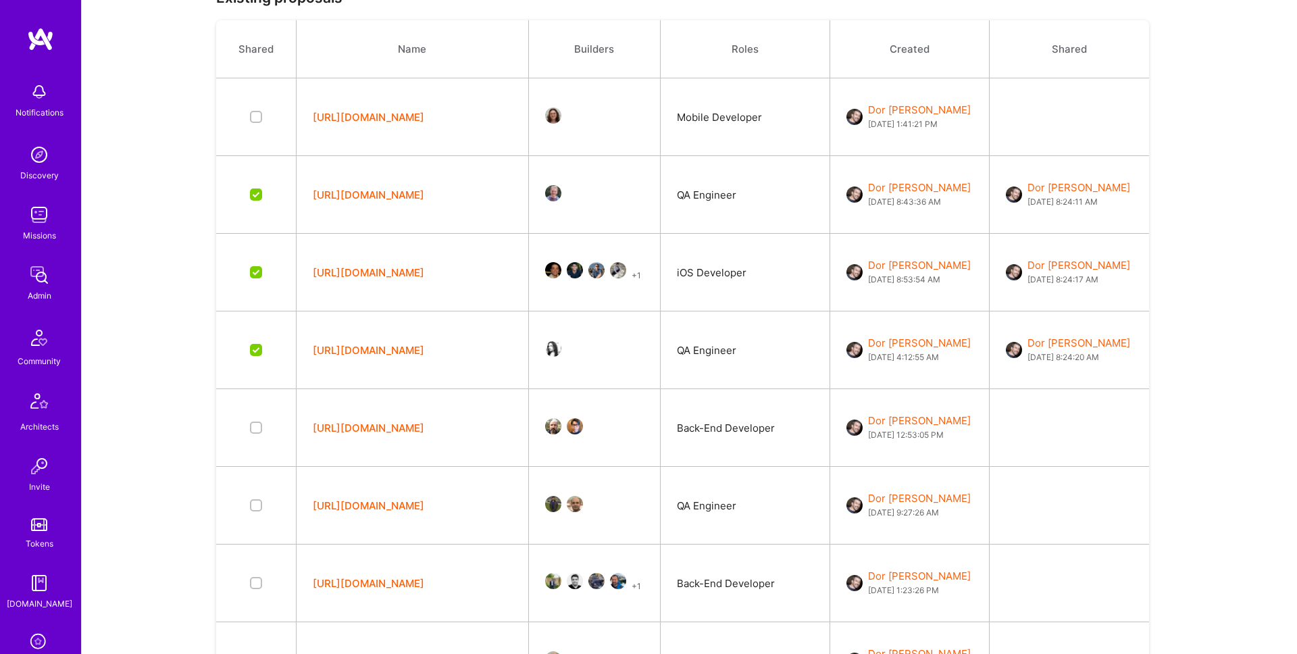
scroll to position [269, 0]
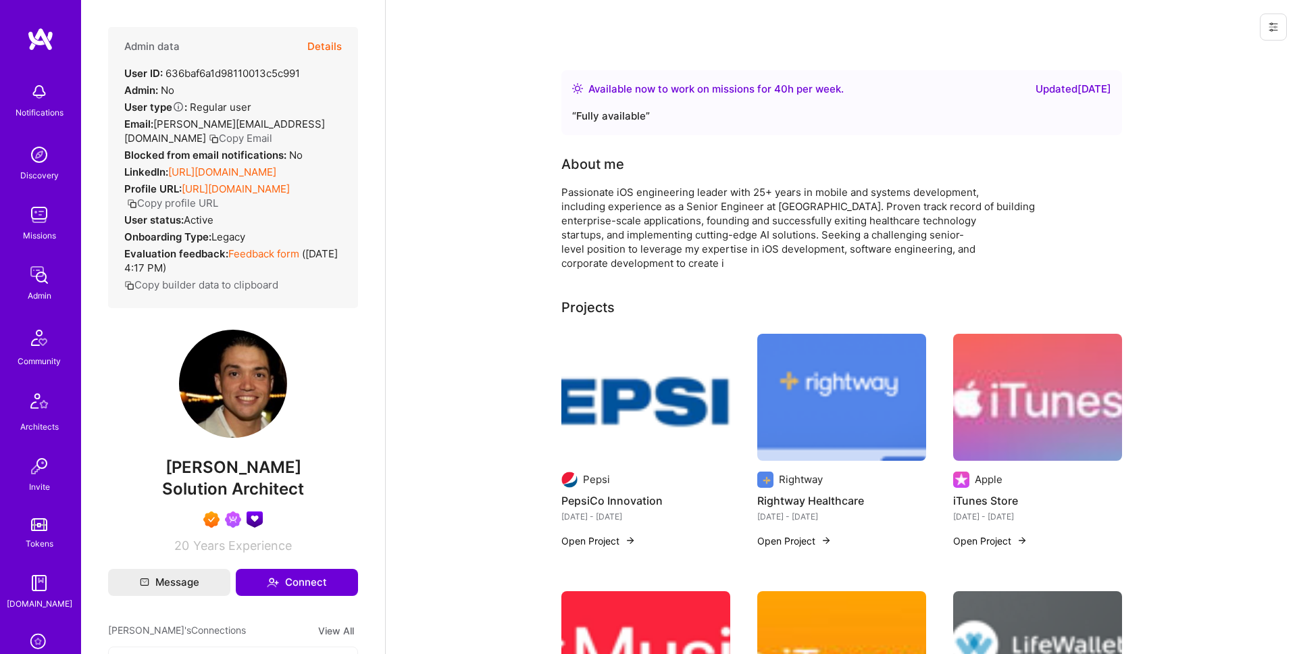
click at [330, 47] on button "Details" at bounding box center [324, 46] width 34 height 39
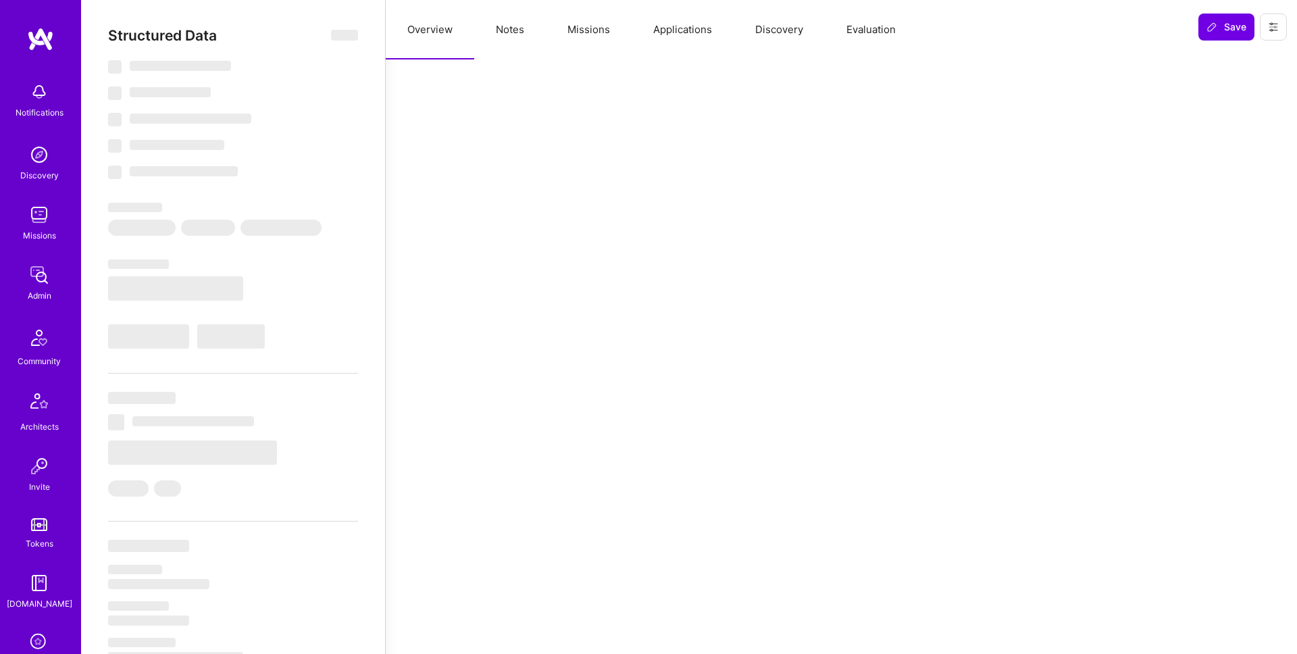
click at [659, 26] on button "Applications" at bounding box center [682, 29] width 102 height 59
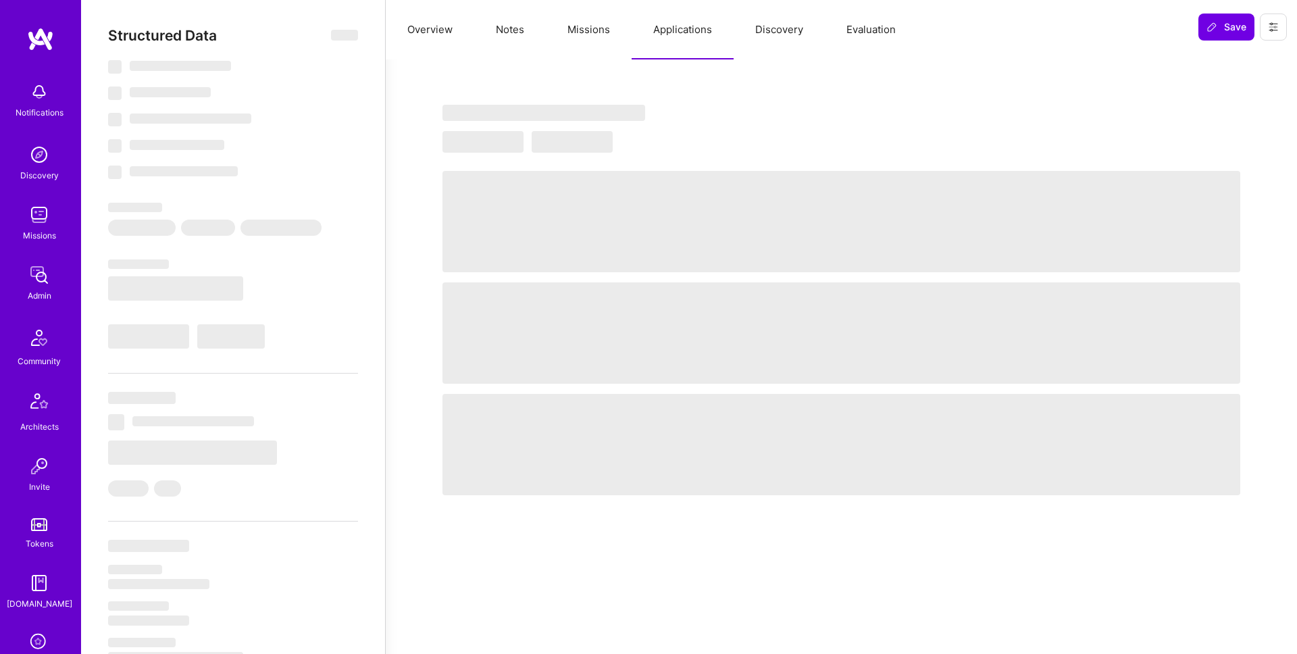
select select "Right Now"
select select "7"
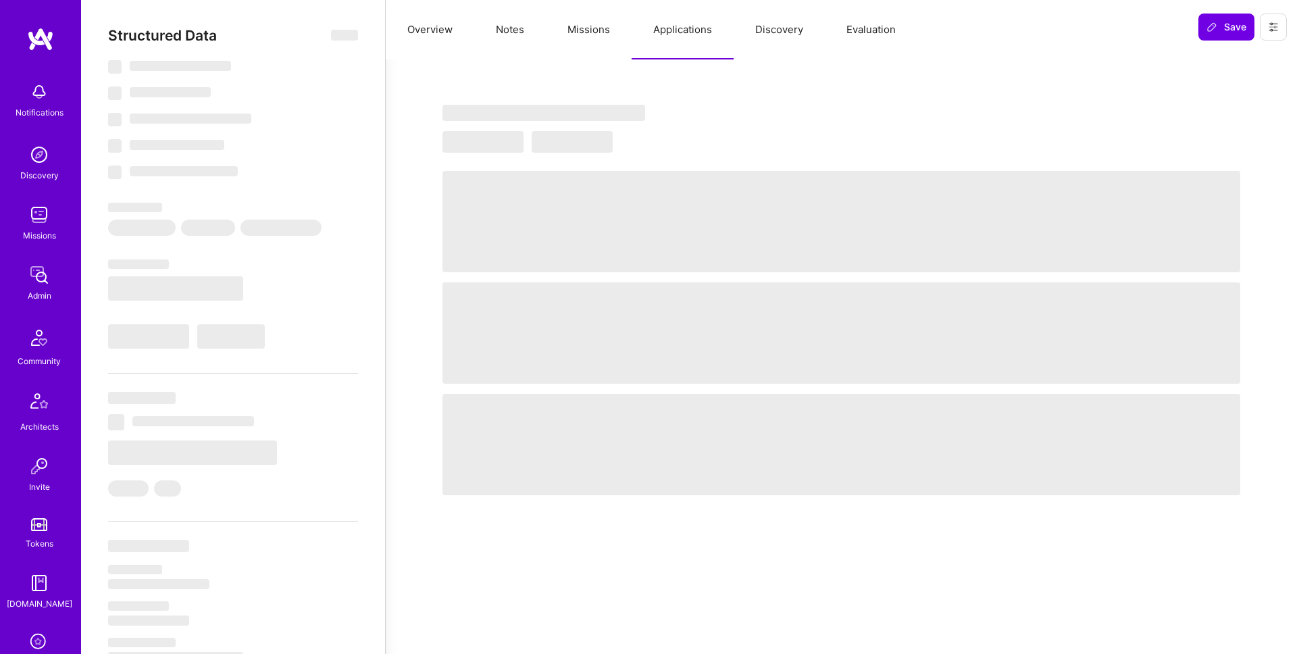
select select "US"
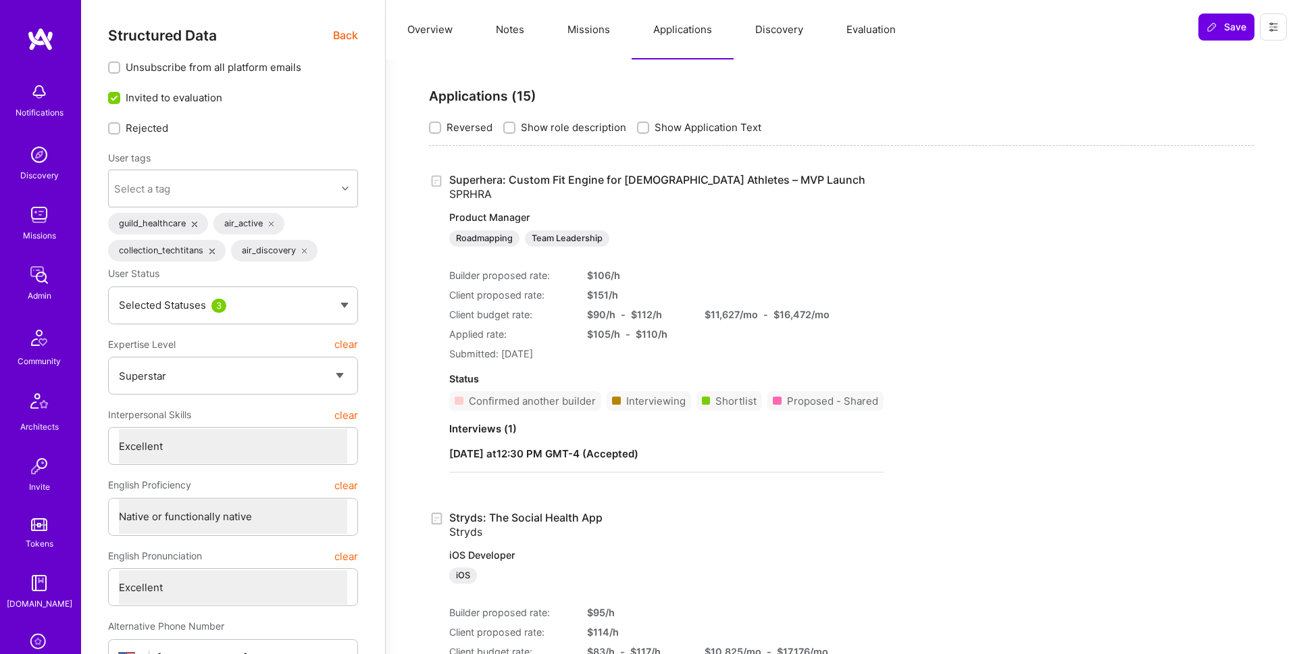
click at [589, 43] on button "Missions" at bounding box center [589, 29] width 86 height 59
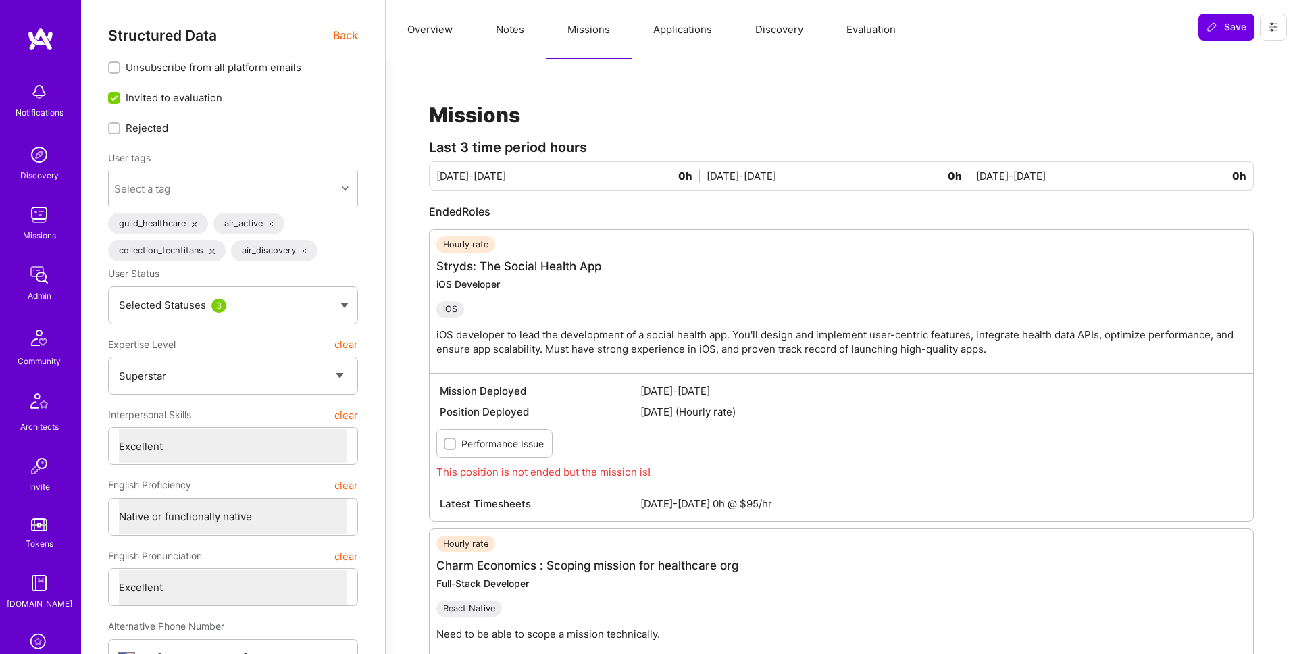
drag, startPoint x: 678, startPoint y: 30, endPoint x: 698, endPoint y: 32, distance: 19.7
click at [678, 30] on button "Applications" at bounding box center [682, 29] width 102 height 59
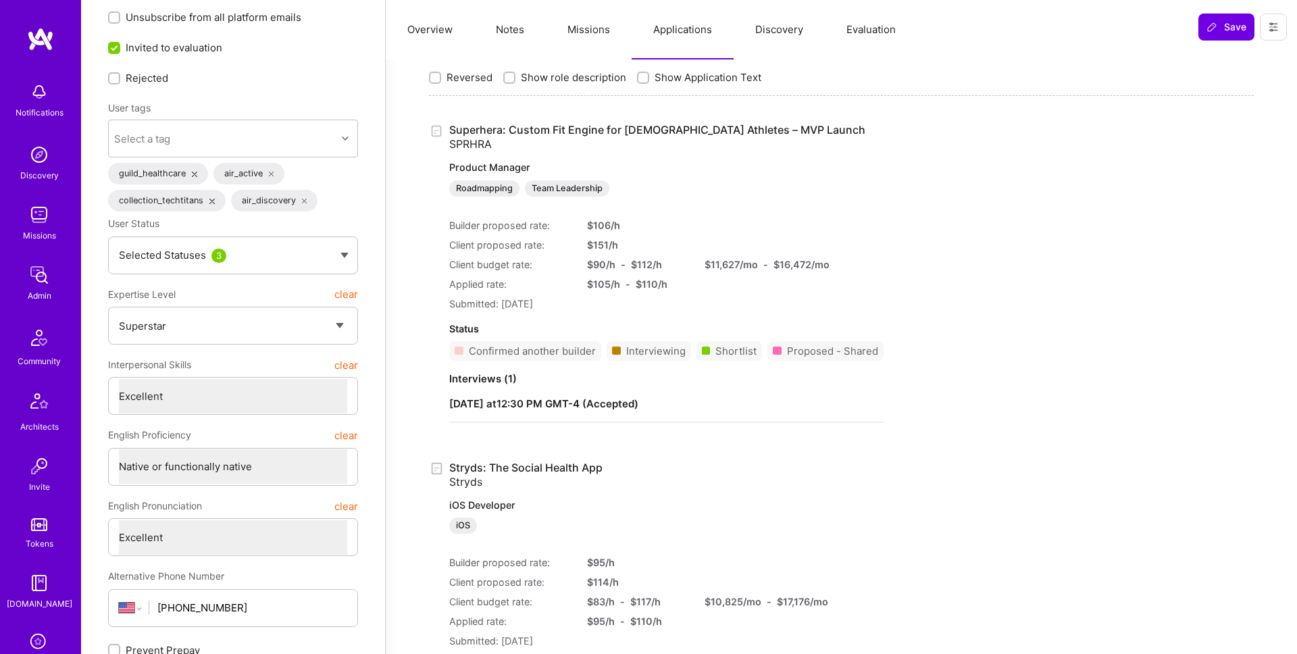
scroll to position [51, 0]
click at [697, 74] on span "Show Application Text" at bounding box center [707, 76] width 107 height 14
click at [649, 74] on input "Show Application Text" at bounding box center [644, 76] width 9 height 9
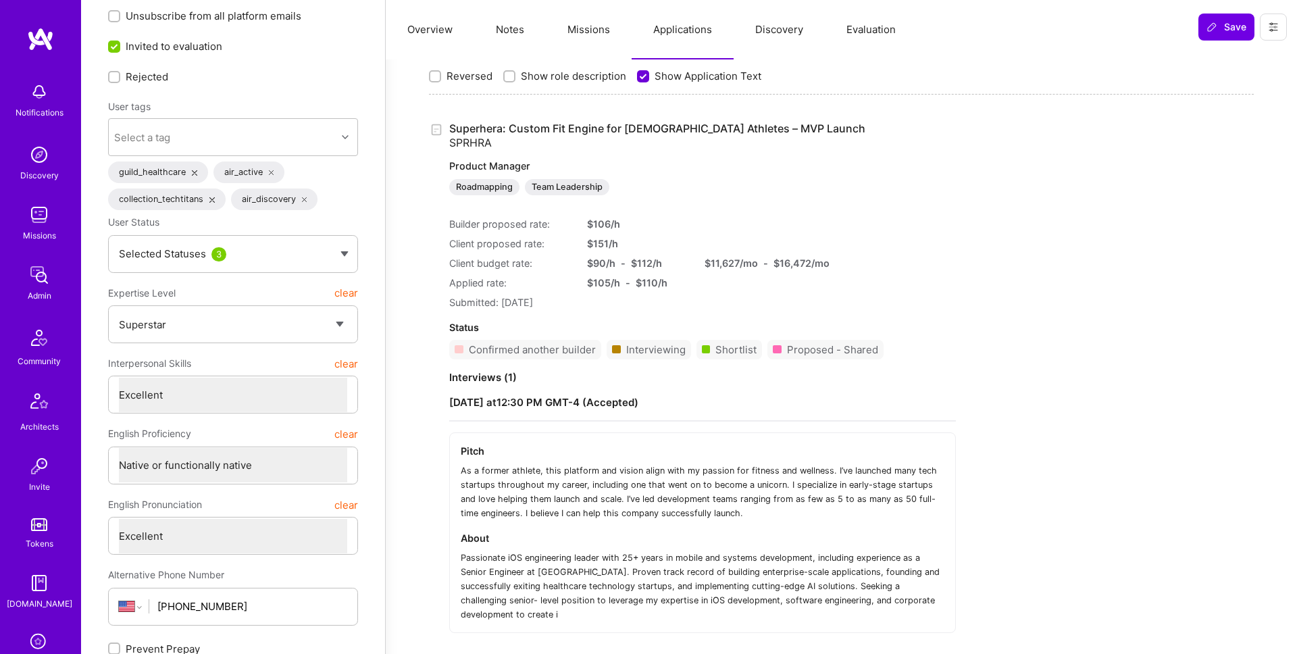
scroll to position [0, 0]
click at [697, 74] on span "Show Application Text" at bounding box center [707, 76] width 107 height 14
click at [650, 74] on input "Show Application Text" at bounding box center [644, 77] width 12 height 12
checkbox input "false"
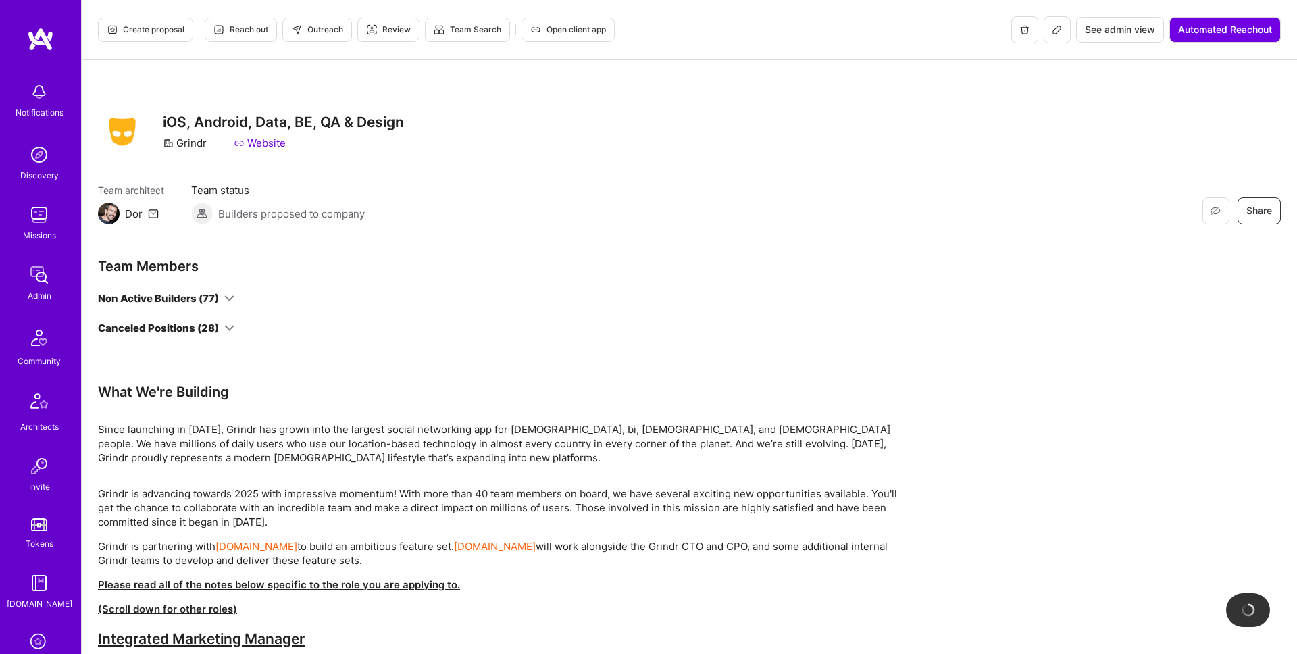
click at [228, 296] on icon at bounding box center [229, 298] width 10 height 10
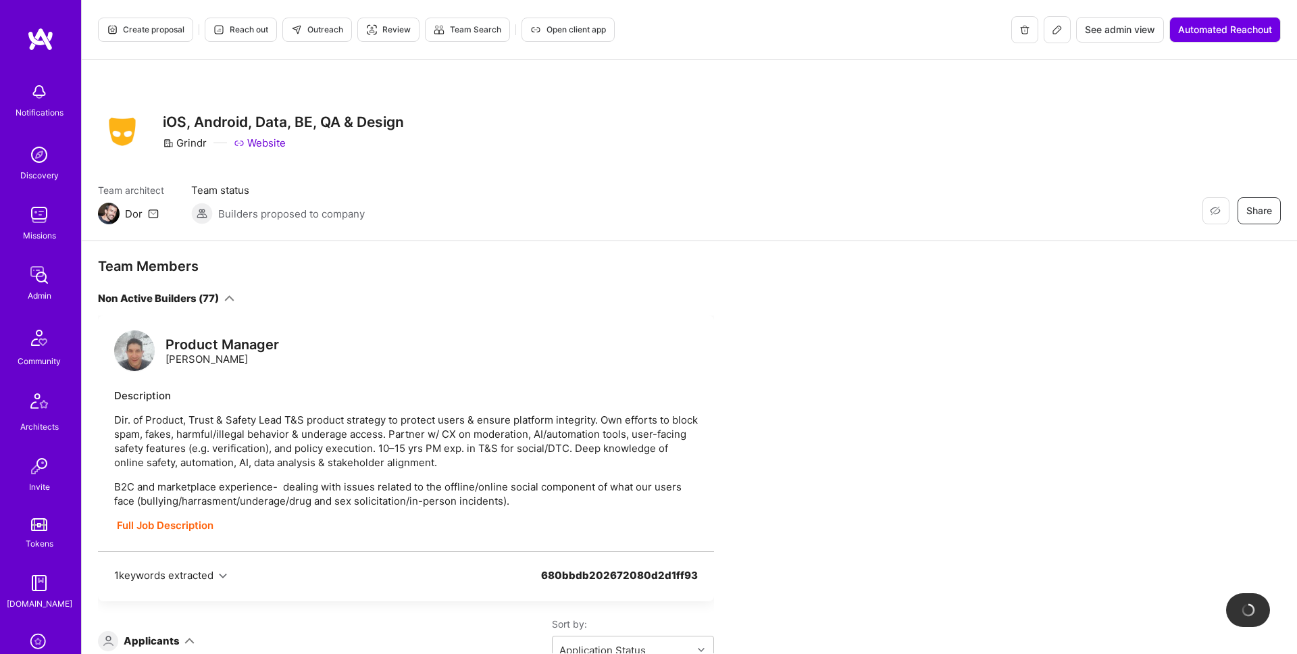
click at [147, 12] on div "Create proposal Reach out Outreach Review Team Search Open client app See admin…" at bounding box center [689, 30] width 1215 height 60
click at [154, 26] on span "Create proposal" at bounding box center [146, 30] width 78 height 12
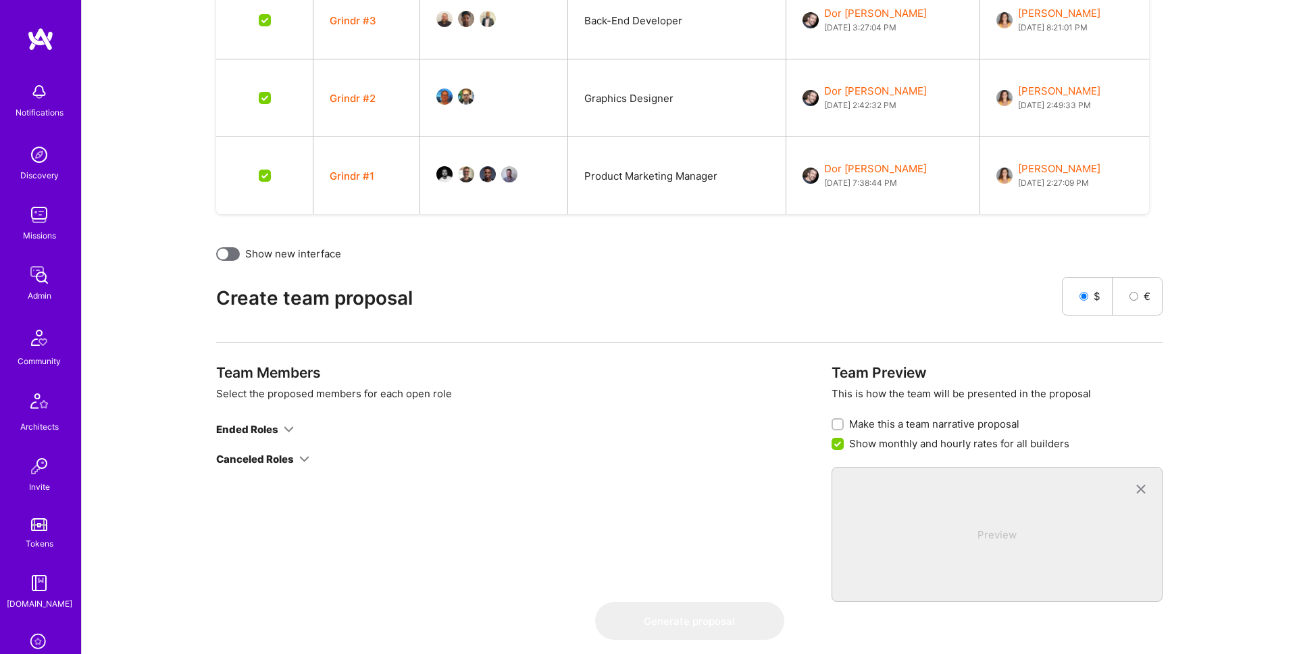
scroll to position [2410, 0]
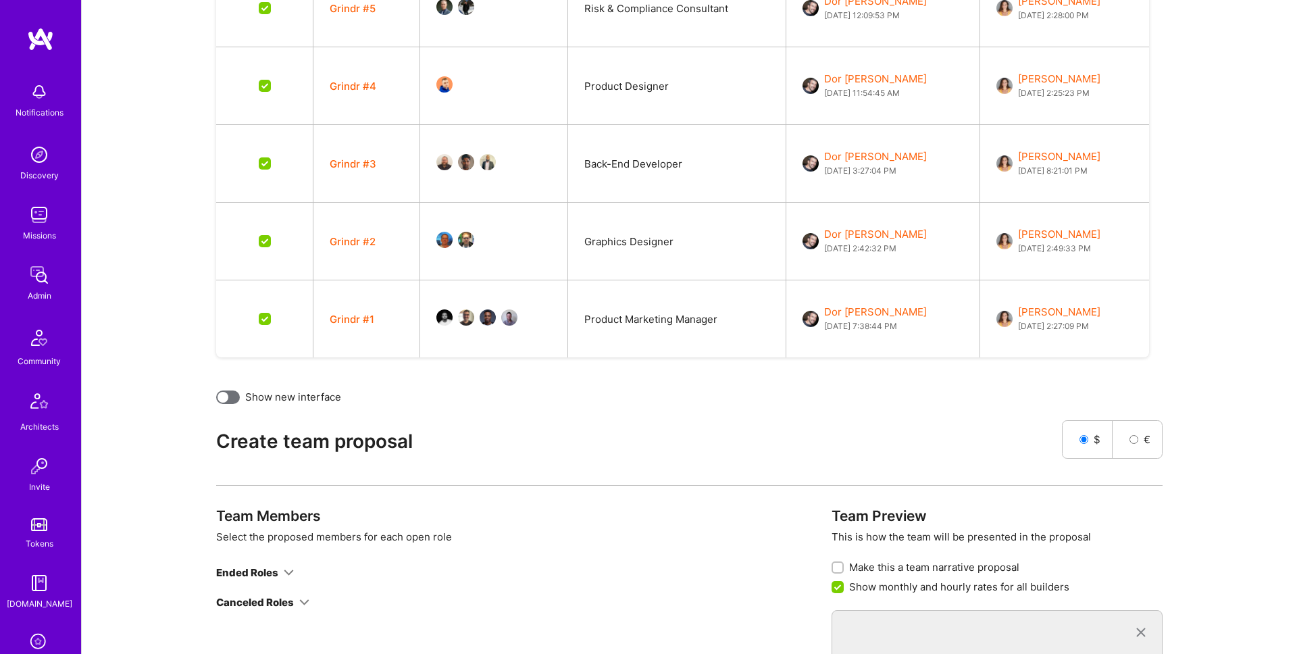
click at [285, 571] on icon at bounding box center [289, 572] width 10 height 10
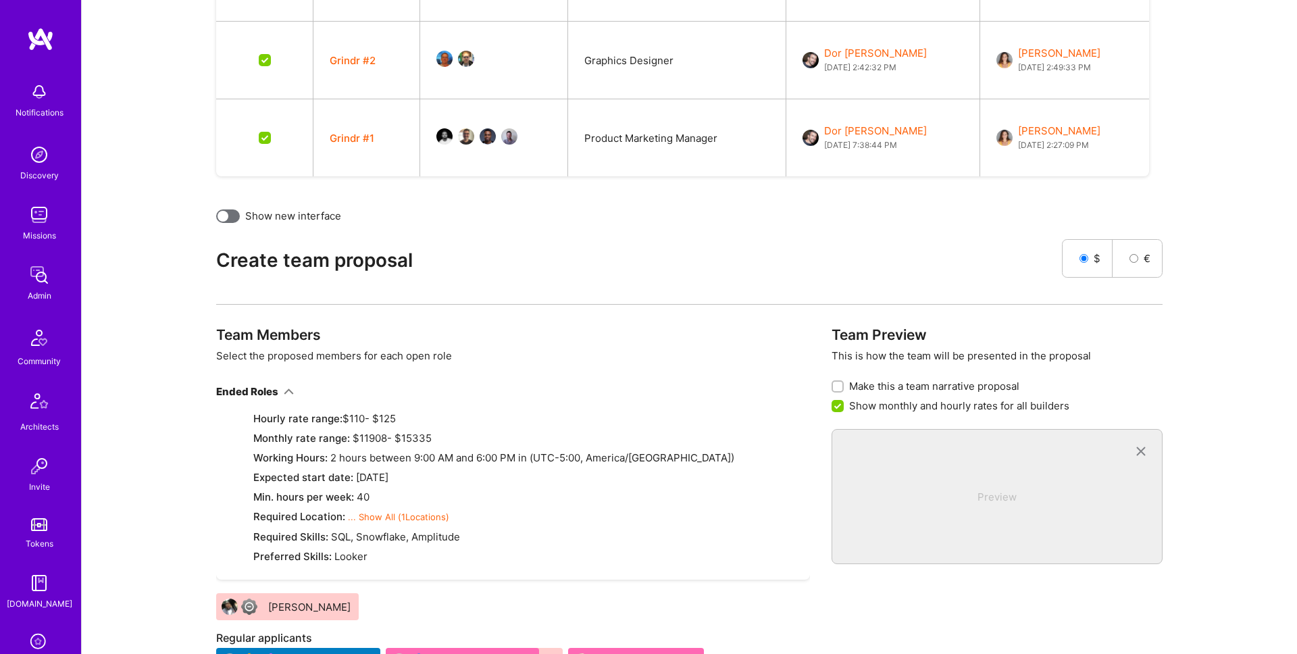
scroll to position [31, 0]
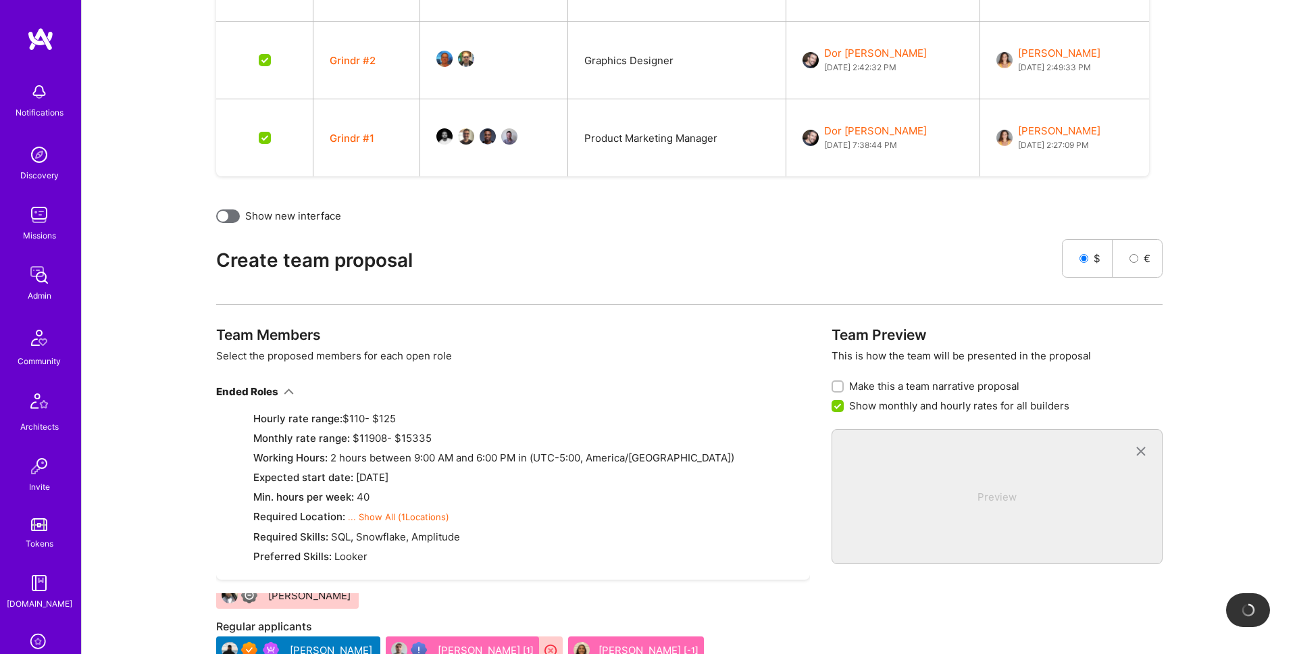
checkbox input "false"
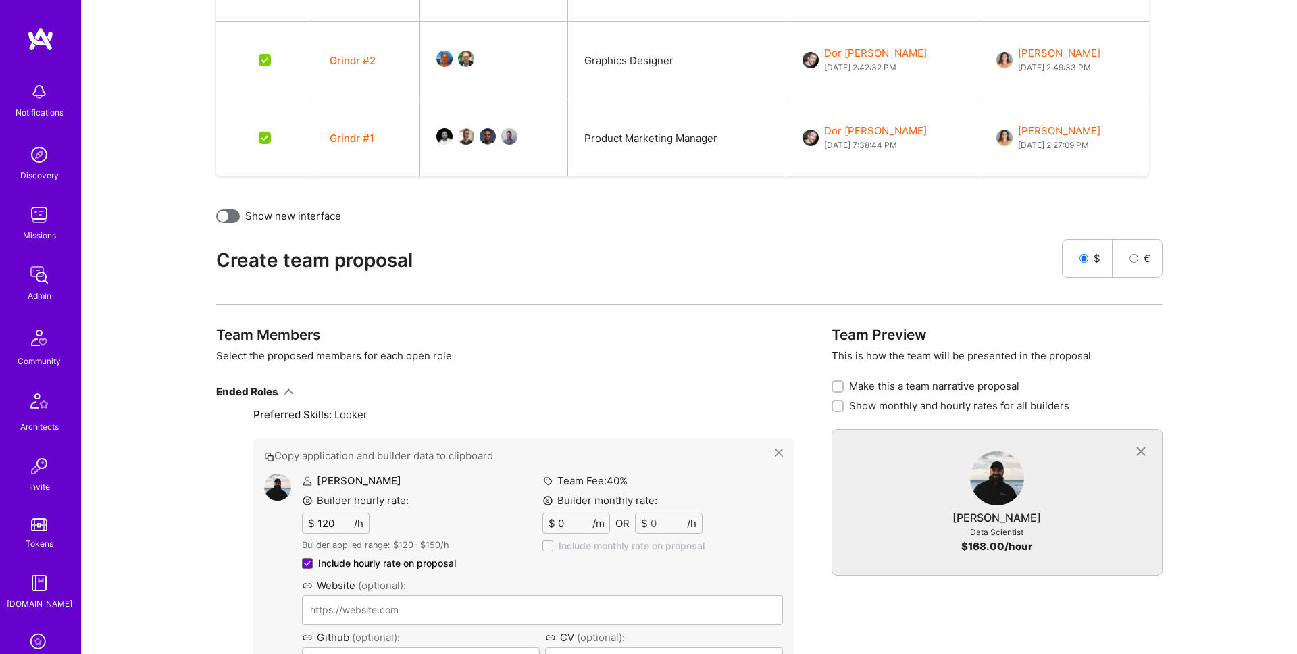
scroll to position [4001, 0]
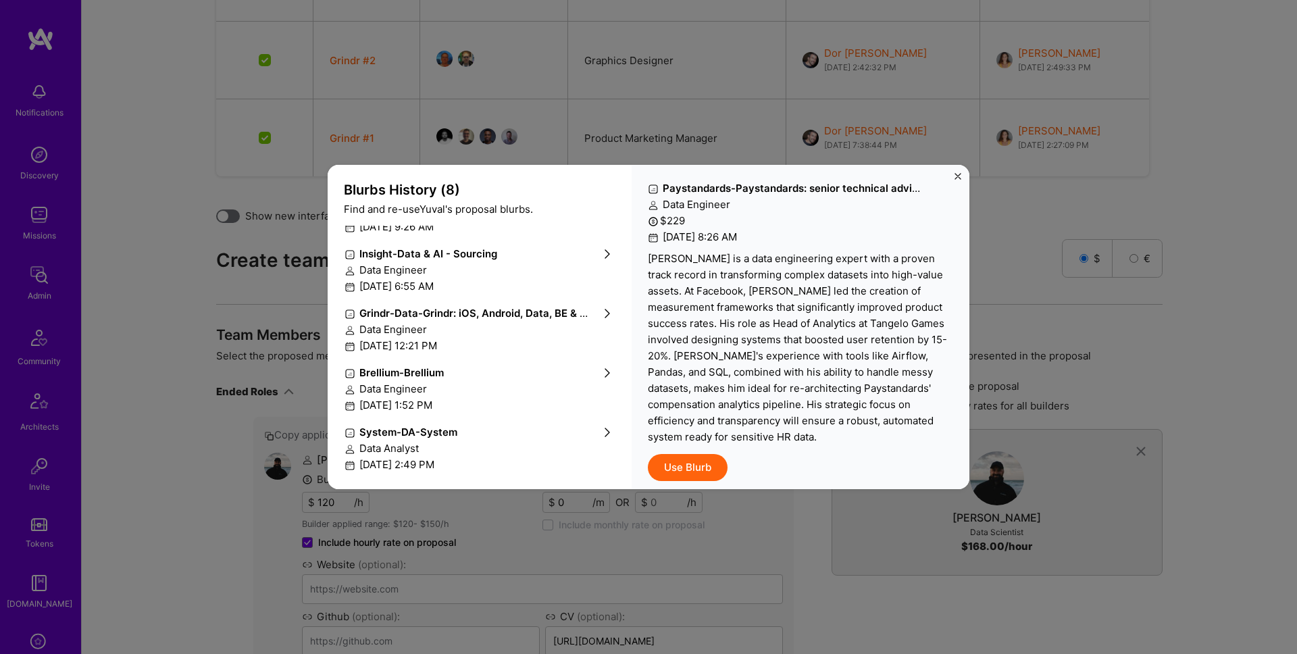
scroll to position [113, 0]
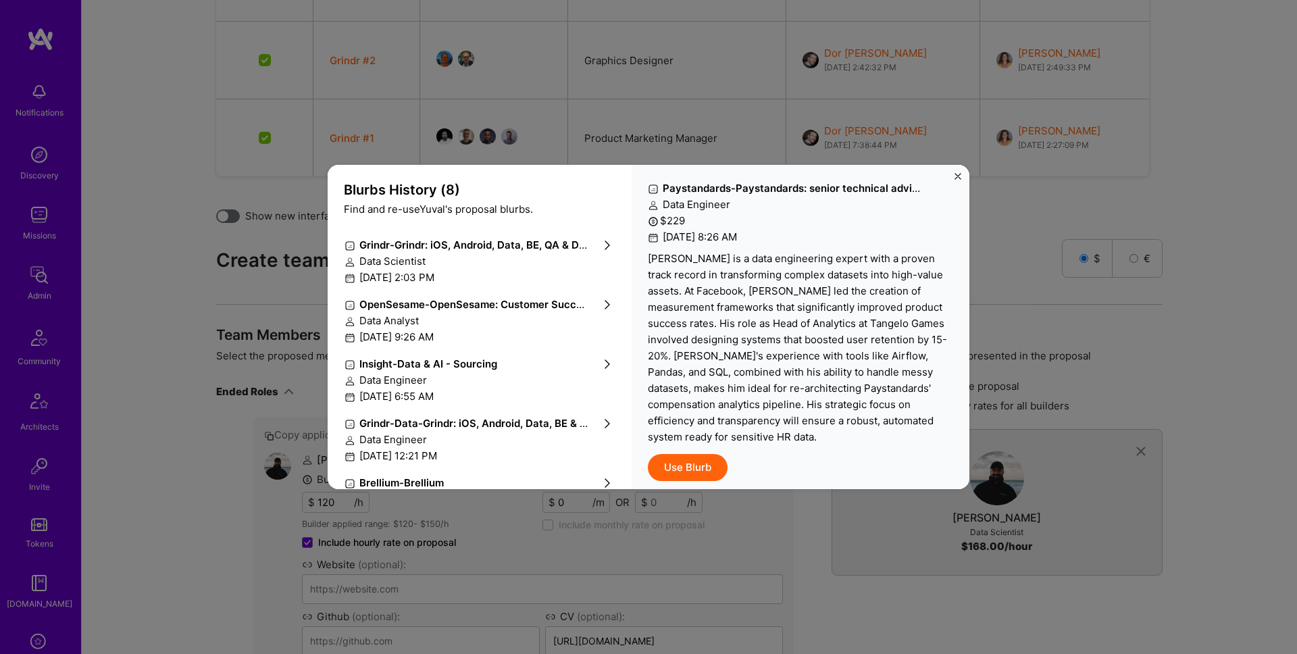
click at [493, 418] on strong "Grindr-Data - Grindr: iOS, Android, Data, BE & QA" at bounding box center [476, 423] width 235 height 13
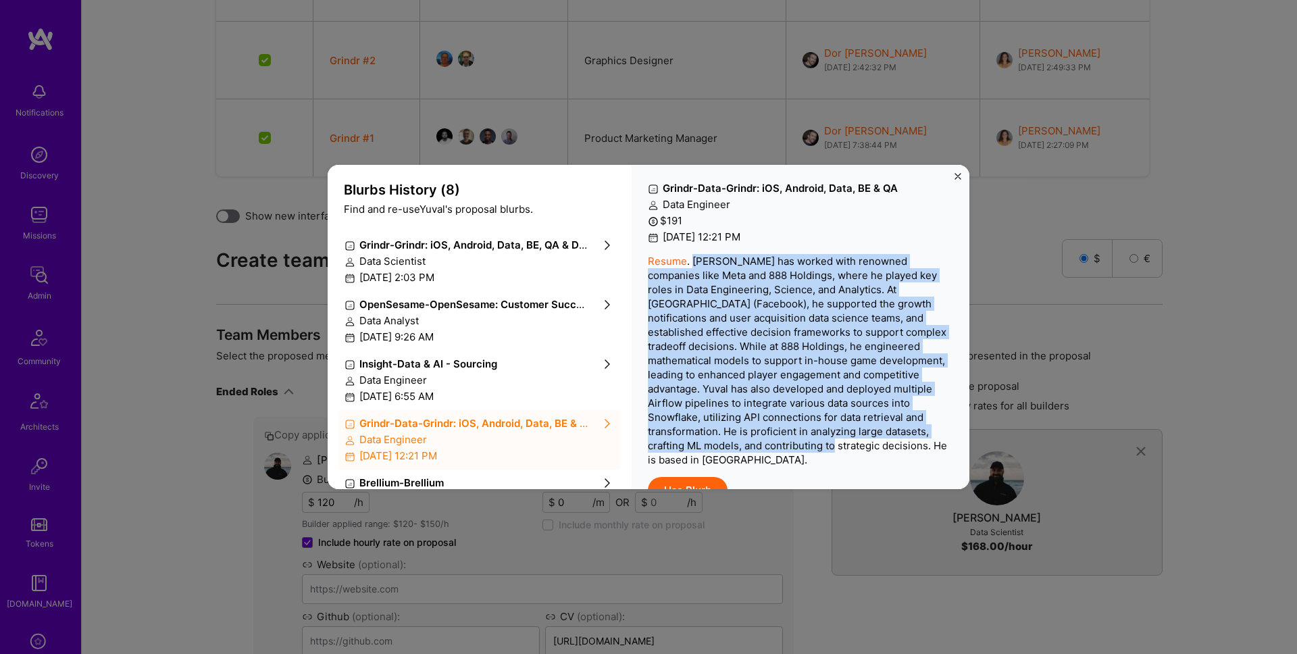
drag, startPoint x: 694, startPoint y: 260, endPoint x: 983, endPoint y: 409, distance: 325.3
click at [933, 428] on p "Resume . Yuval has worked with renowned companies like Meta and 888 Holdings, w…" at bounding box center [800, 360] width 305 height 213
copy p "Yuval has worked with renowned companies like Meta and 888 Holdings, where he p…"
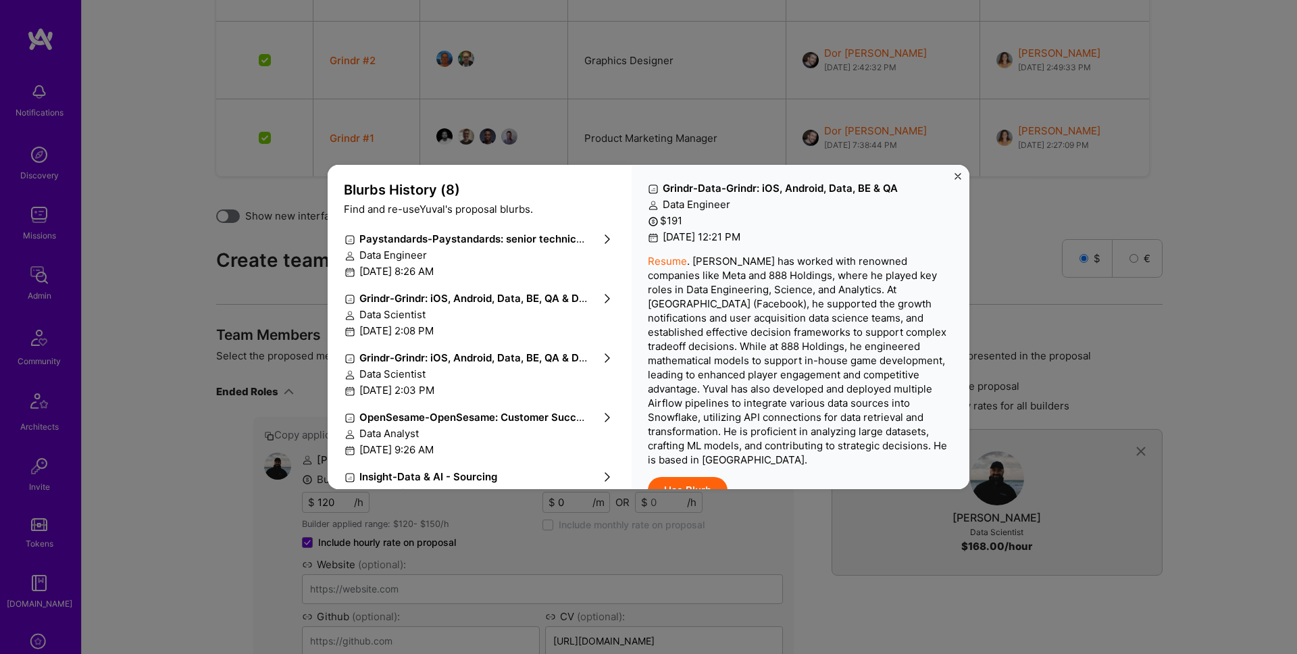
click at [471, 378] on div "Data Scientist" at bounding box center [479, 374] width 270 height 14
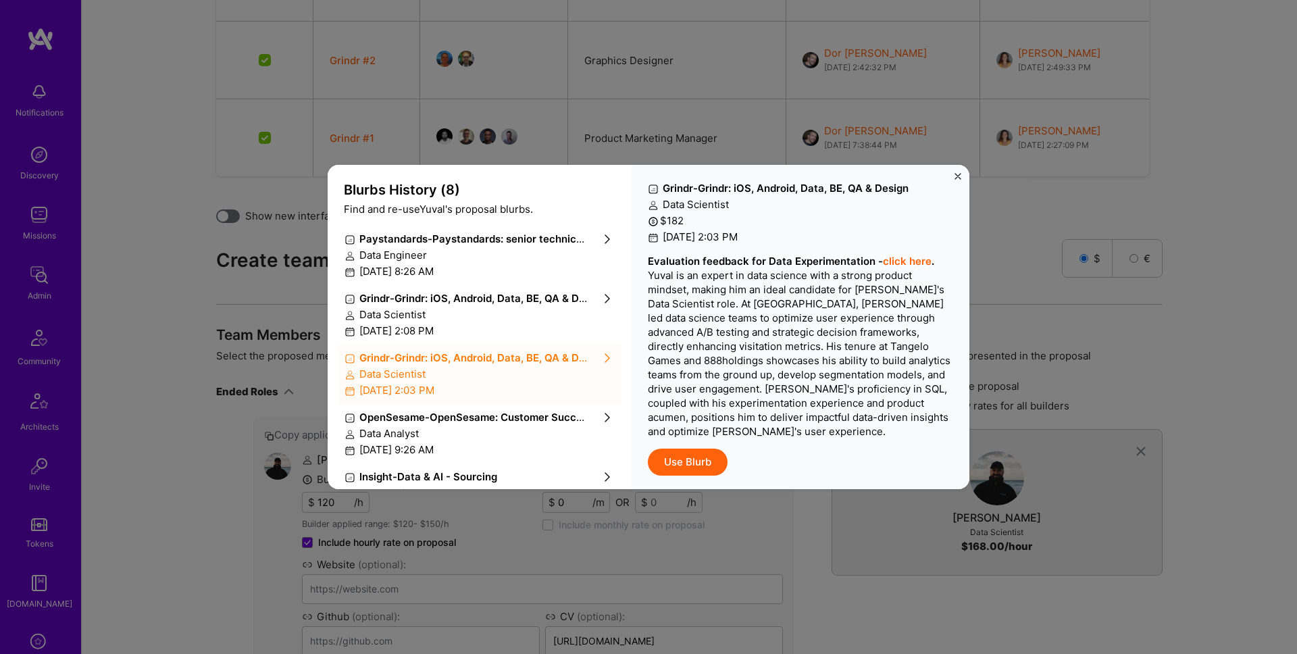
click at [957, 175] on img "Close" at bounding box center [957, 176] width 7 height 7
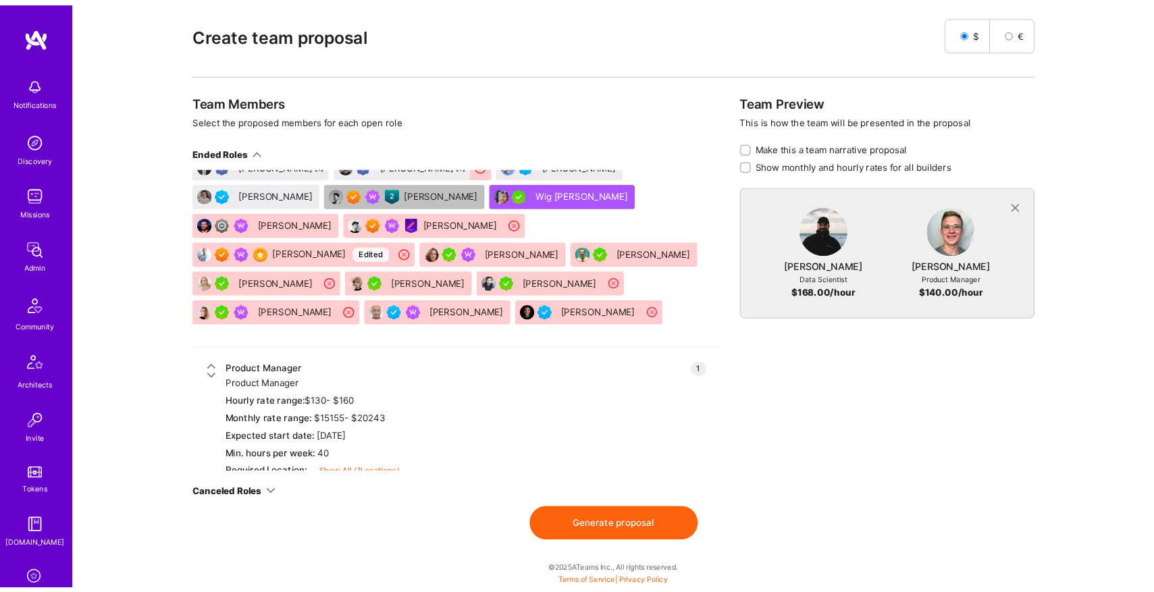
scroll to position [15803, 0]
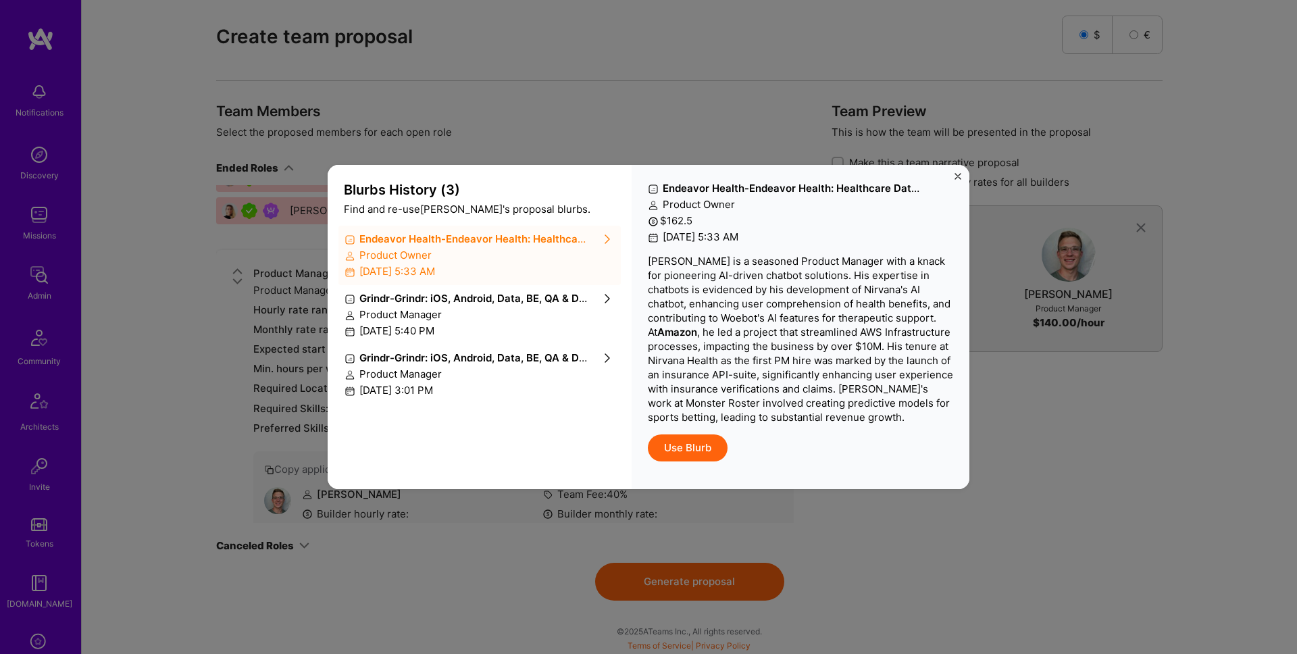
click at [473, 320] on div "Product Manager" at bounding box center [479, 314] width 270 height 14
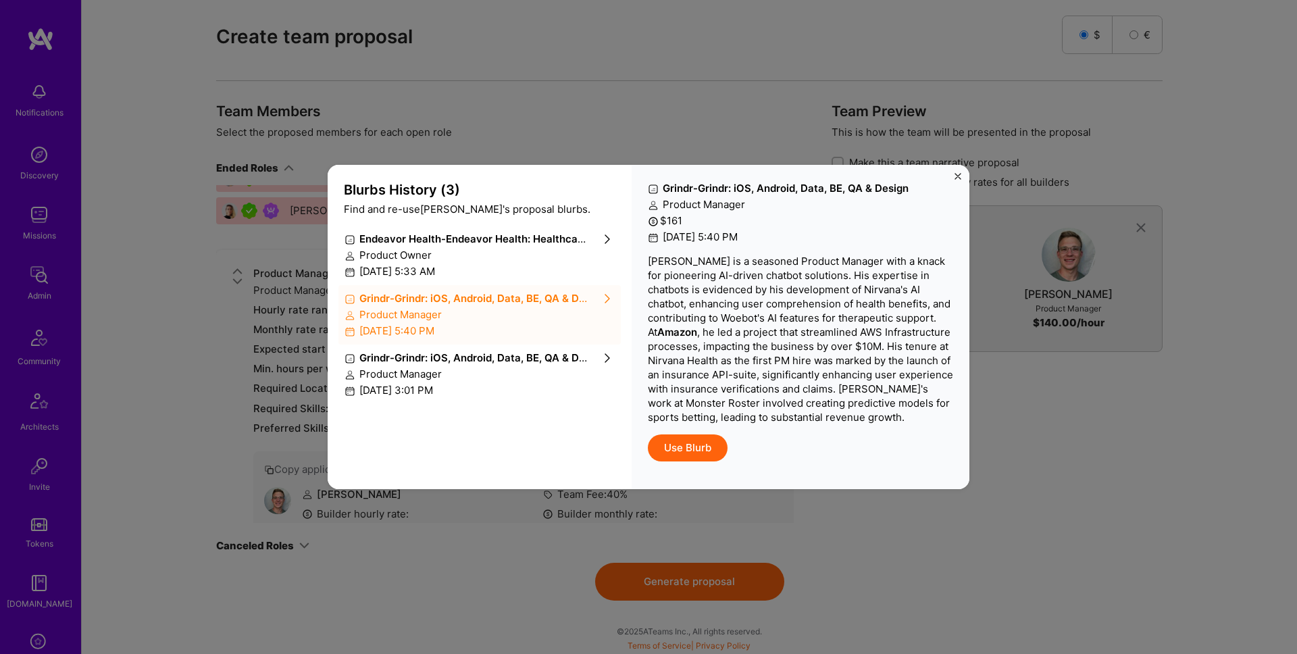
click at [773, 312] on p "Trevor is a seasoned Product Manager with a knack for pioneering AI-driven chat…" at bounding box center [800, 339] width 305 height 170
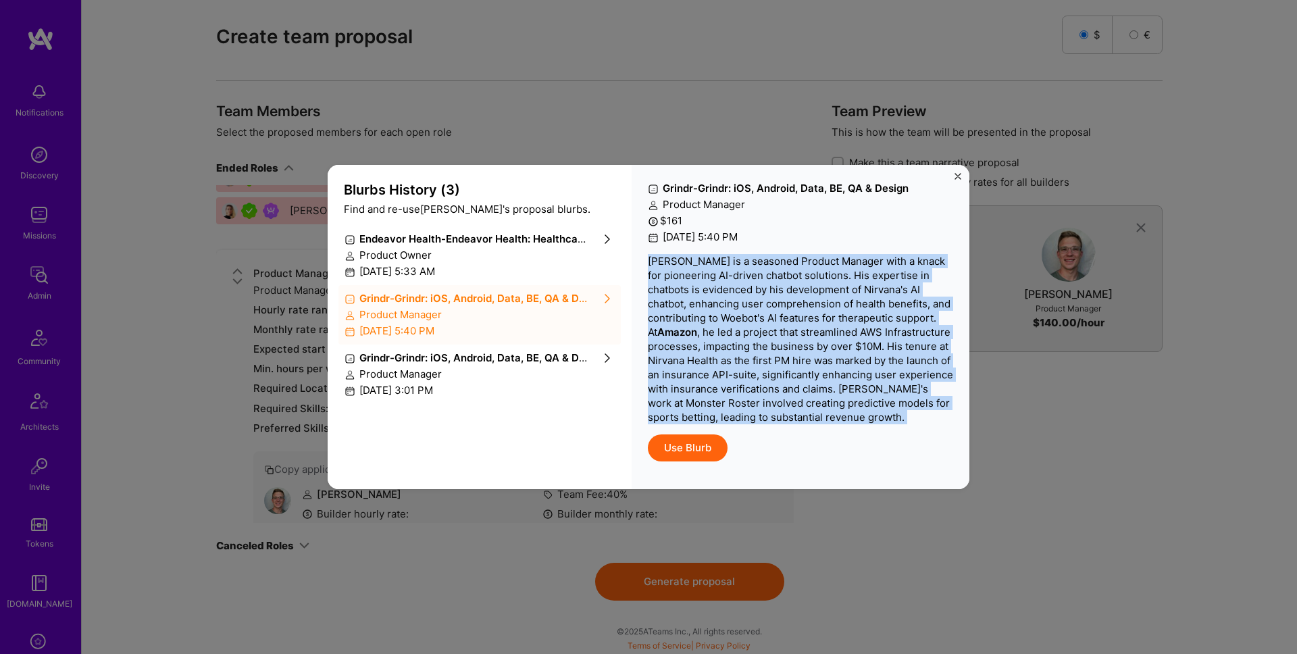
click at [773, 312] on p "Trevor is a seasoned Product Manager with a knack for pioneering AI-driven chat…" at bounding box center [800, 339] width 305 height 170
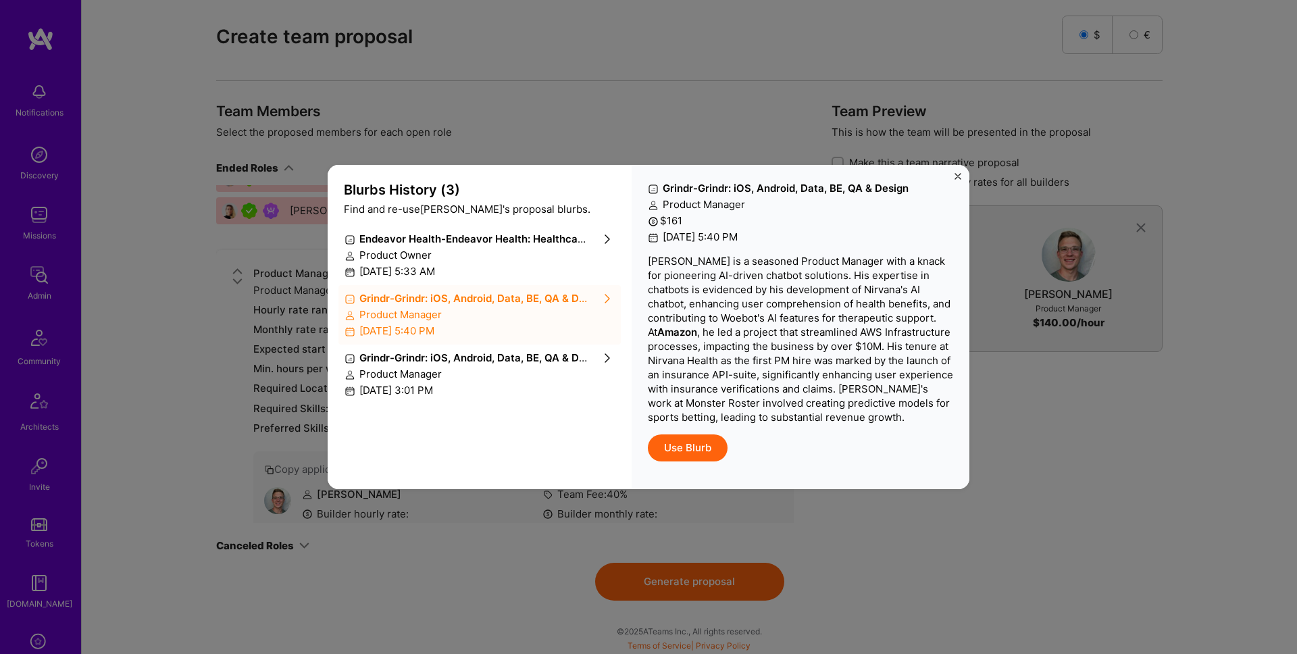
click at [541, 380] on div "Product Manager" at bounding box center [479, 374] width 270 height 14
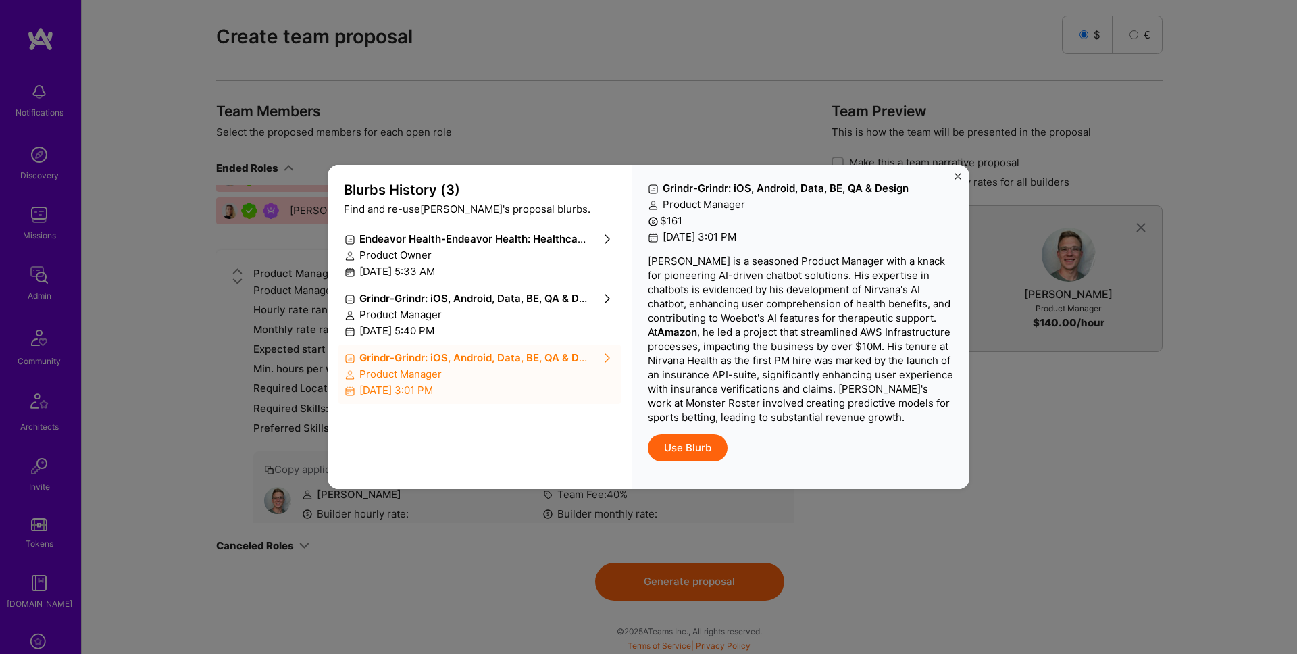
click at [540, 325] on div "February 23rd, 2024 at 5:40 PM" at bounding box center [479, 330] width 270 height 14
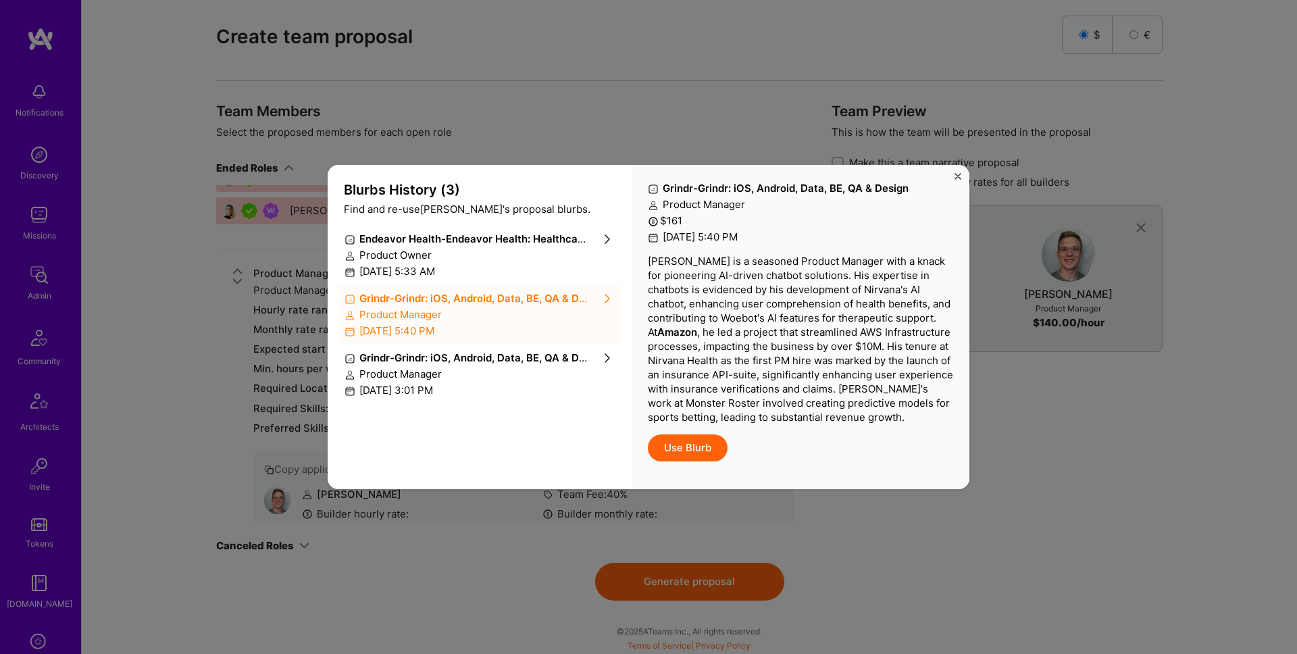
click at [741, 329] on p "Trevor is a seasoned Product Manager with a knack for pioneering AI-driven chat…" at bounding box center [800, 339] width 305 height 170
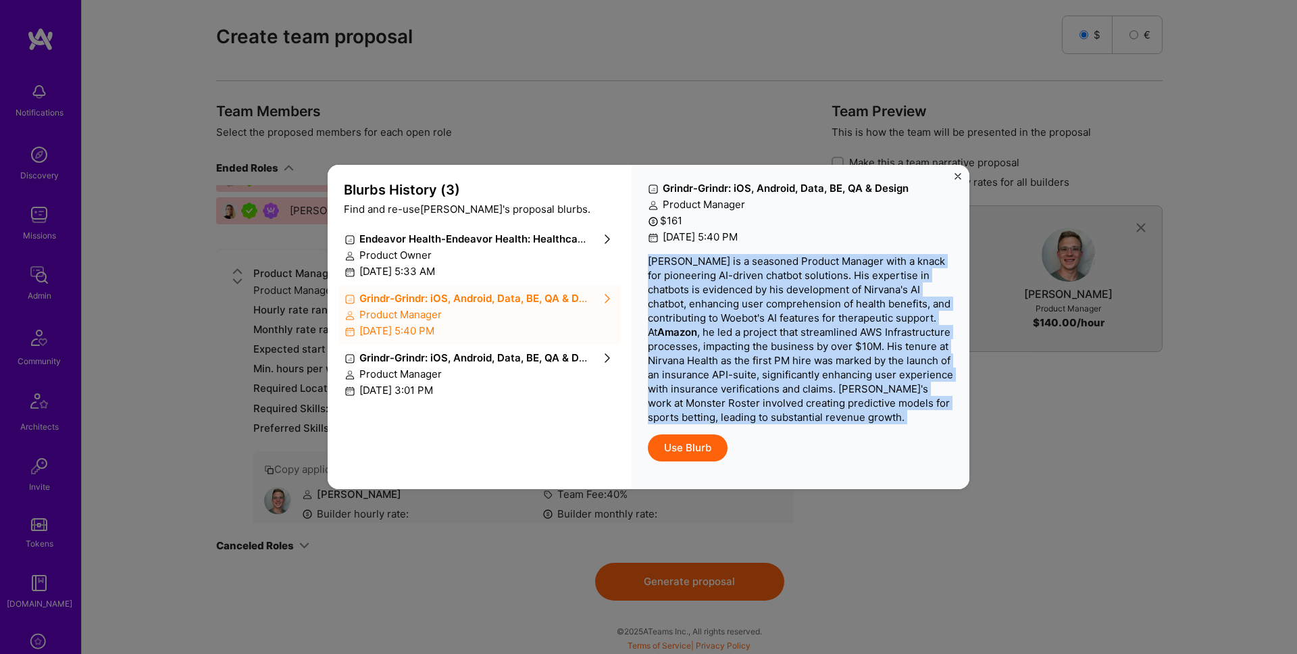
click at [741, 329] on p "Trevor is a seasoned Product Manager with a knack for pioneering AI-driven chat…" at bounding box center [800, 339] width 305 height 170
copy p "Trevor is a seasoned Product Manager with a knack for pioneering AI-driven chat…"
click at [958, 176] on img "Close" at bounding box center [957, 176] width 7 height 7
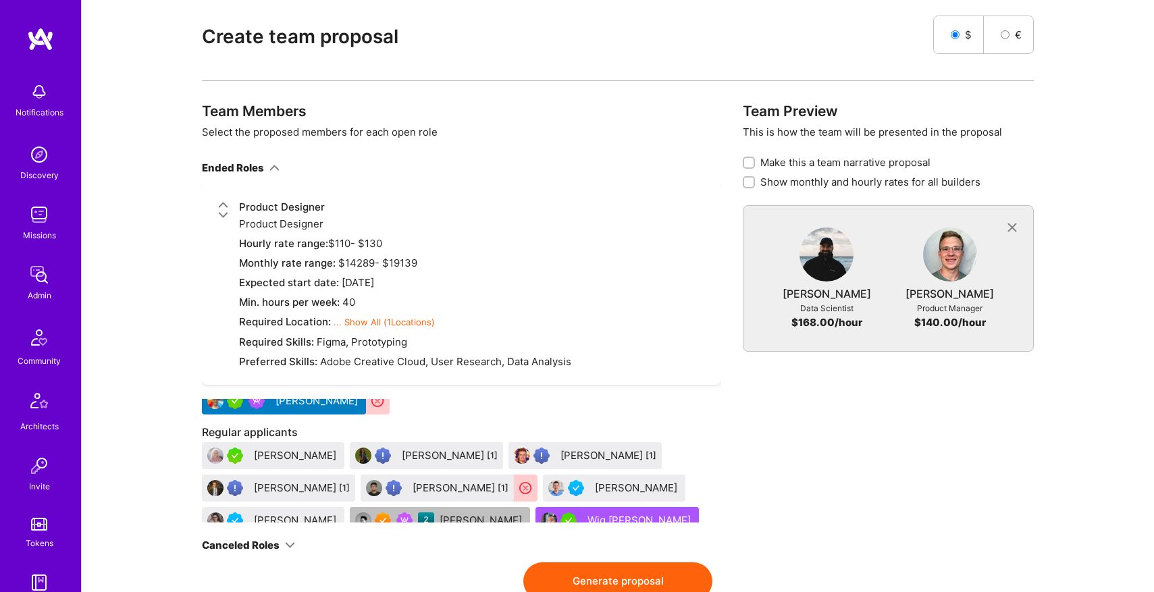
scroll to position [16267, 0]
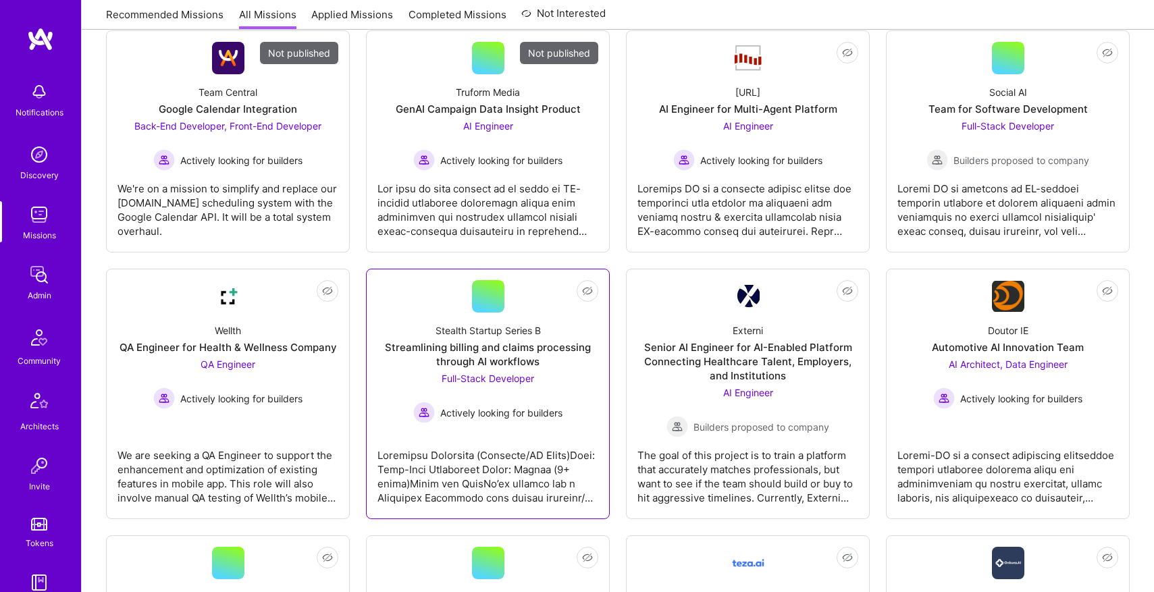
scroll to position [421, 0]
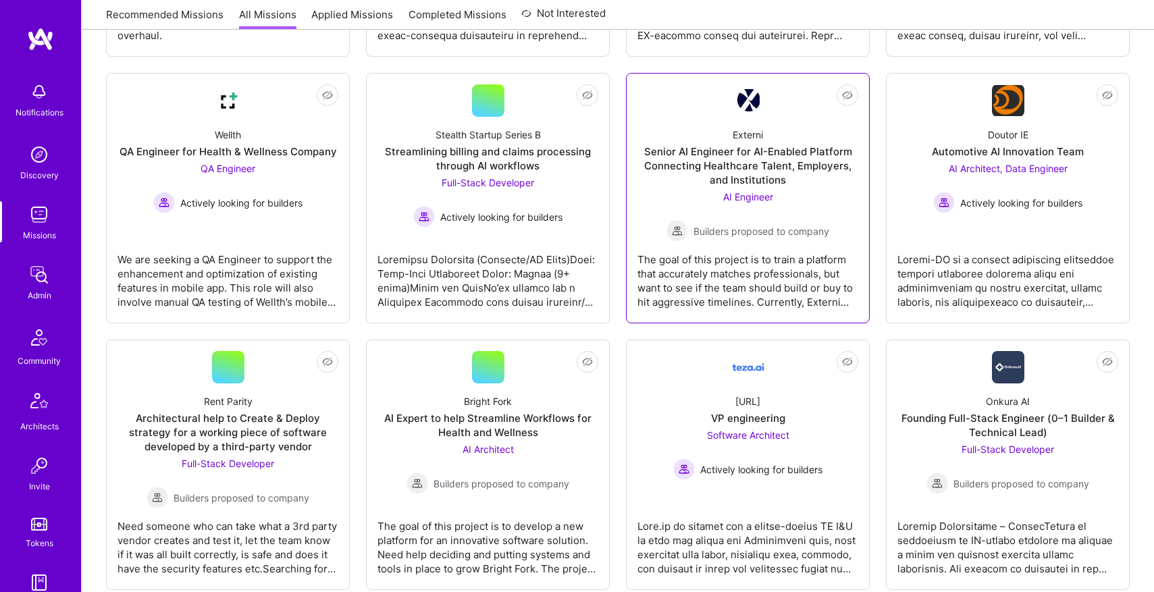
click at [785, 205] on div "AI Engineer Builders proposed to company" at bounding box center [748, 216] width 163 height 52
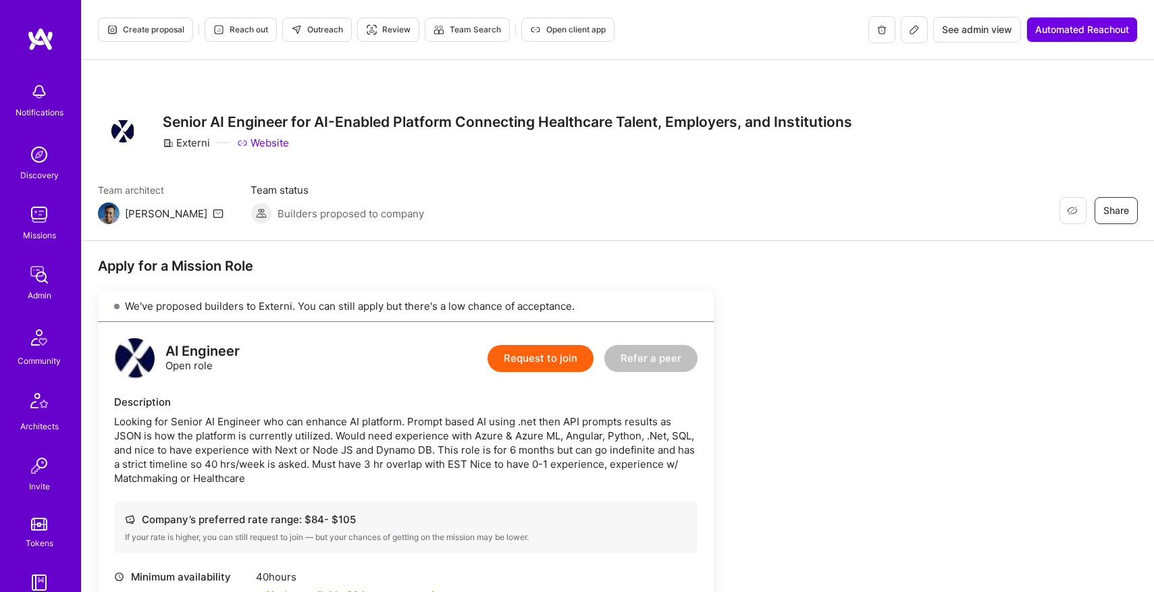
click at [133, 32] on span "Create proposal" at bounding box center [146, 30] width 78 height 12
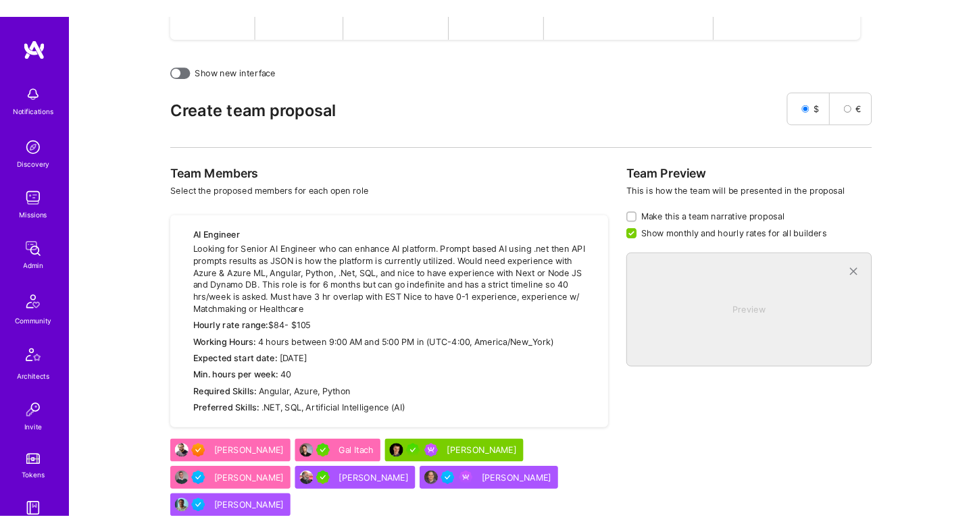
scroll to position [573, 0]
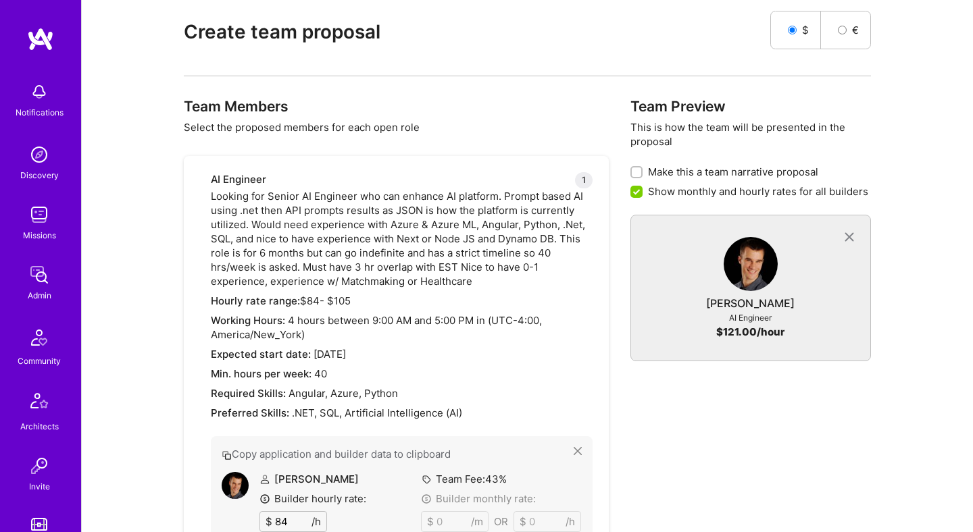
click at [633, 415] on div "Team Preview This is how the team will be presented in the proposal Make this a…" at bounding box center [750, 526] width 240 height 857
click at [548, 231] on div "AI Engineer 1 Looking for Senior AI Engineer who can enhance AI platform. Promp…" at bounding box center [402, 490] width 382 height 636
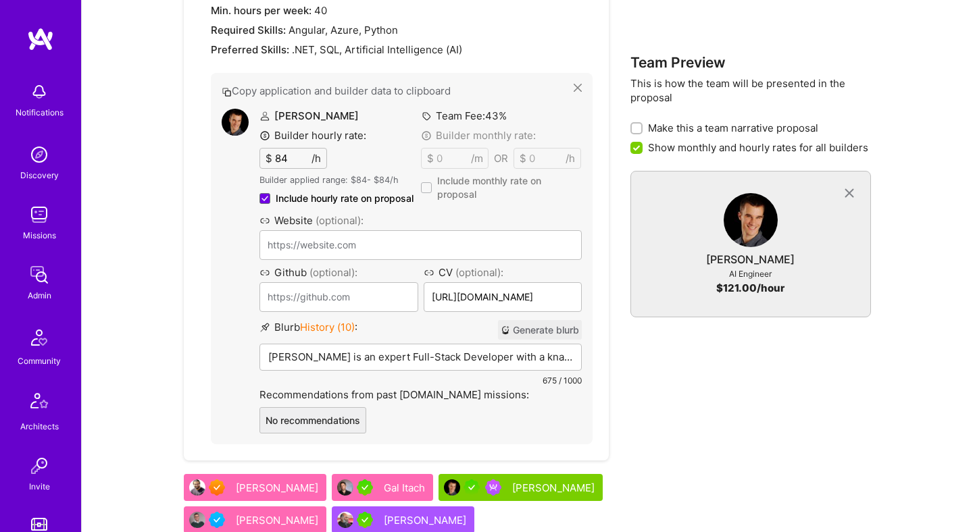
scroll to position [938, 0]
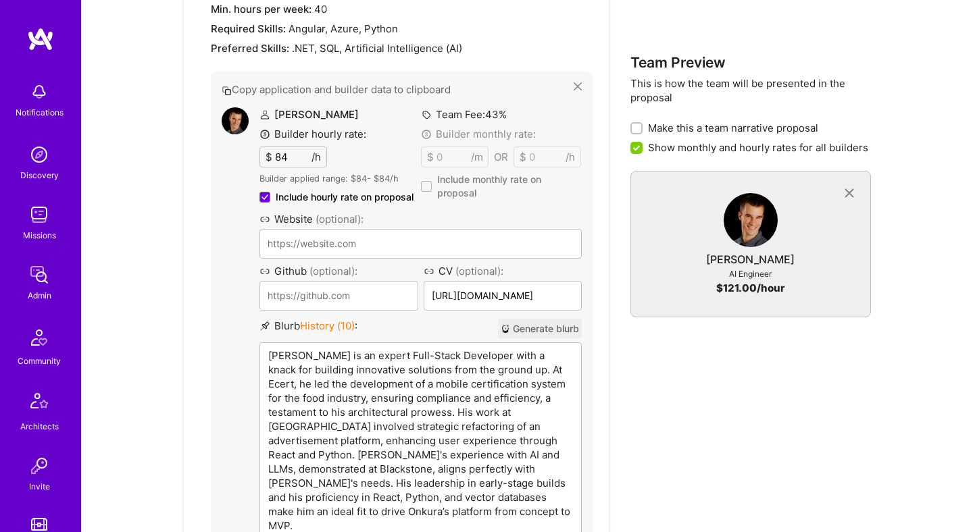
click at [467, 352] on p "[PERSON_NAME] is an expert Full-Stack Developer with a knack for building innov…" at bounding box center [420, 440] width 305 height 184
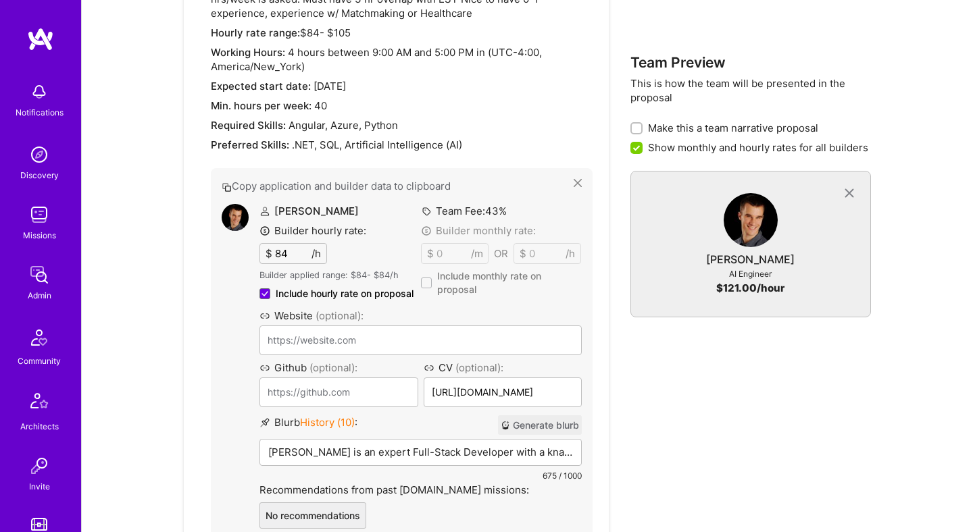
scroll to position [1088, 0]
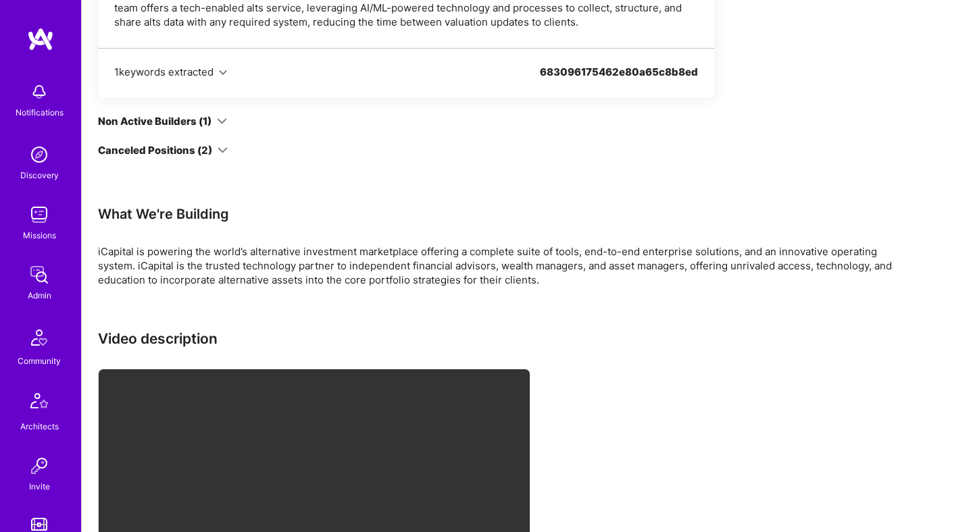
scroll to position [5851, 0]
